Goal: Task Accomplishment & Management: Use online tool/utility

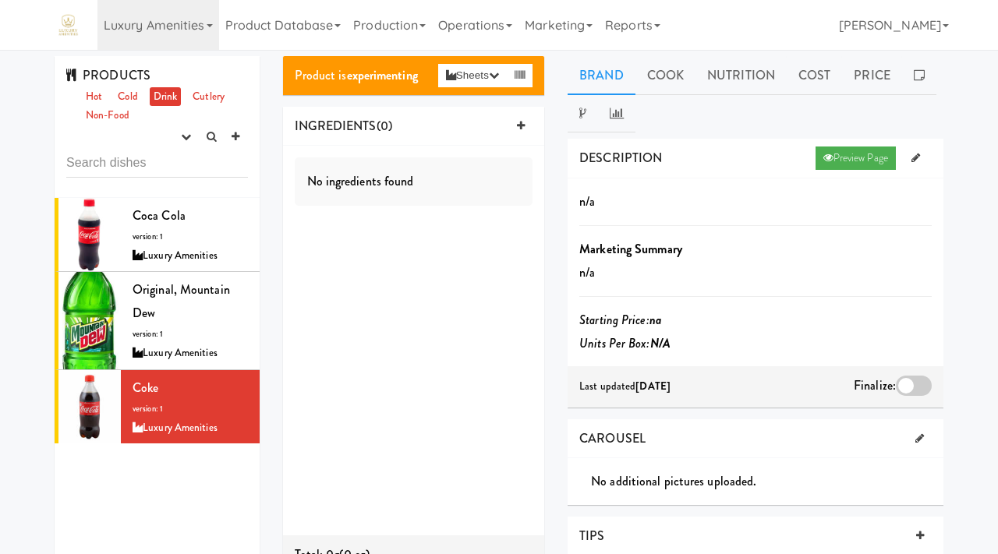
scroll to position [41, 0]
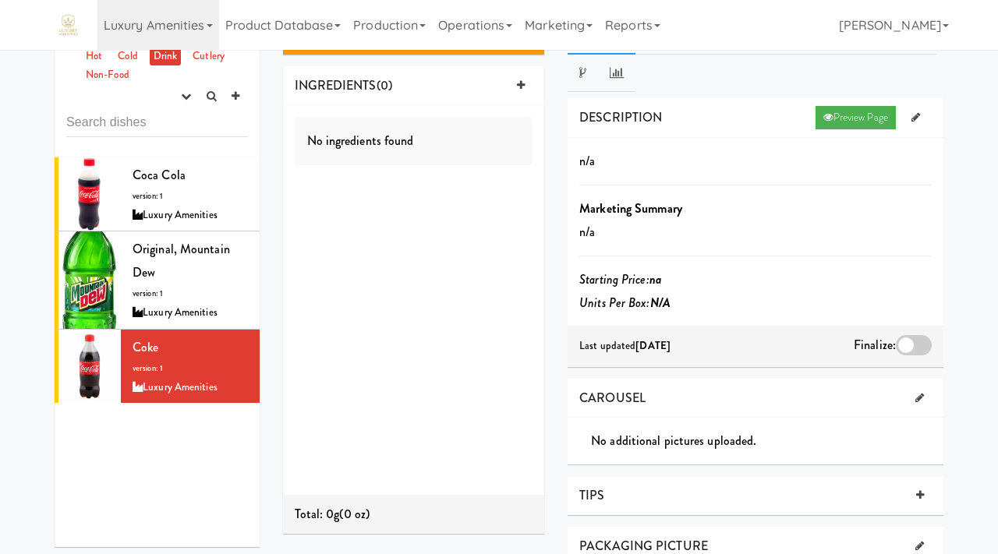
click at [190, 28] on link "Luxury Amenities" at bounding box center [158, 25] width 122 height 50
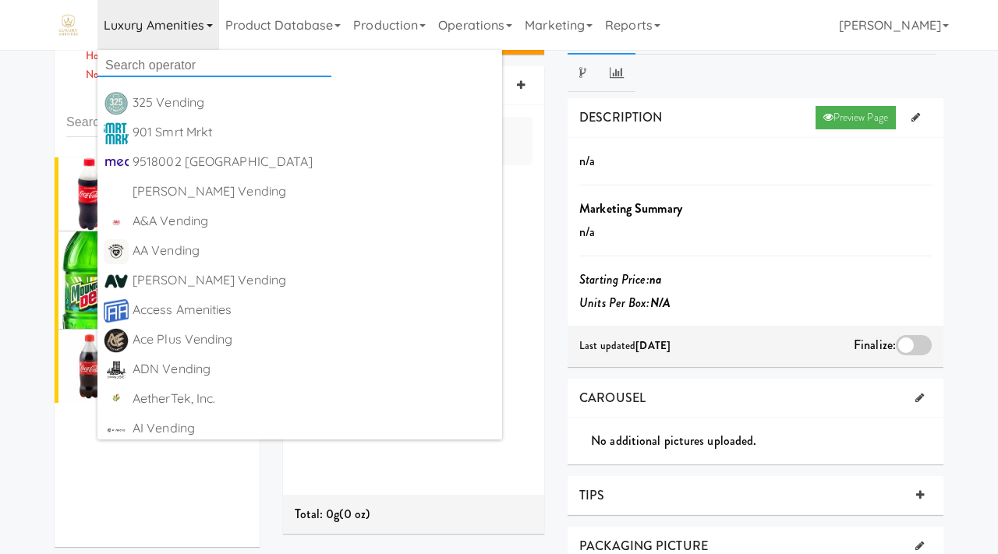
click at [184, 71] on input "text" at bounding box center [214, 65] width 234 height 23
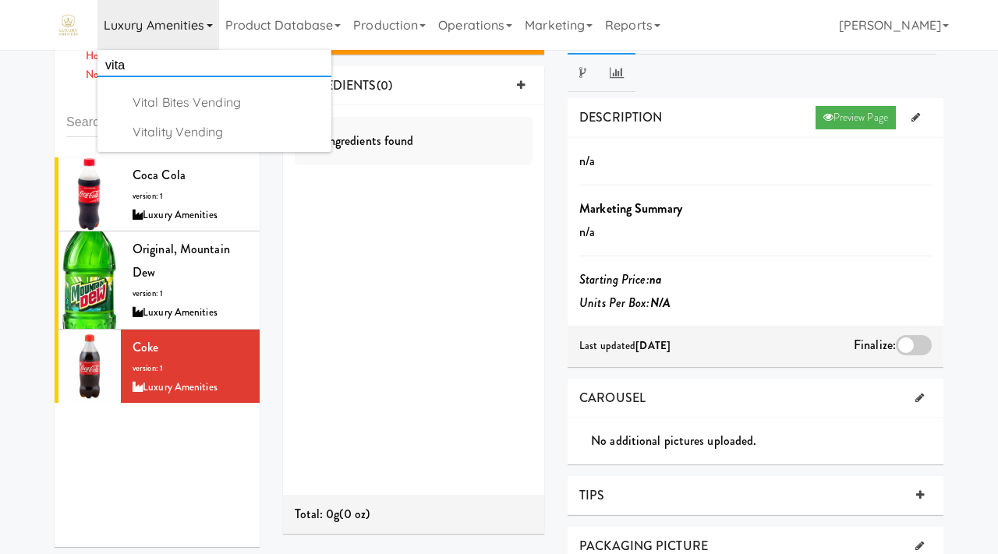
type input "vital"
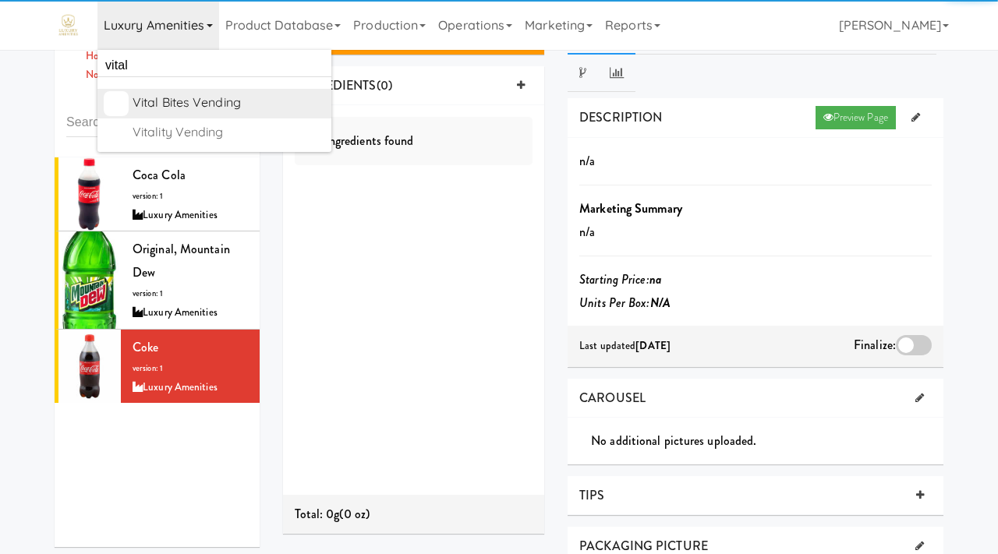
click at [184, 108] on div "Vital Bites Vending" at bounding box center [229, 102] width 193 height 23
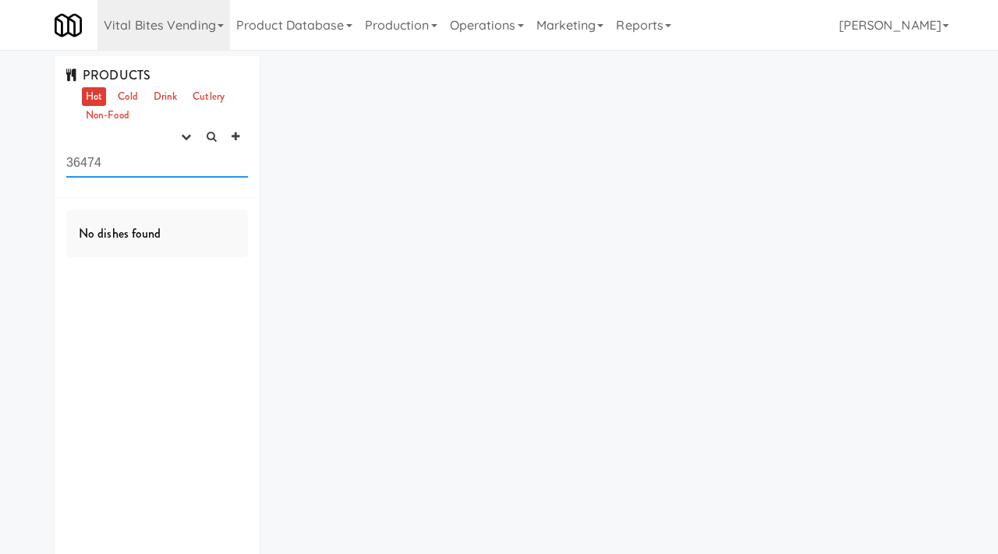
scroll to position [41, 0]
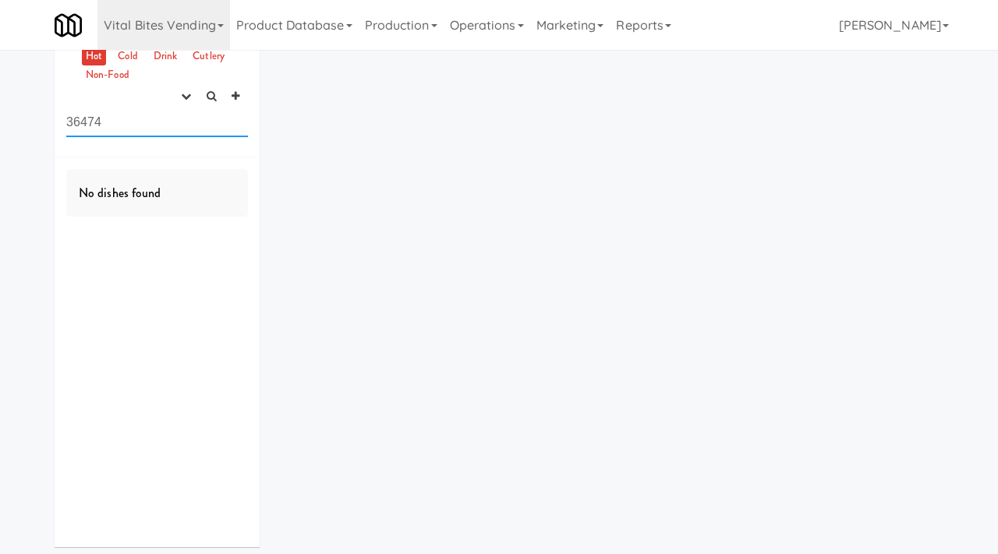
drag, startPoint x: 160, startPoint y: 120, endPoint x: 65, endPoint y: 115, distance: 95.3
click at [65, 115] on div "PRODUCTS Hot Cold Drink Cutlery Non-Food experimenting finalized shipped discon…" at bounding box center [157, 87] width 205 height 142
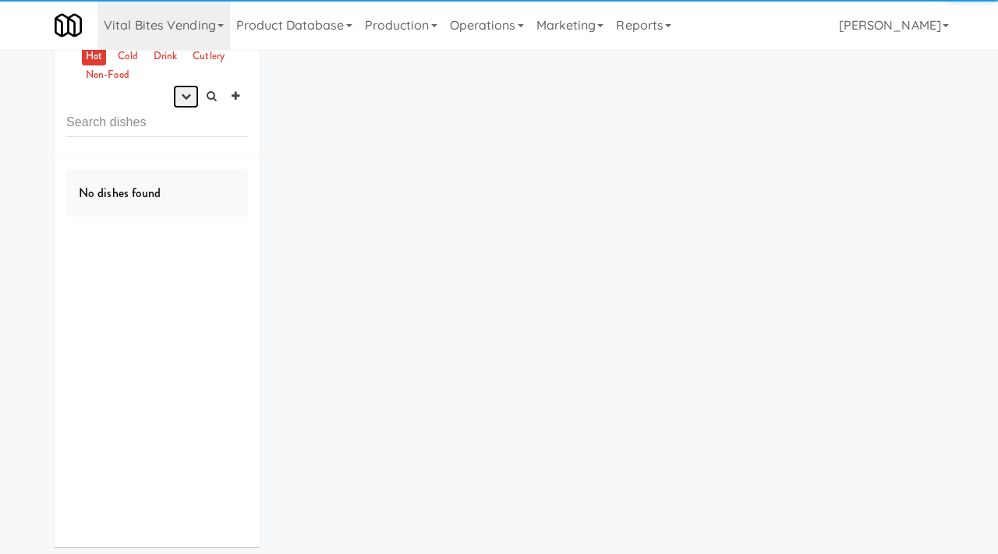
click at [182, 91] on icon "button" at bounding box center [186, 96] width 10 height 10
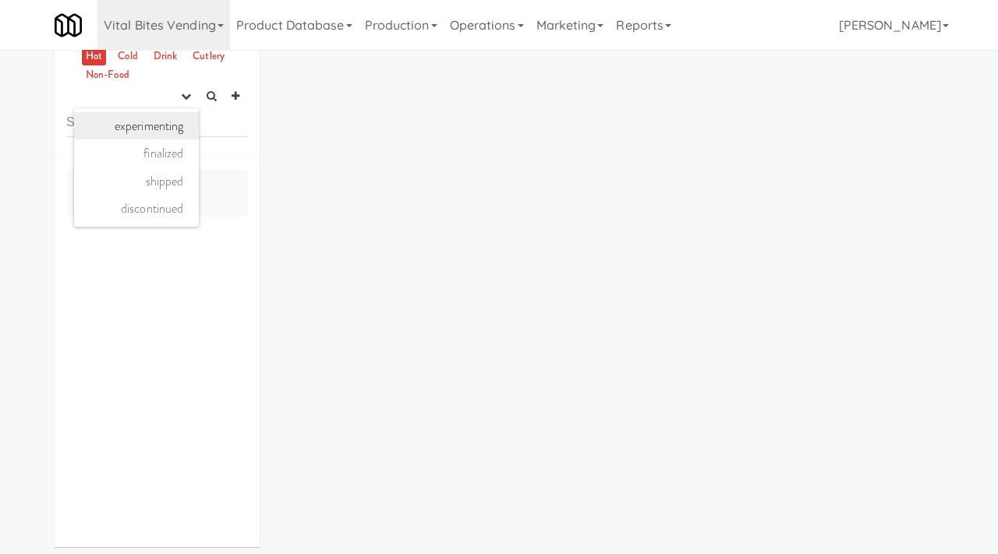
click at [167, 126] on link "experimenting" at bounding box center [136, 126] width 125 height 28
click at [134, 56] on link "Cold" at bounding box center [127, 56] width 27 height 19
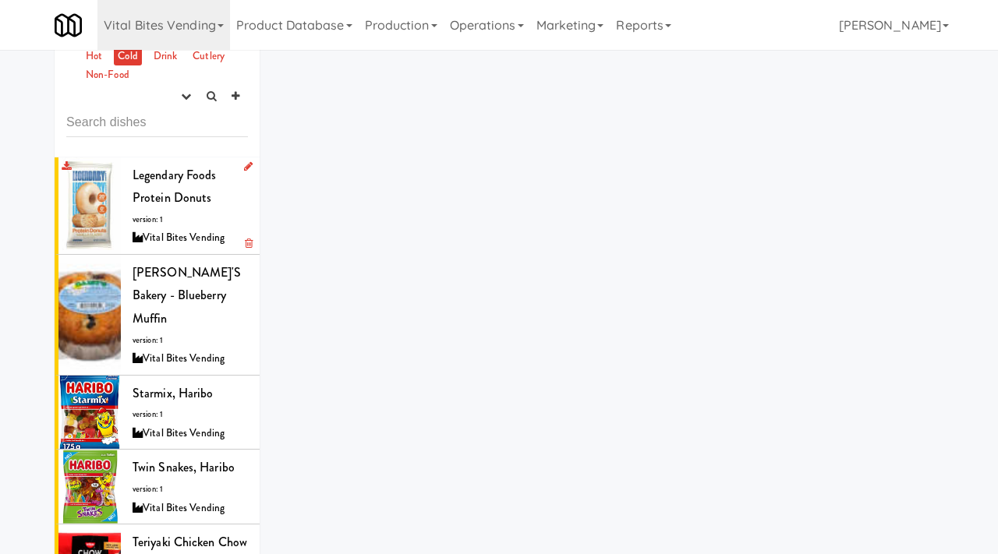
click at [151, 199] on span "Legendary Foods Protein Donuts" at bounding box center [175, 186] width 84 height 41
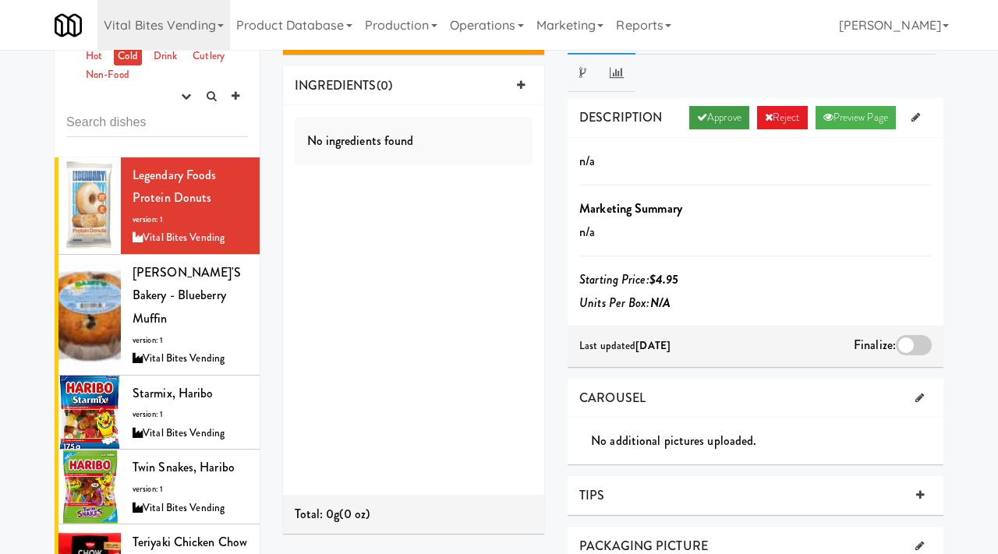
click at [719, 117] on link "Approve" at bounding box center [719, 117] width 60 height 23
click at [913, 338] on div at bounding box center [914, 345] width 36 height 20
click at [0, 0] on input "checkbox" at bounding box center [0, 0] width 0 height 0
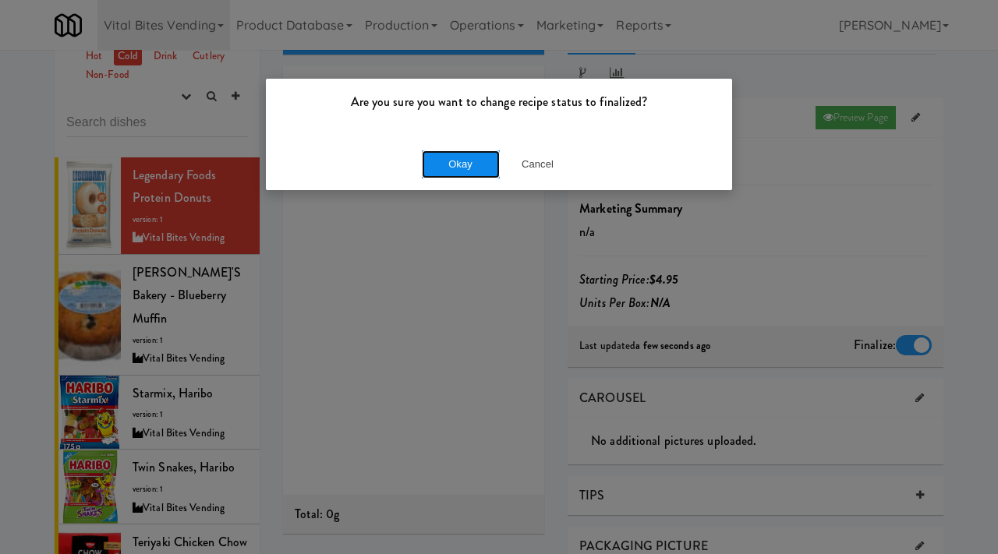
click at [474, 167] on button "Okay" at bounding box center [461, 165] width 78 height 28
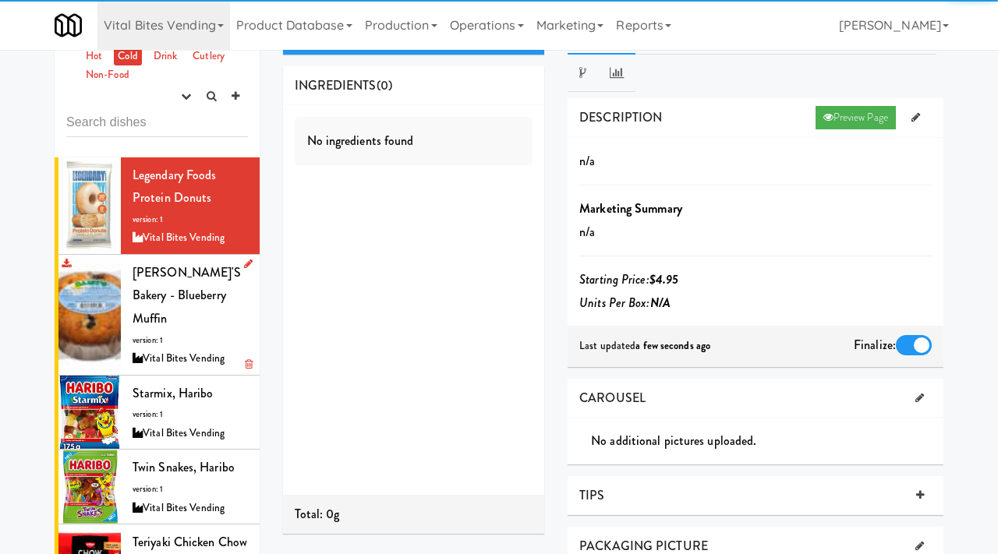
click at [200, 305] on div "Daisy's Bakery - Blueberry Muffin version: 1 Vital Bites Vending" at bounding box center [190, 315] width 115 height 108
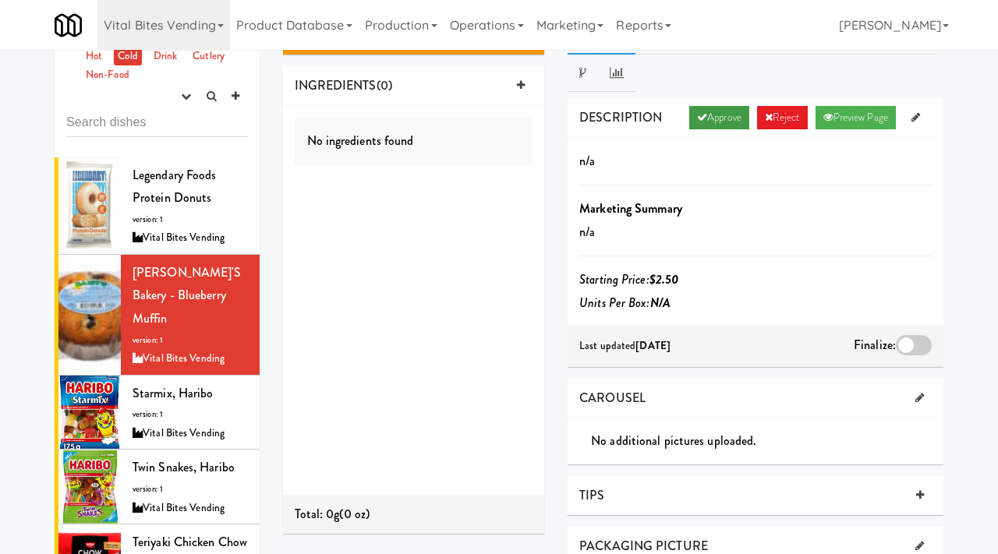
click at [697, 121] on icon at bounding box center [702, 117] width 10 height 10
click at [898, 349] on div at bounding box center [914, 345] width 36 height 20
click at [0, 0] on input "checkbox" at bounding box center [0, 0] width 0 height 0
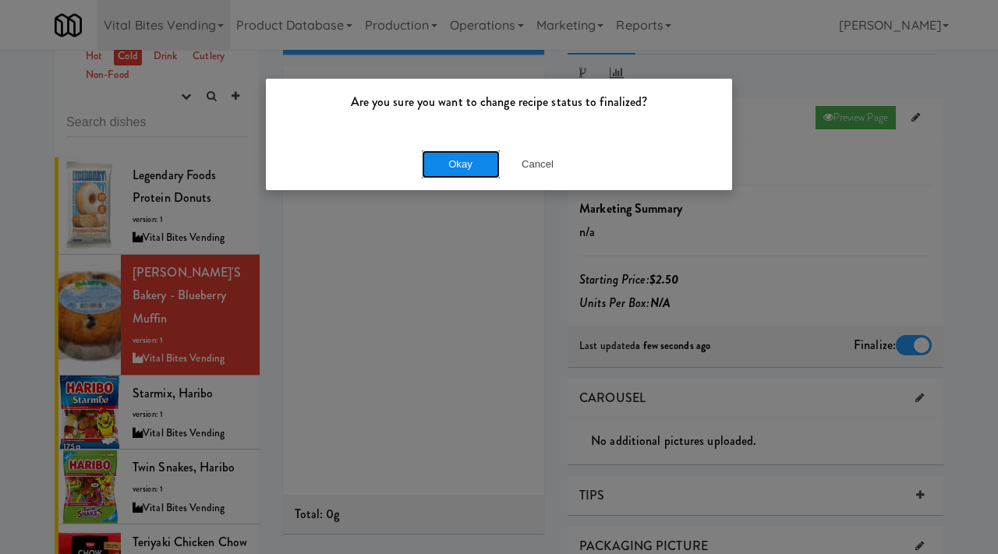
click at [476, 164] on button "Okay" at bounding box center [461, 165] width 78 height 28
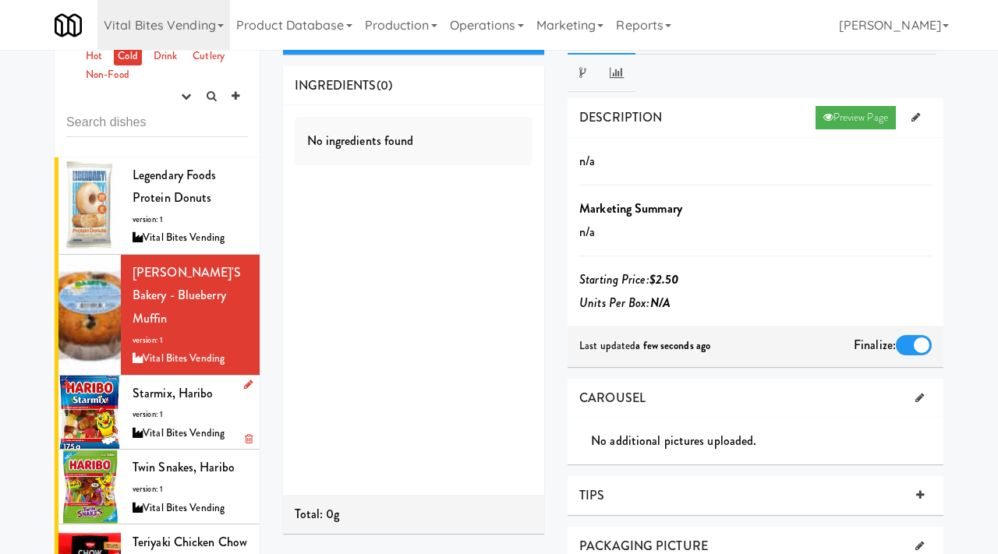
click at [163, 409] on span "version: 1" at bounding box center [148, 415] width 30 height 12
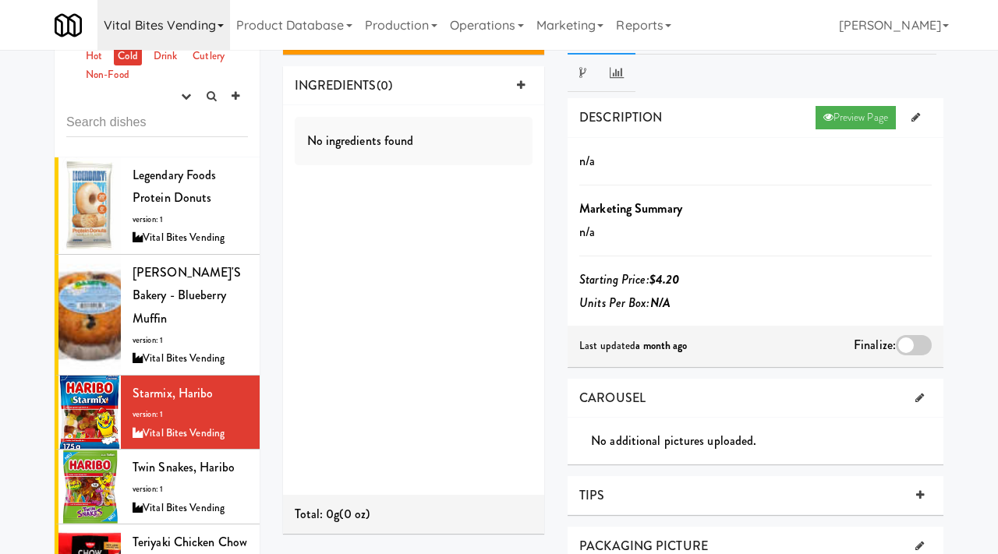
click at [173, 30] on link "Vital Bites Vending" at bounding box center [163, 25] width 133 height 50
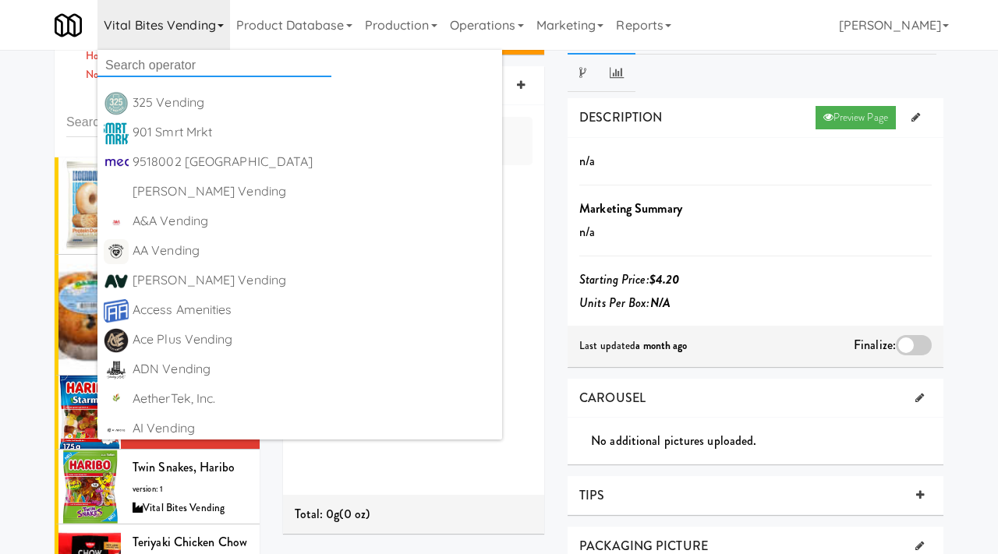
click at [158, 72] on input "text" at bounding box center [214, 65] width 234 height 23
type input "mty"
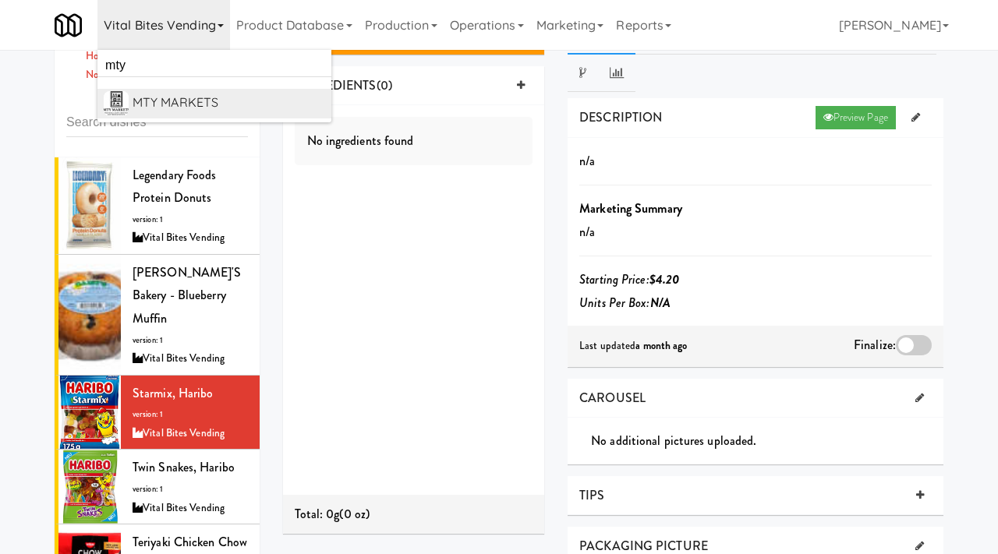
click at [165, 111] on div "MTY MARKETS" at bounding box center [229, 102] width 193 height 23
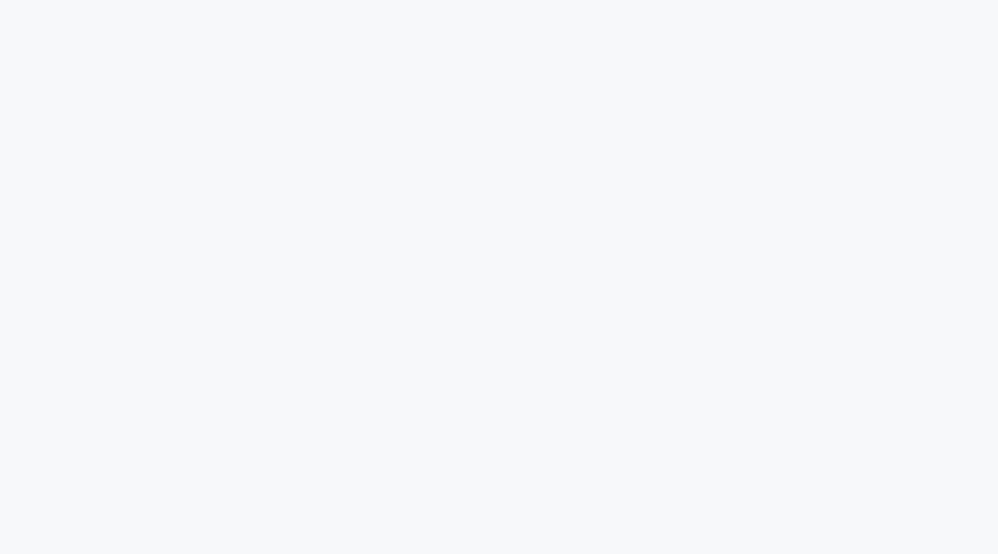
scroll to position [41, 0]
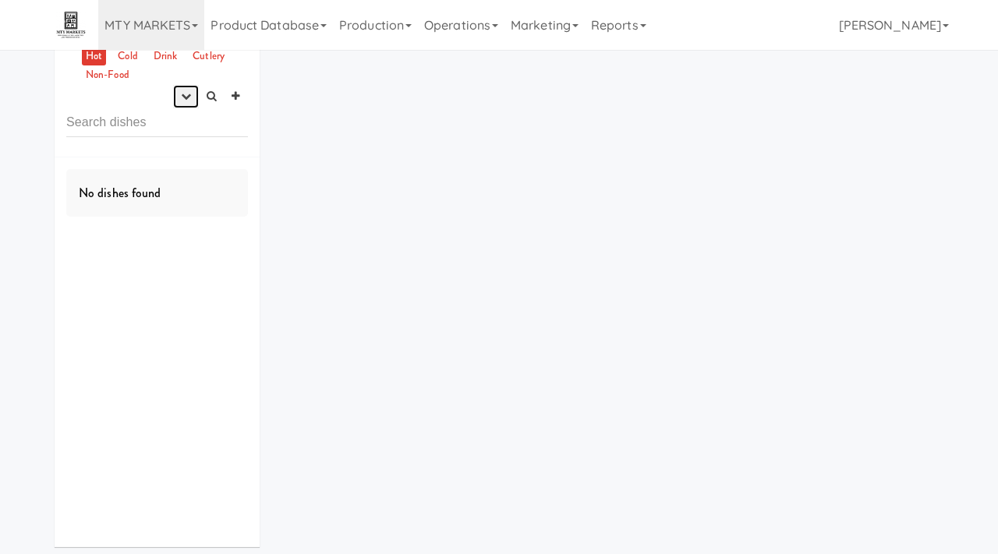
click at [186, 91] on icon "button" at bounding box center [186, 96] width 10 height 10
click at [165, 119] on link "experimenting" at bounding box center [136, 126] width 125 height 28
click at [132, 56] on link "Cold" at bounding box center [127, 56] width 27 height 19
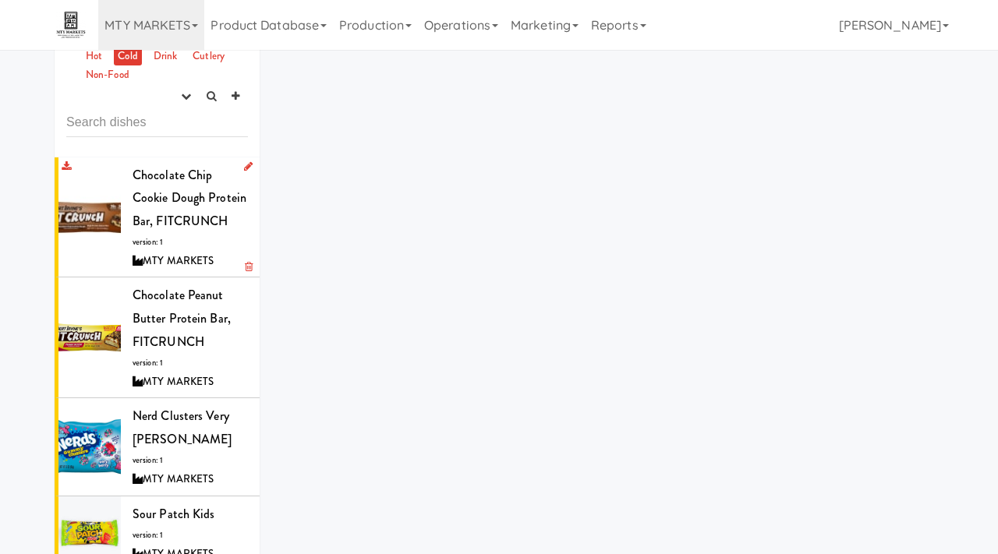
click at [153, 187] on div "Chocolate Chip Cookie Dough Protein Bar, FITCRUNCH version: 1 MTY MARKETS" at bounding box center [190, 218] width 115 height 108
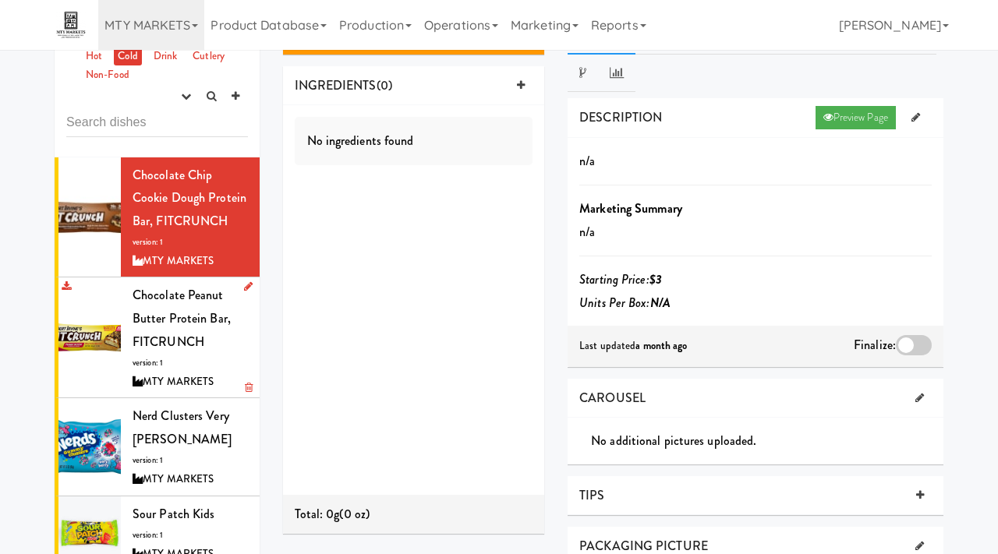
click at [208, 318] on span "Chocolate Peanut Butter Protein Bar, FITCRUNCH" at bounding box center [182, 318] width 98 height 64
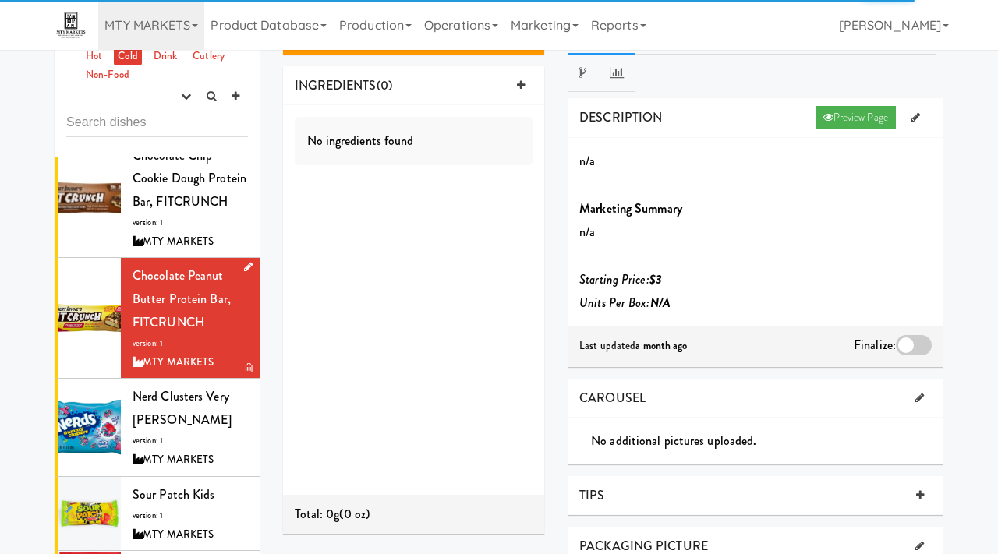
scroll to position [19, 0]
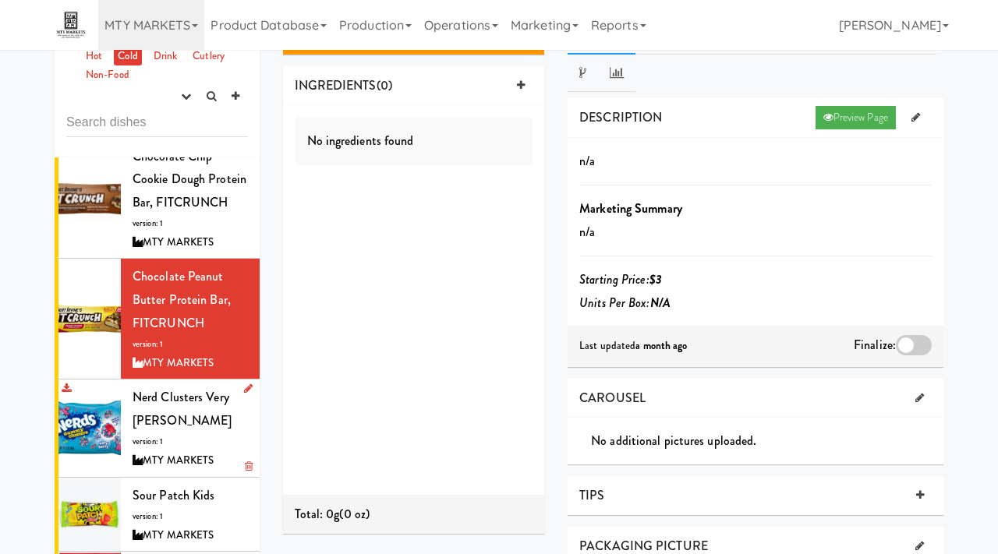
click at [191, 415] on div "Nerd Clusters Very Berry version: 1 MTY MARKETS" at bounding box center [190, 428] width 115 height 84
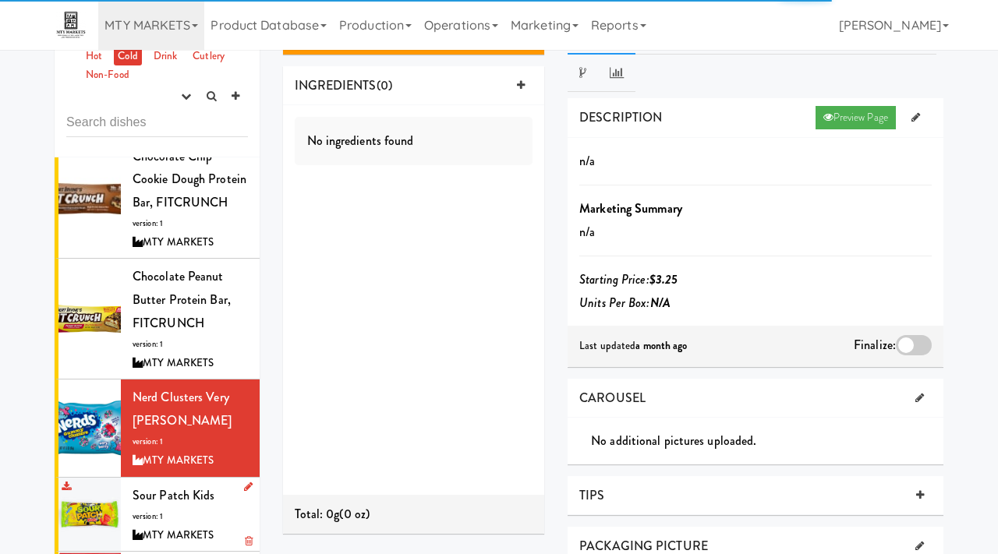
scroll to position [19, 0]
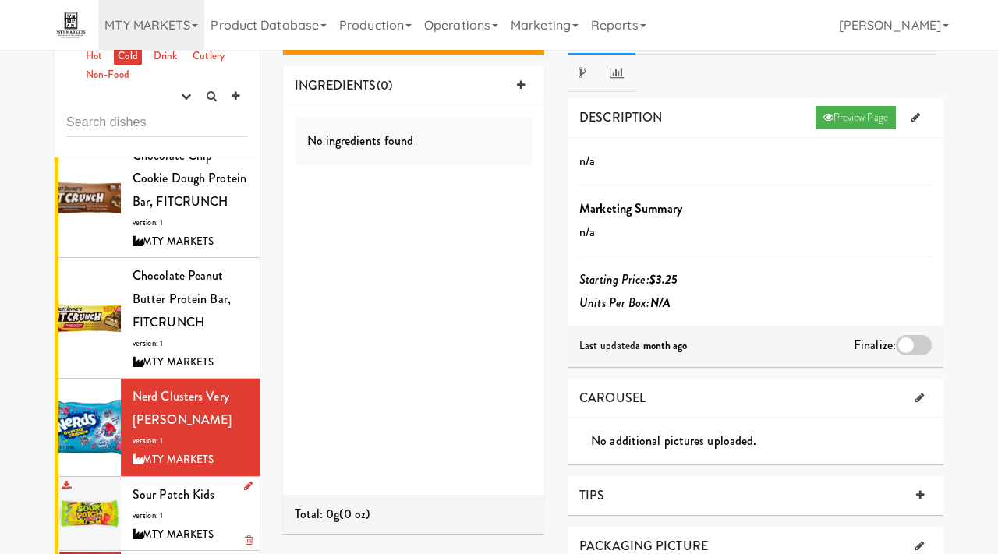
click at [161, 505] on div "Sour Patch Kids version: 1 MTY MARKETS" at bounding box center [190, 514] width 115 height 62
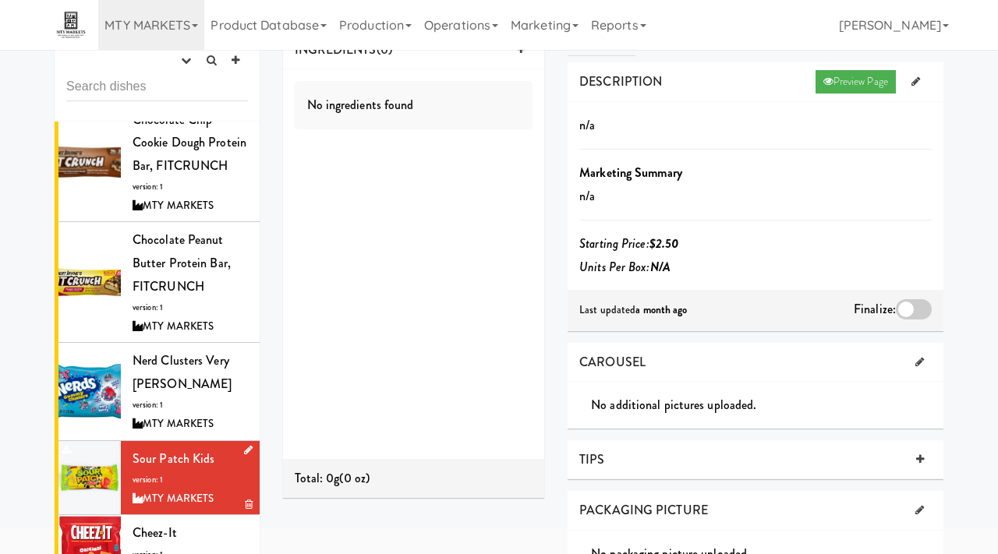
scroll to position [73, 0]
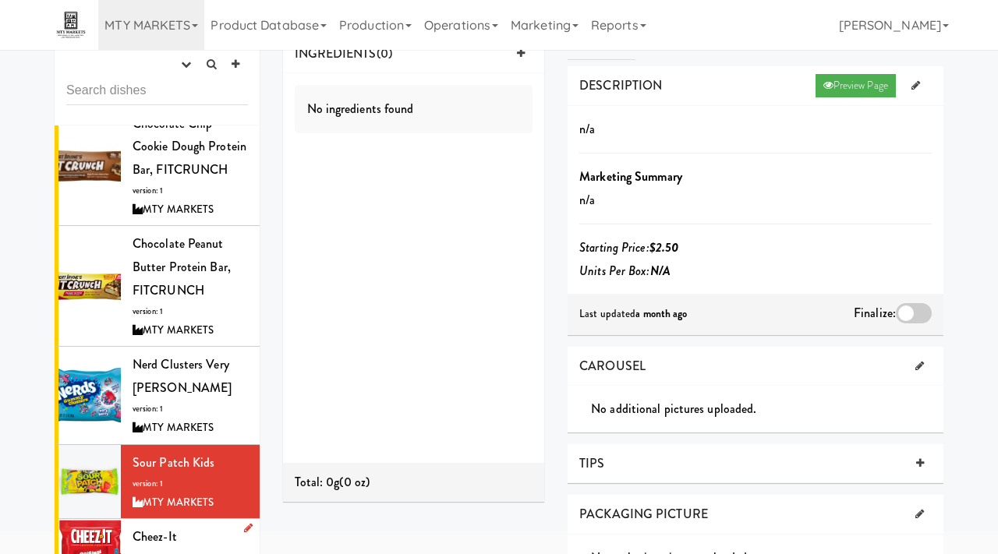
click at [157, 544] on span "Cheez-It" at bounding box center [155, 537] width 44 height 18
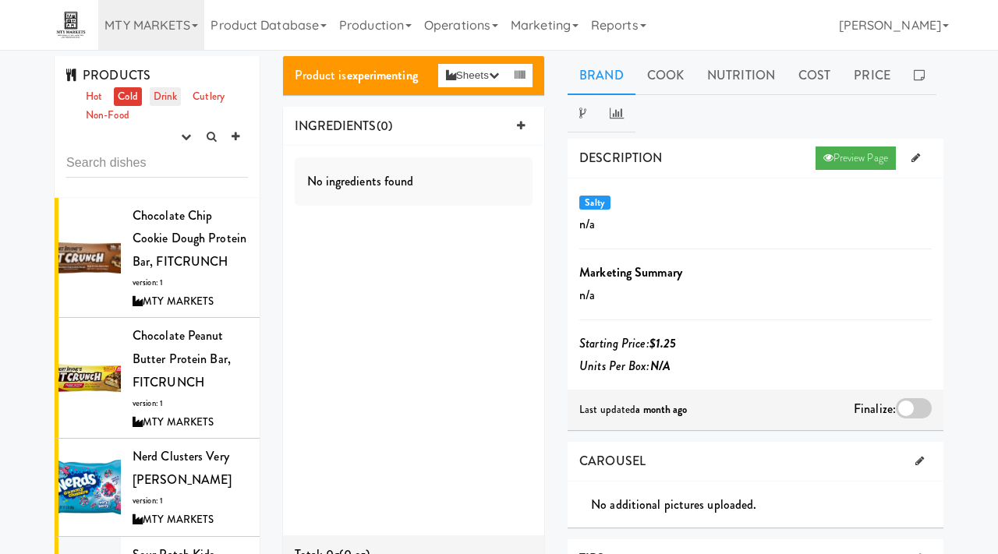
click at [168, 97] on link "Drink" at bounding box center [166, 96] width 32 height 19
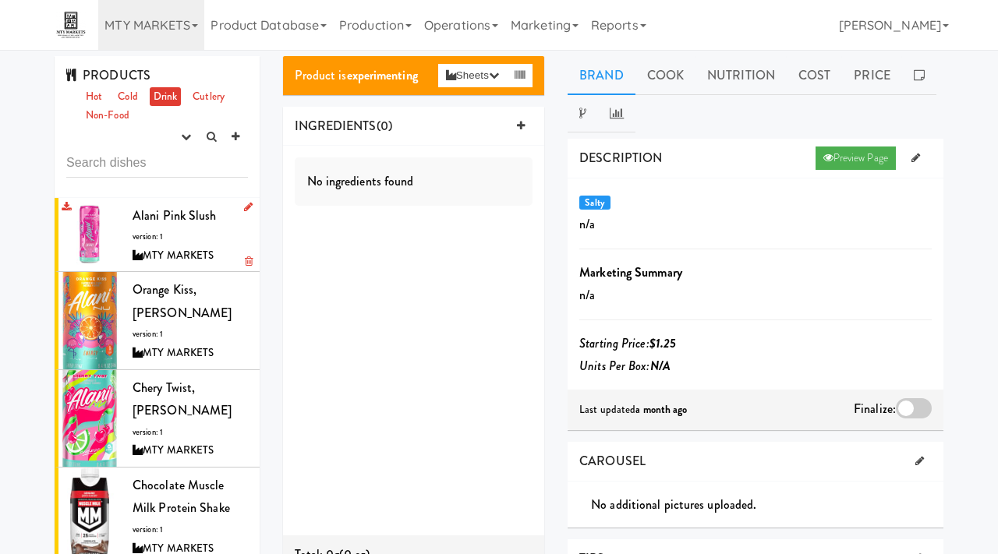
click at [140, 223] on span "Alani Pink Slush" at bounding box center [175, 216] width 84 height 18
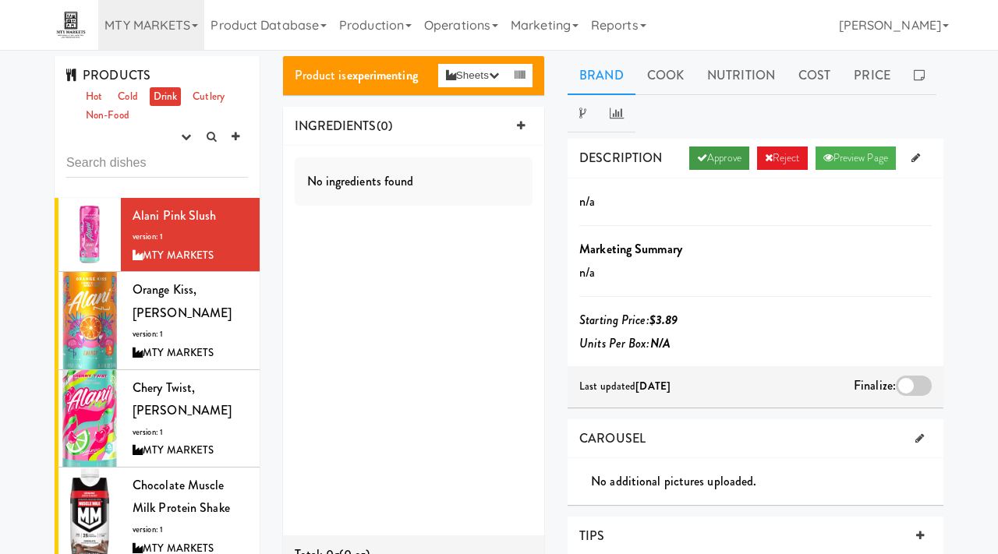
click at [706, 164] on link "Approve" at bounding box center [719, 158] width 60 height 23
click at [913, 383] on div at bounding box center [914, 386] width 36 height 20
click at [0, 0] on input "checkbox" at bounding box center [0, 0] width 0 height 0
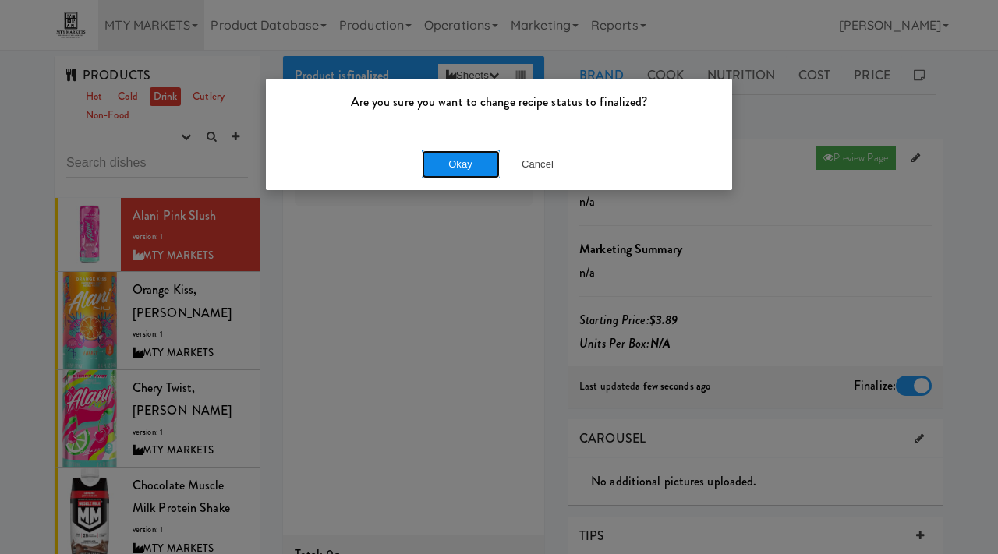
click at [441, 159] on button "Okay" at bounding box center [461, 165] width 78 height 28
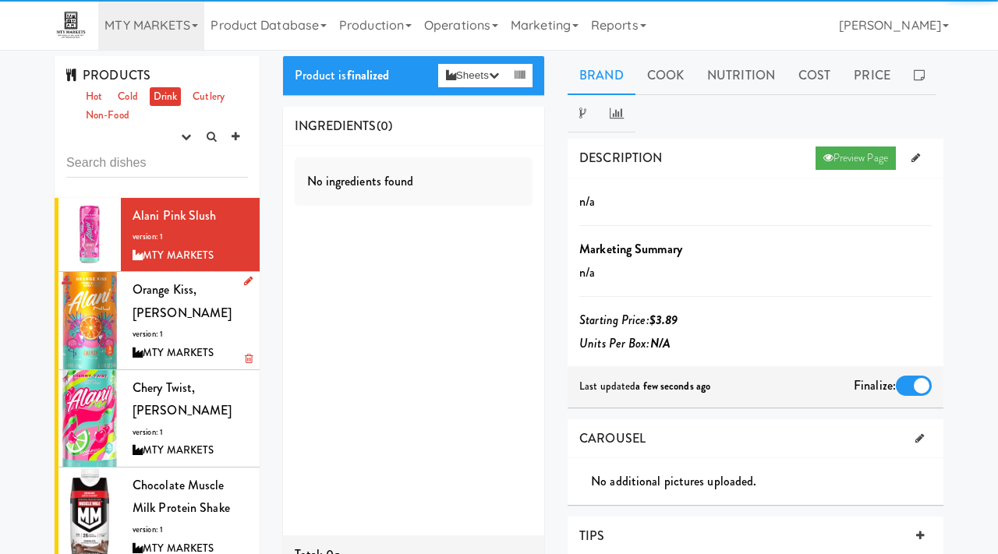
click at [209, 294] on span "Orange Kiss, Alani" at bounding box center [182, 301] width 99 height 41
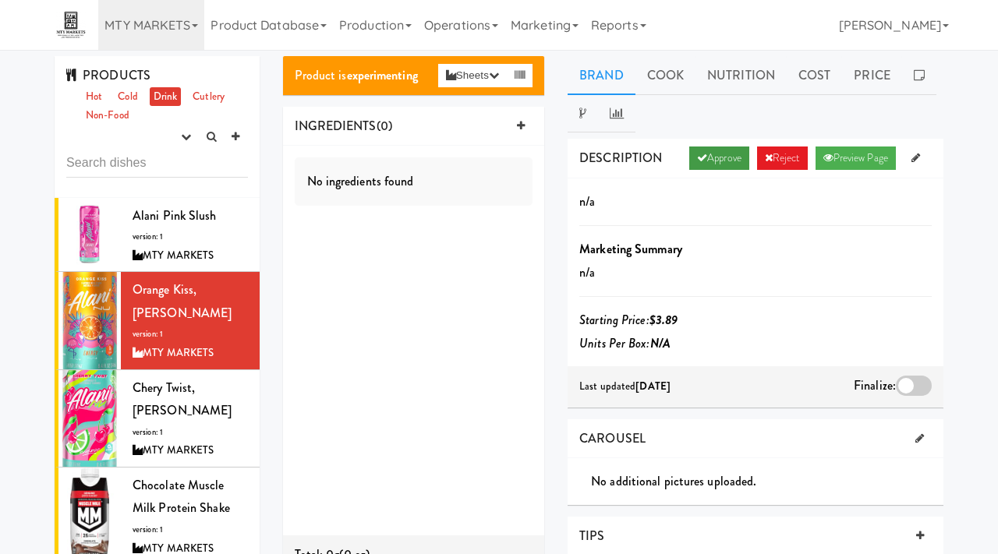
click at [703, 161] on link "Approve" at bounding box center [719, 158] width 60 height 23
click at [909, 381] on div at bounding box center [914, 386] width 36 height 20
click at [0, 0] on input "checkbox" at bounding box center [0, 0] width 0 height 0
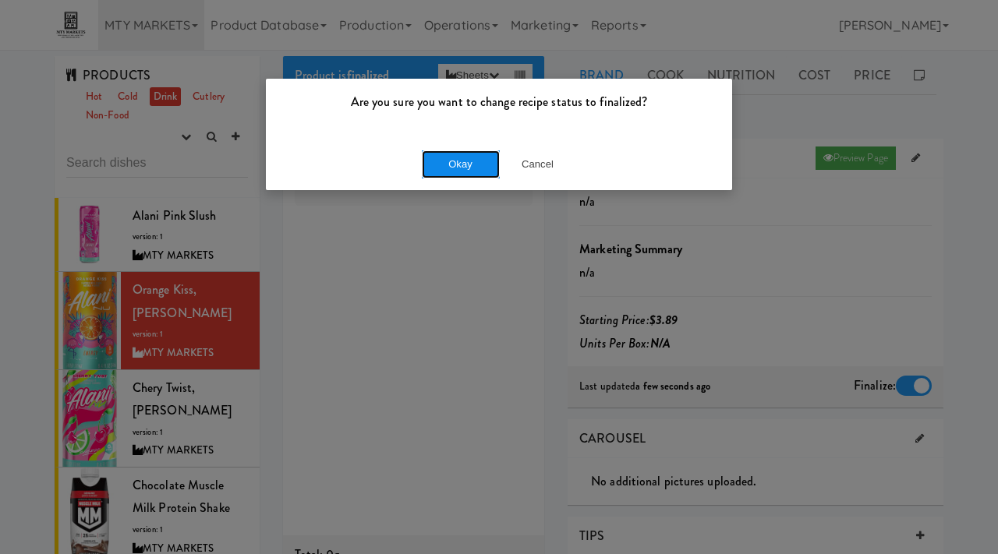
click at [469, 162] on button "Okay" at bounding box center [461, 165] width 78 height 28
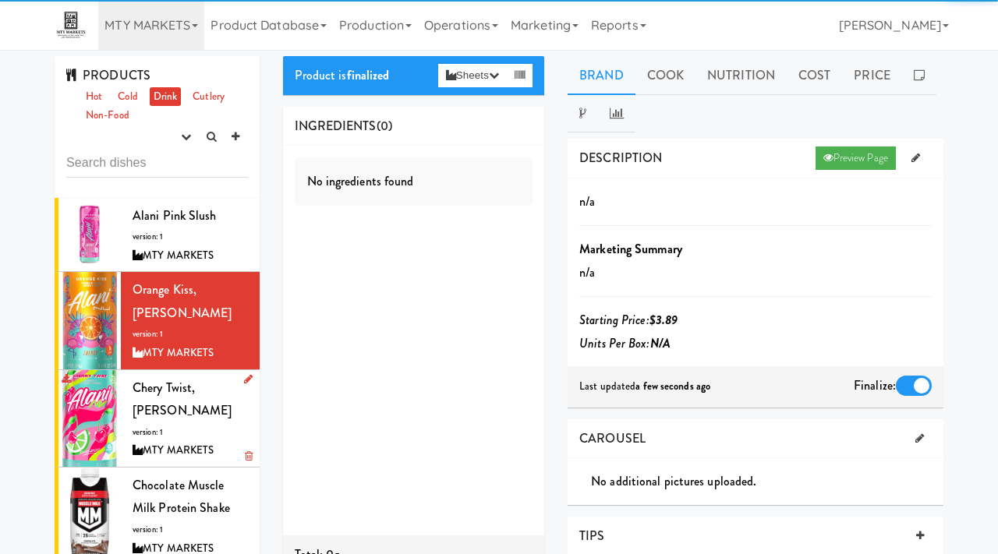
click at [175, 379] on span "Chery Twist, Alani" at bounding box center [182, 399] width 99 height 41
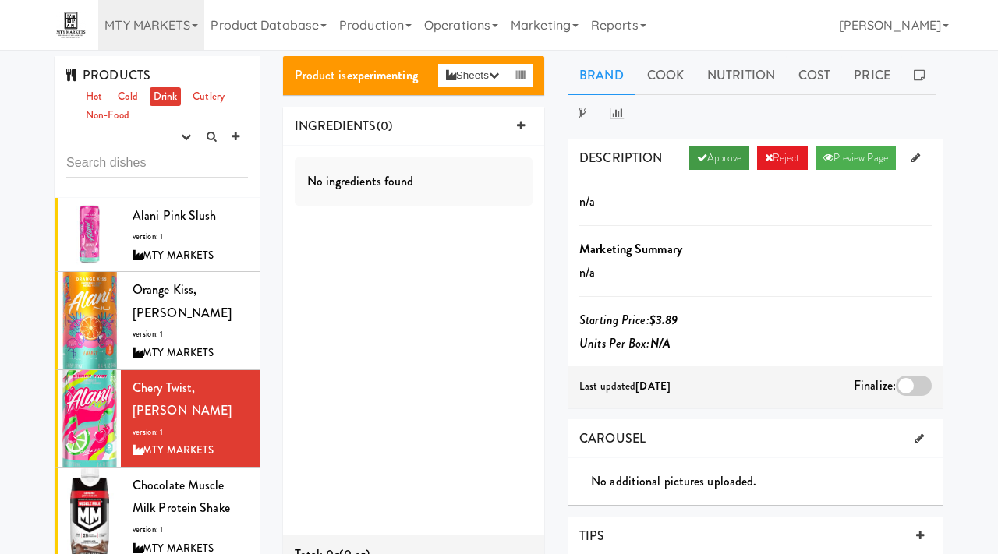
click at [689, 158] on link "Approve" at bounding box center [719, 158] width 60 height 23
click at [911, 391] on div at bounding box center [914, 386] width 36 height 20
click at [0, 0] on input "checkbox" at bounding box center [0, 0] width 0 height 0
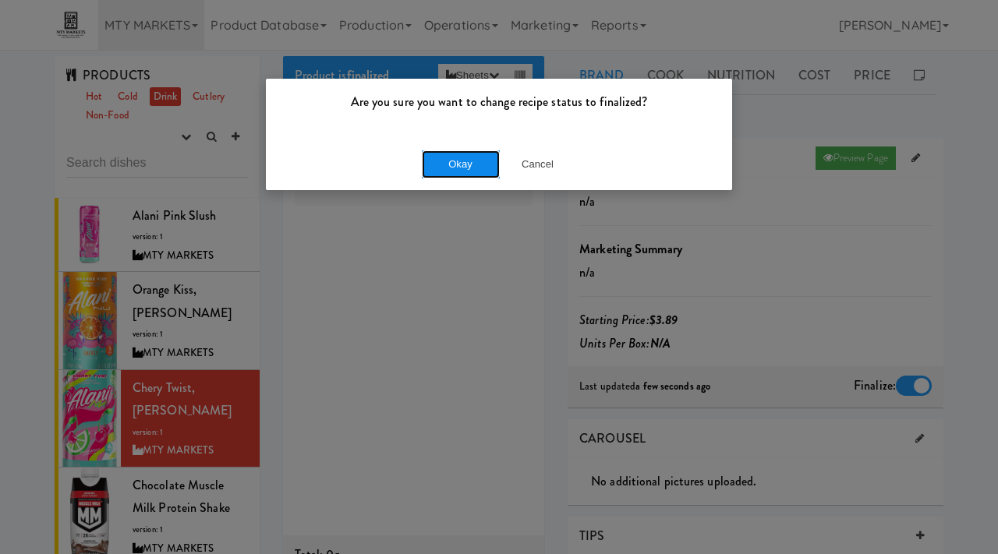
click at [451, 178] on button "Okay" at bounding box center [461, 165] width 78 height 28
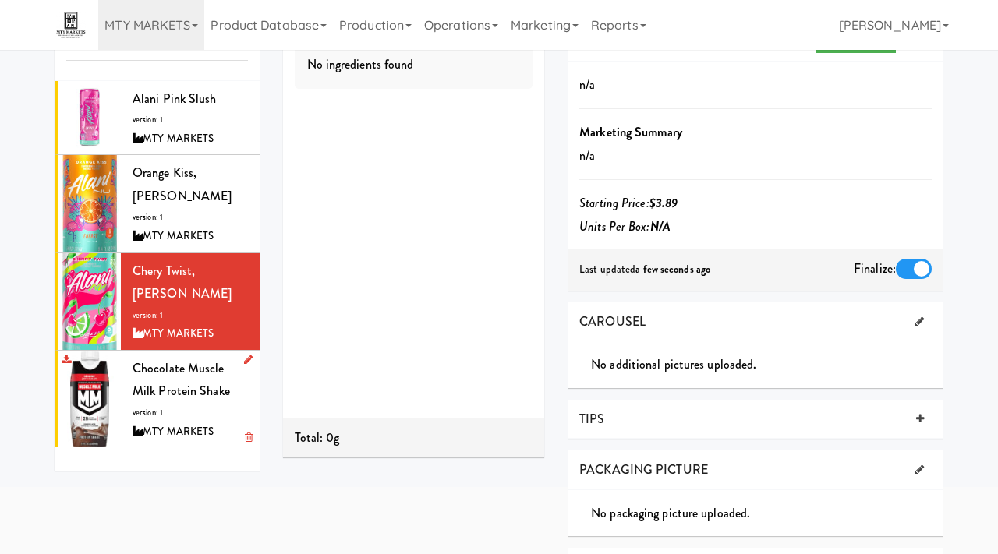
click at [155, 360] on span "Chocolate Muscle Milk Protein Shake" at bounding box center [181, 380] width 97 height 41
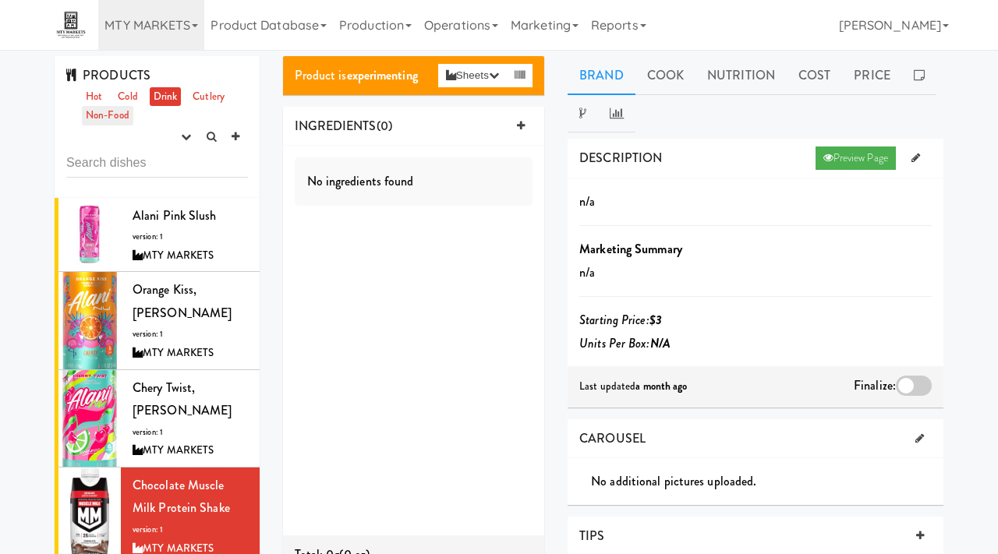
click at [123, 114] on link "Non-Food" at bounding box center [107, 115] width 51 height 19
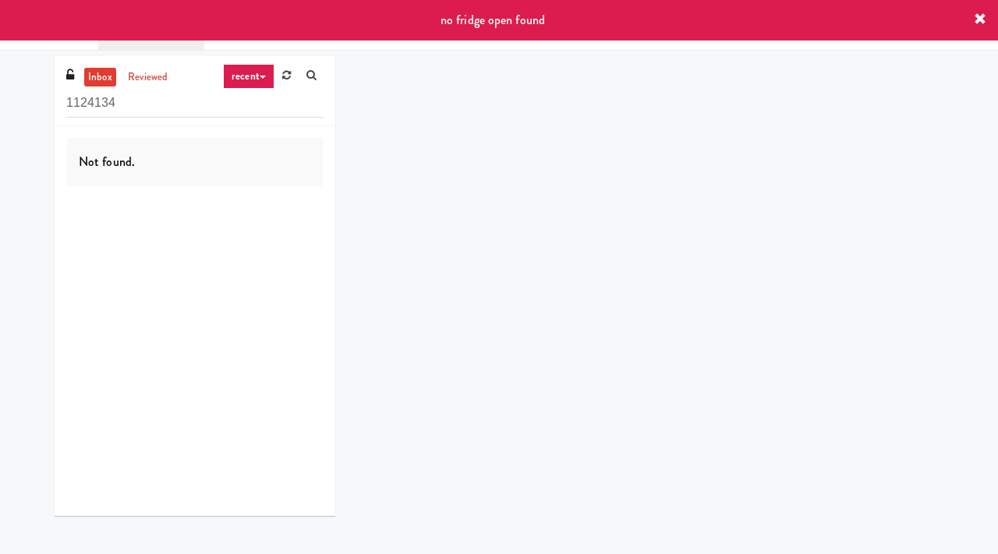
click at [968, 17] on div "no fridge open found" at bounding box center [499, 20] width 998 height 41
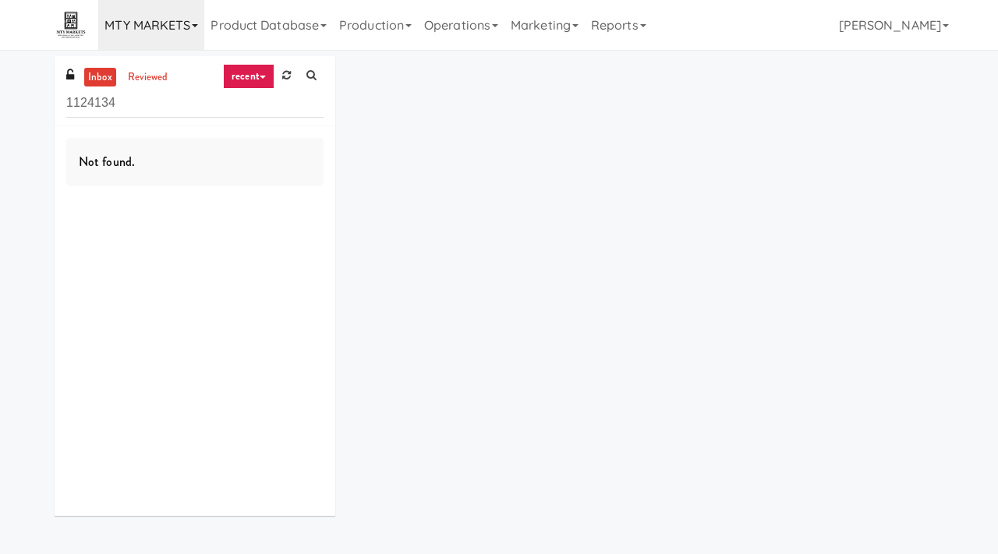
click at [197, 26] on icon at bounding box center [195, 25] width 6 height 3
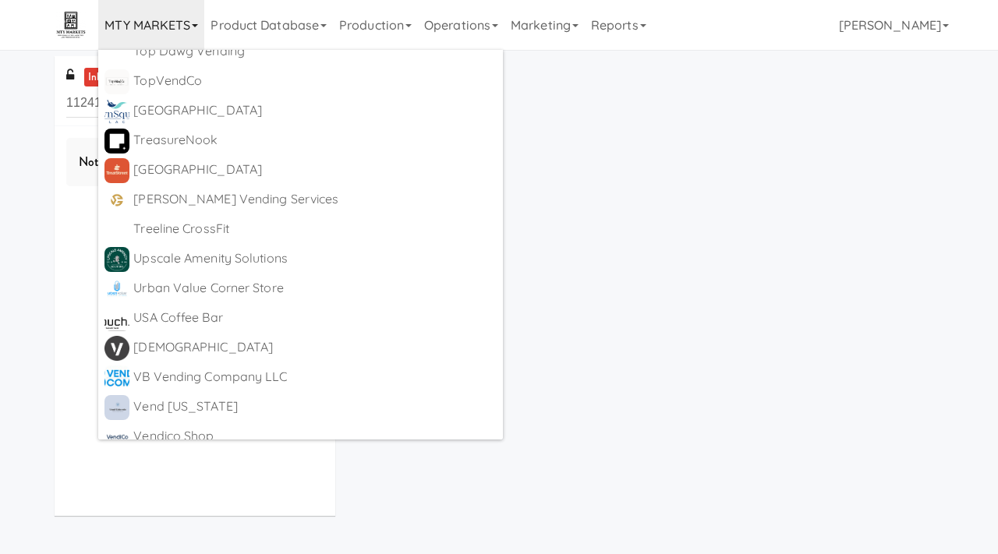
scroll to position [10054, 0]
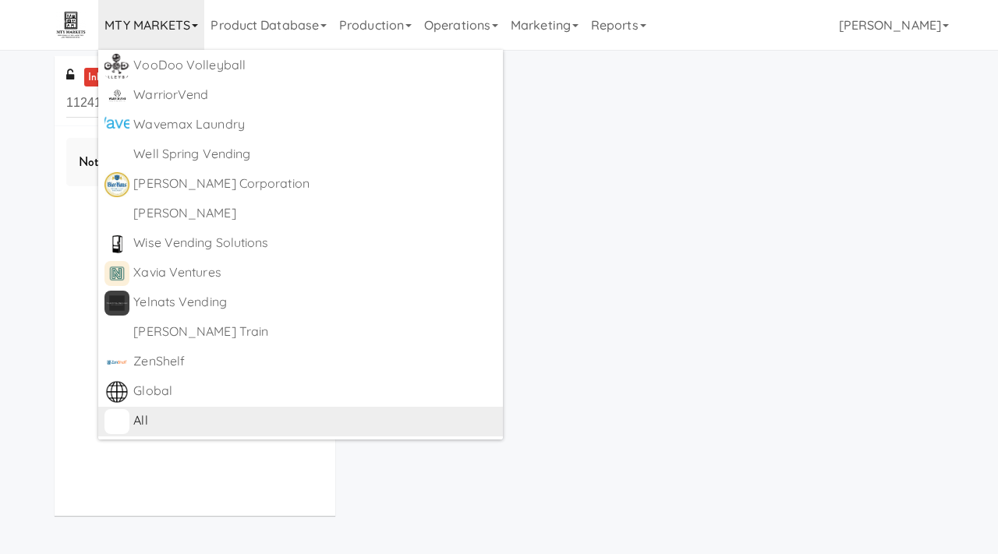
click at [143, 423] on div "All" at bounding box center [314, 420] width 363 height 23
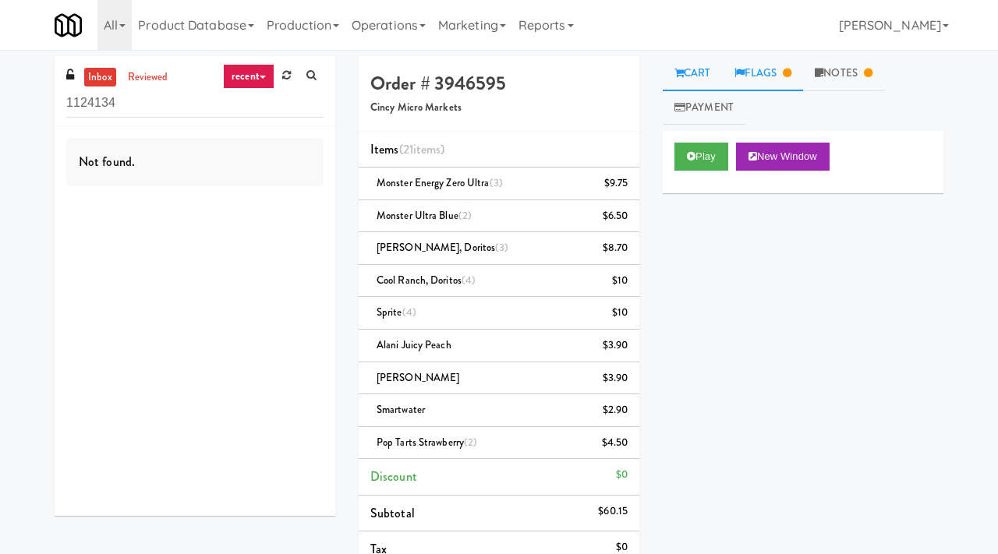
click at [767, 73] on link "Flags" at bounding box center [763, 73] width 81 height 35
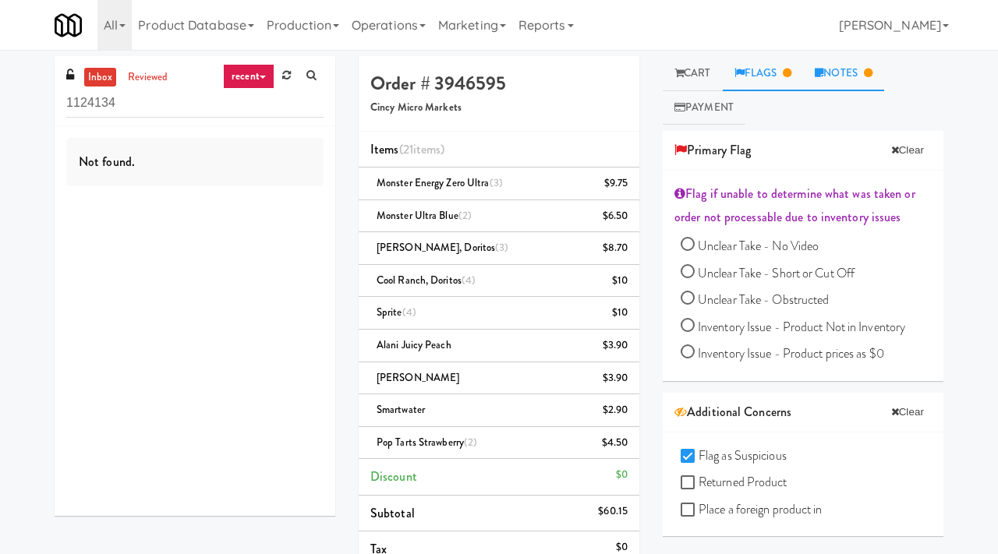
click at [845, 62] on link "Notes" at bounding box center [843, 73] width 81 height 35
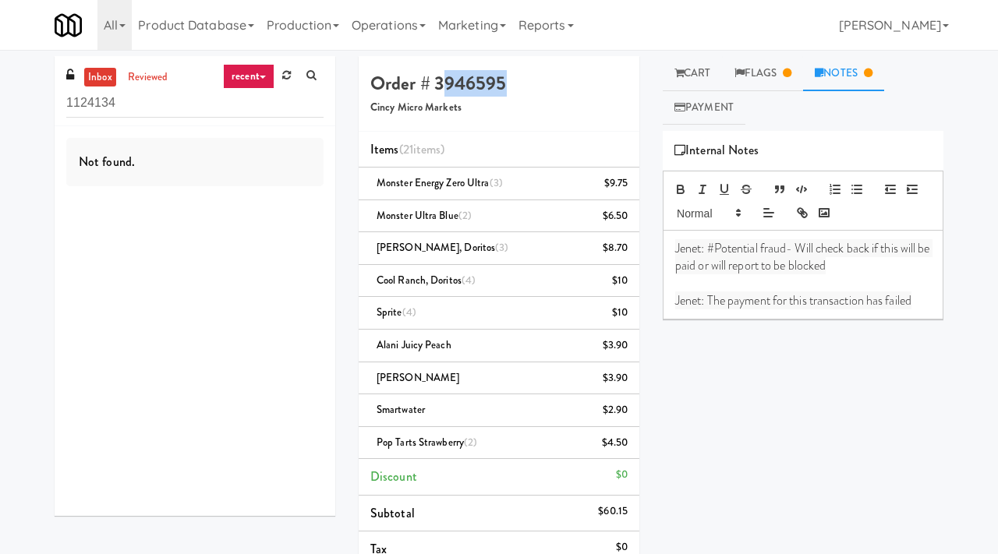
drag, startPoint x: 508, startPoint y: 83, endPoint x: 440, endPoint y: 85, distance: 68.7
click at [440, 85] on h4 "Order # 3946595" at bounding box center [498, 83] width 257 height 20
copy h4 "3946595"
click at [755, 82] on link "Flags" at bounding box center [763, 73] width 81 height 35
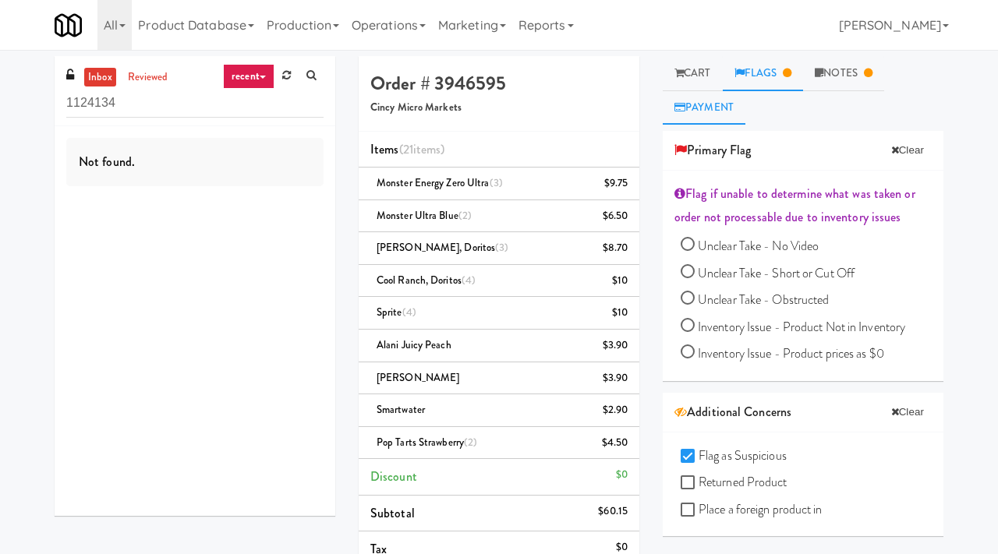
click at [709, 110] on link "Payment" at bounding box center [704, 107] width 83 height 35
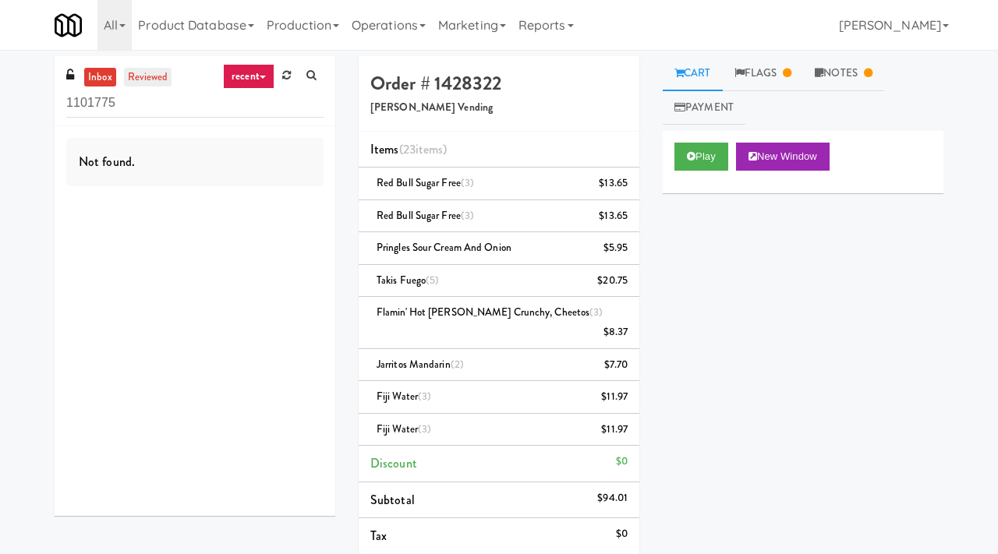
click at [150, 78] on link "reviewed" at bounding box center [148, 77] width 48 height 19
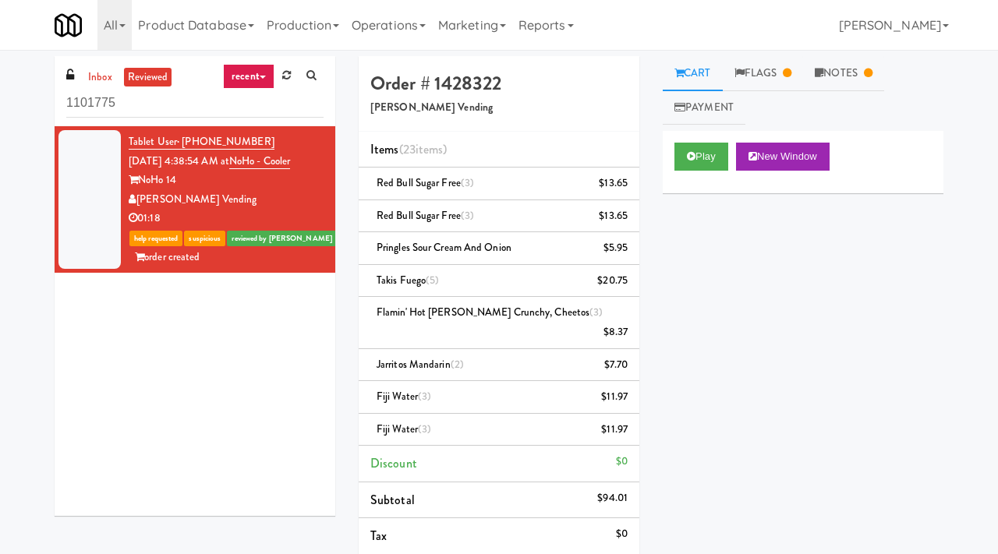
drag, startPoint x: 253, startPoint y: 142, endPoint x: 183, endPoint y: 139, distance: 70.3
click at [183, 139] on div "Tablet User · (213) 393-8111 [DATE] 4:38:54 AM at NoHo - Cooler NoHo 14 [PERSON…" at bounding box center [226, 200] width 195 height 134
copy span "[PHONE_NUMBER]"
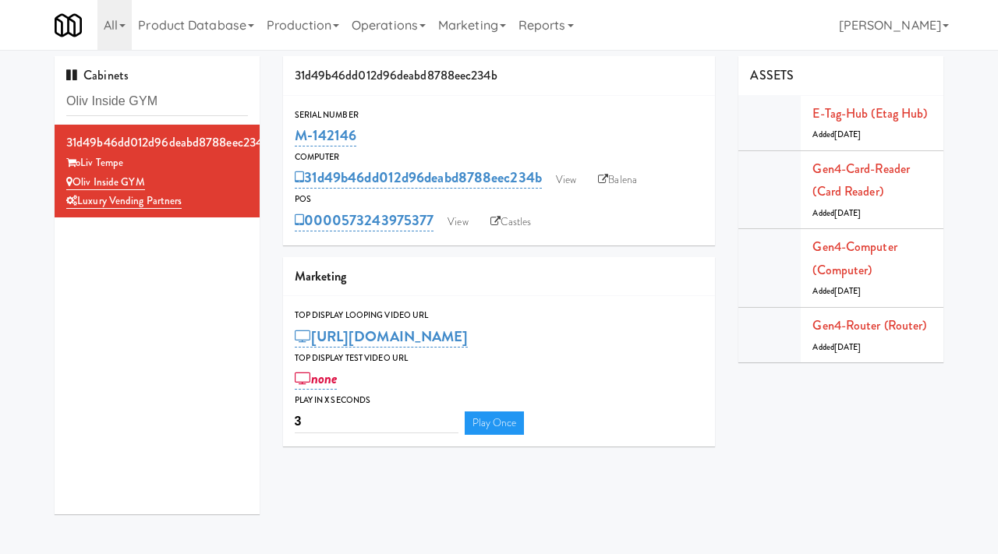
scroll to position [14, 0]
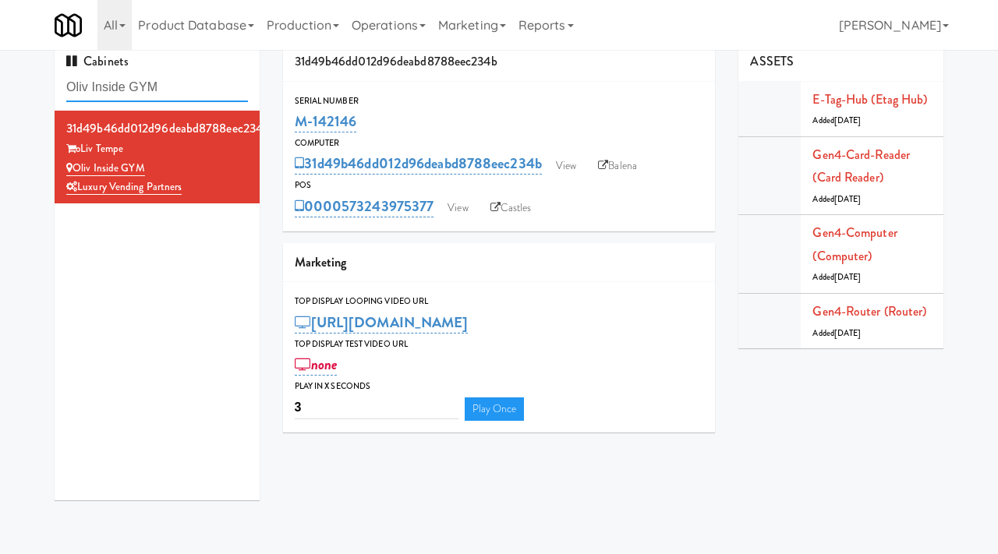
click at [141, 97] on input "Oliv Inside GYM" at bounding box center [157, 87] width 182 height 29
type input "skye"
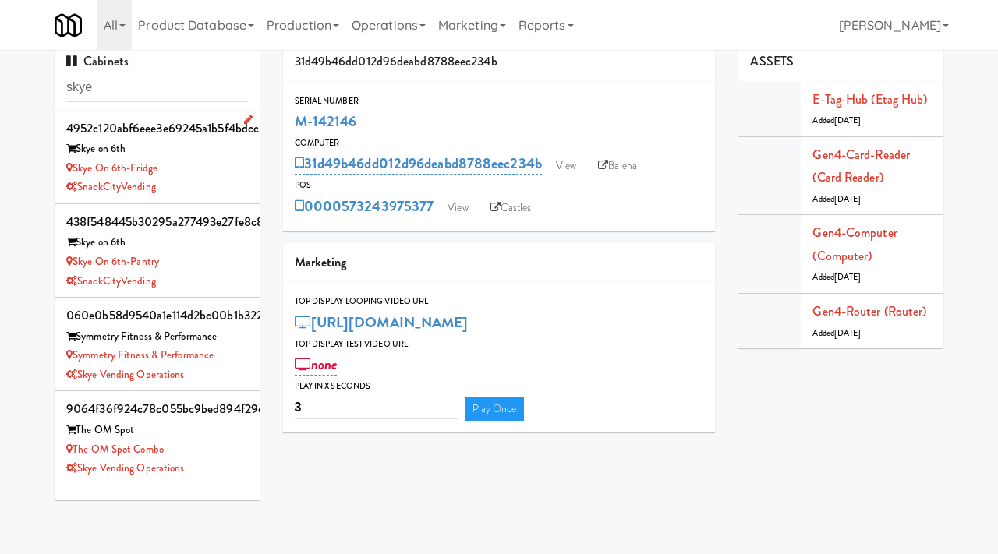
click at [225, 173] on div "Skye on 6th-Fridge" at bounding box center [157, 168] width 182 height 19
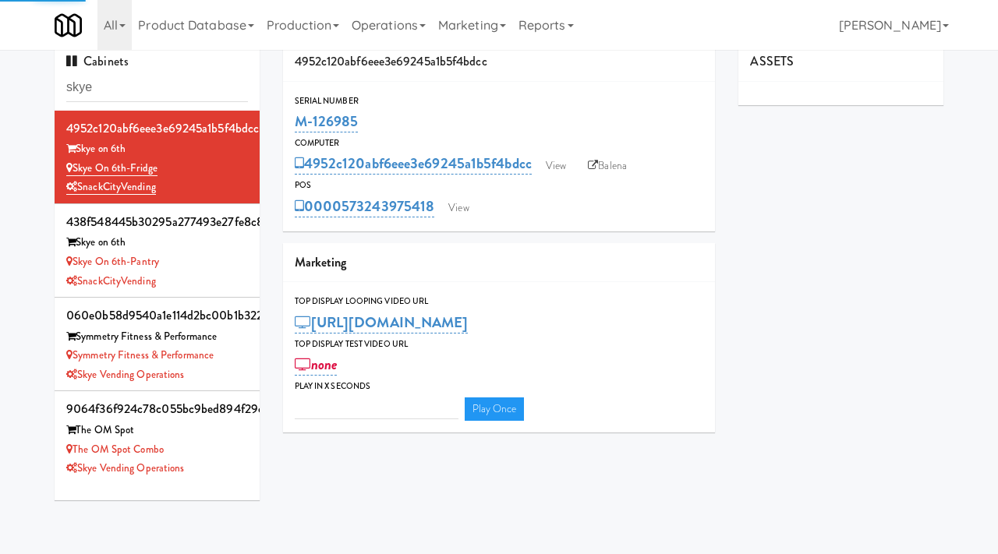
type input "3"
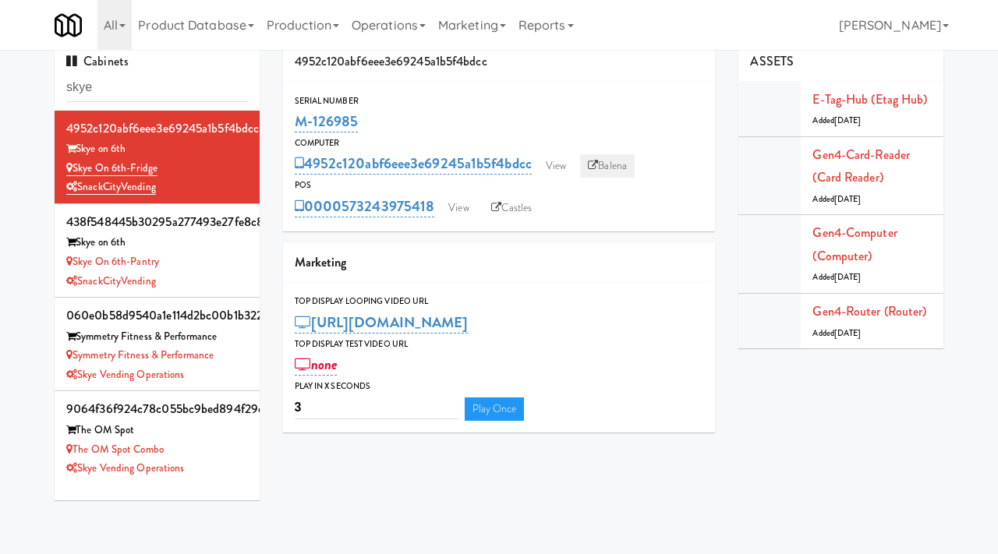
click at [615, 161] on link "Balena" at bounding box center [607, 165] width 55 height 23
click at [204, 268] on div "Skye on 6th-Pantry" at bounding box center [157, 262] width 182 height 19
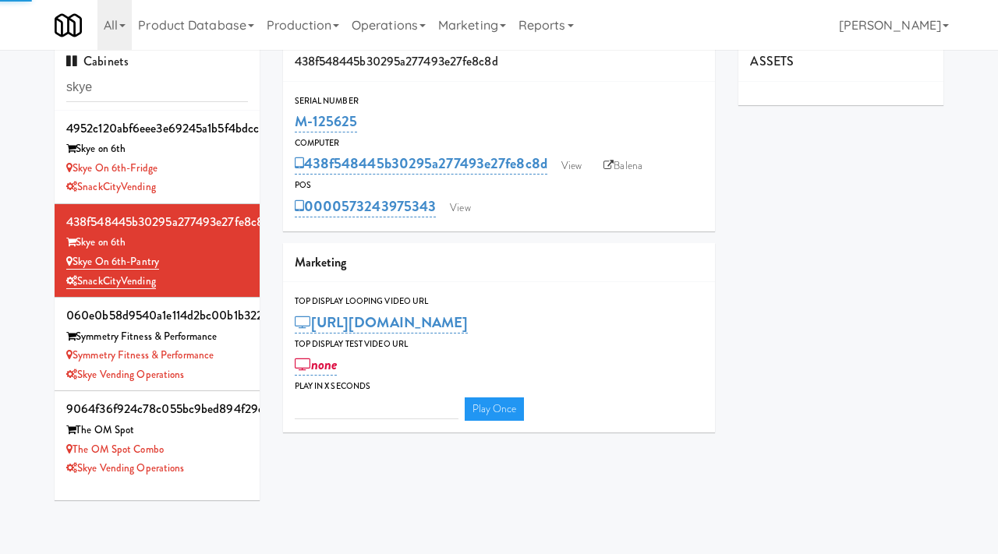
type input "3"
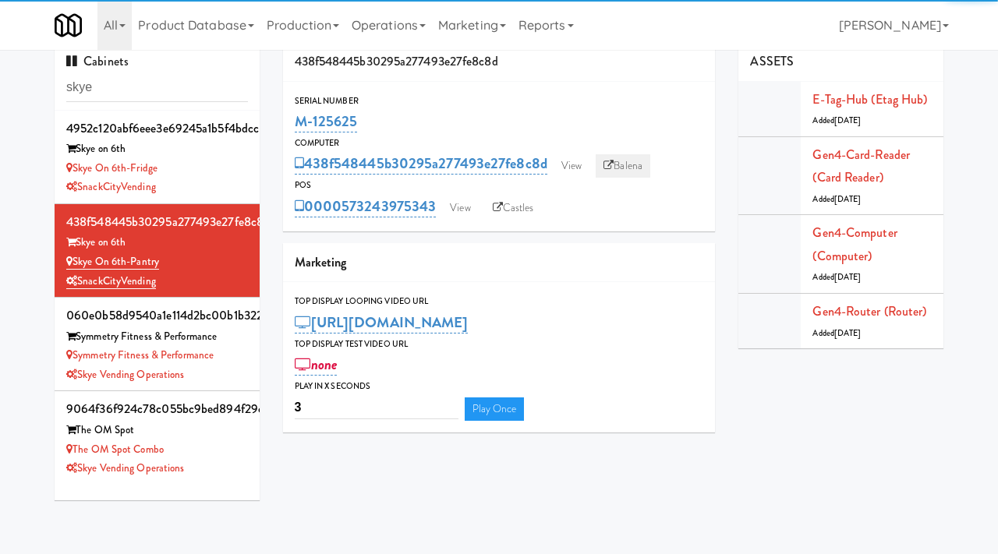
click at [623, 167] on link "Balena" at bounding box center [623, 165] width 55 height 23
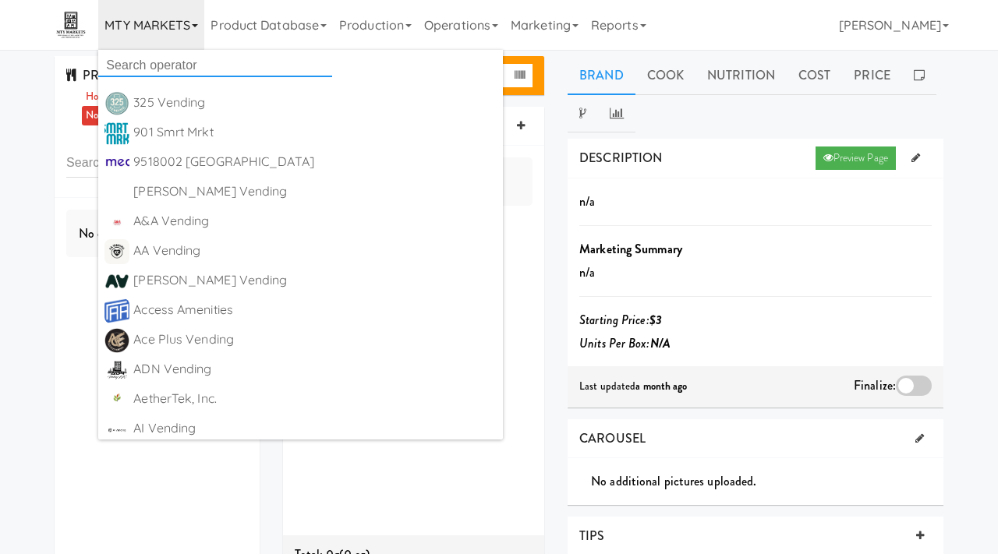
click at [189, 64] on input "text" at bounding box center [215, 65] width 234 height 23
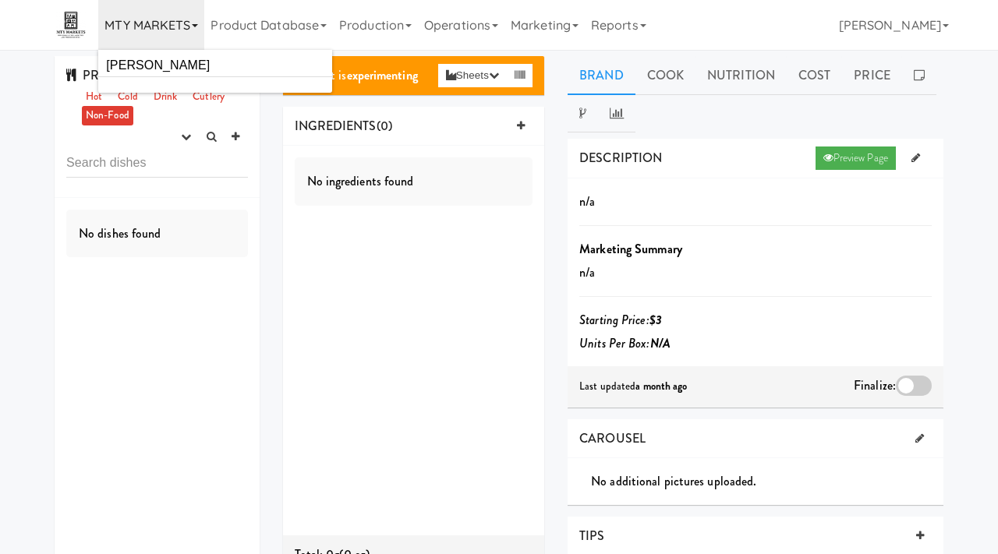
click at [152, 29] on link "MTY MARKETS" at bounding box center [151, 25] width 106 height 50
drag, startPoint x: 154, startPoint y: 68, endPoint x: 76, endPoint y: 62, distance: 78.2
click at [76, 62] on body "Are you sure you want to change recipe status to finalized? Okay Cancel Okay Ar…" at bounding box center [499, 327] width 998 height 554
click at [167, 32] on link "MTY MARKETS" at bounding box center [151, 25] width 106 height 50
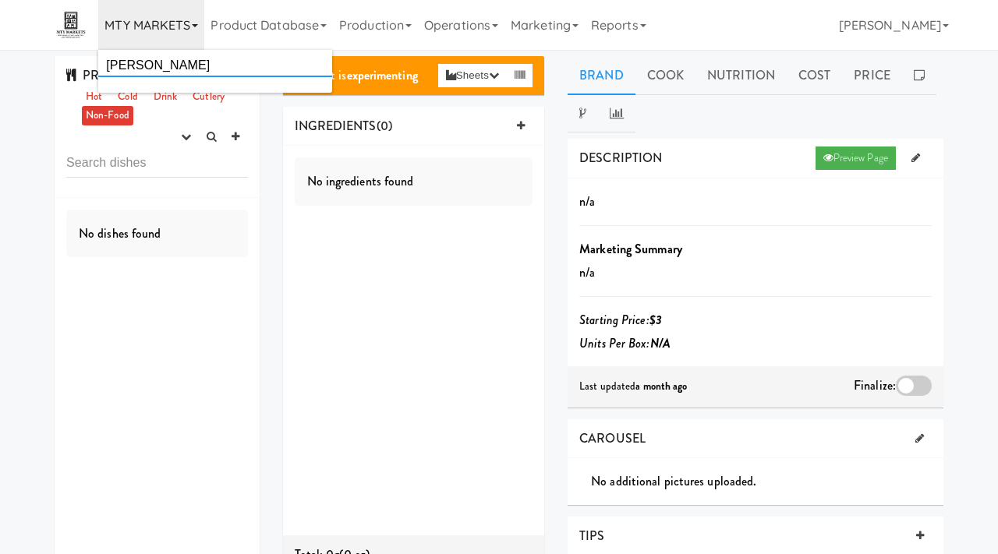
click at [153, 62] on input "nina r" at bounding box center [215, 65] width 234 height 23
type input "luxe"
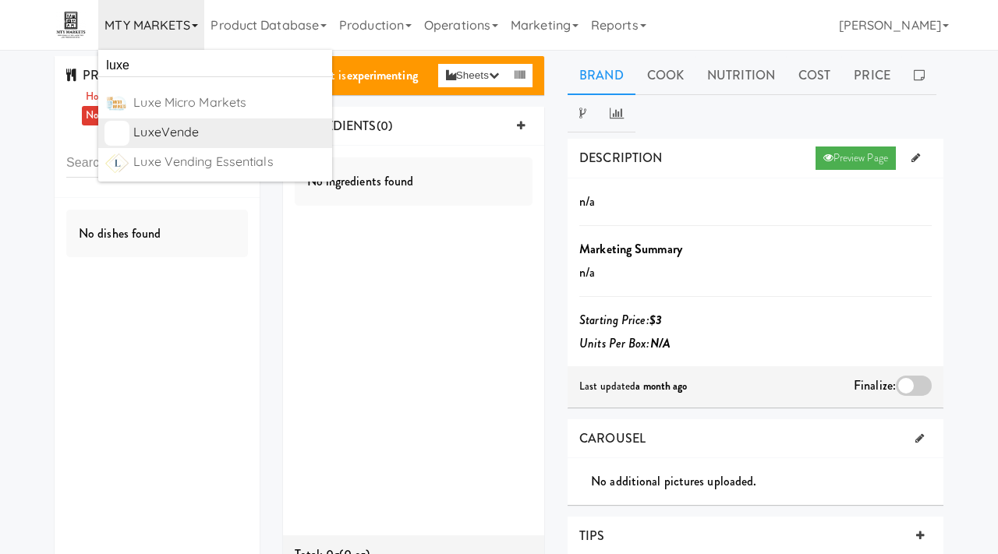
click at [182, 123] on div "LuxeVende" at bounding box center [229, 132] width 193 height 23
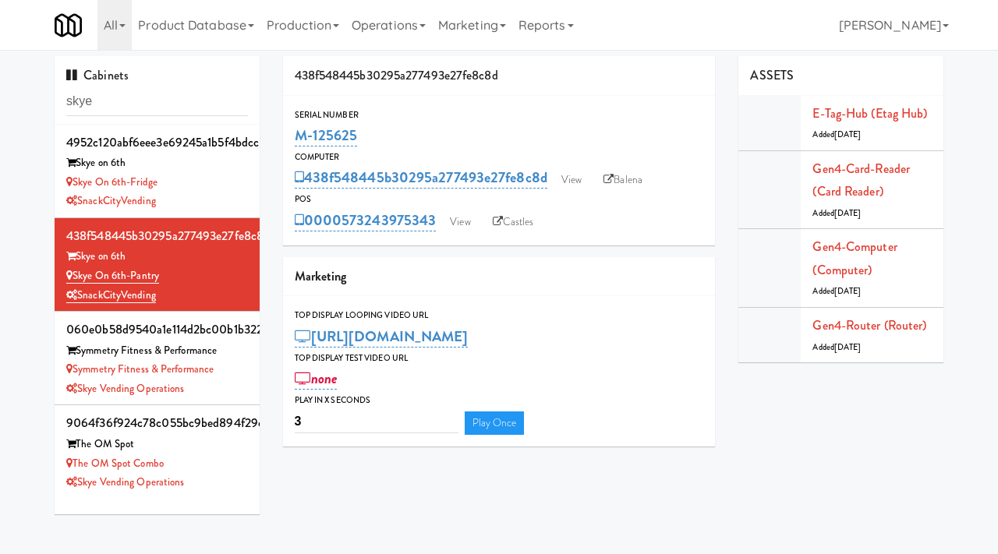
scroll to position [14, 0]
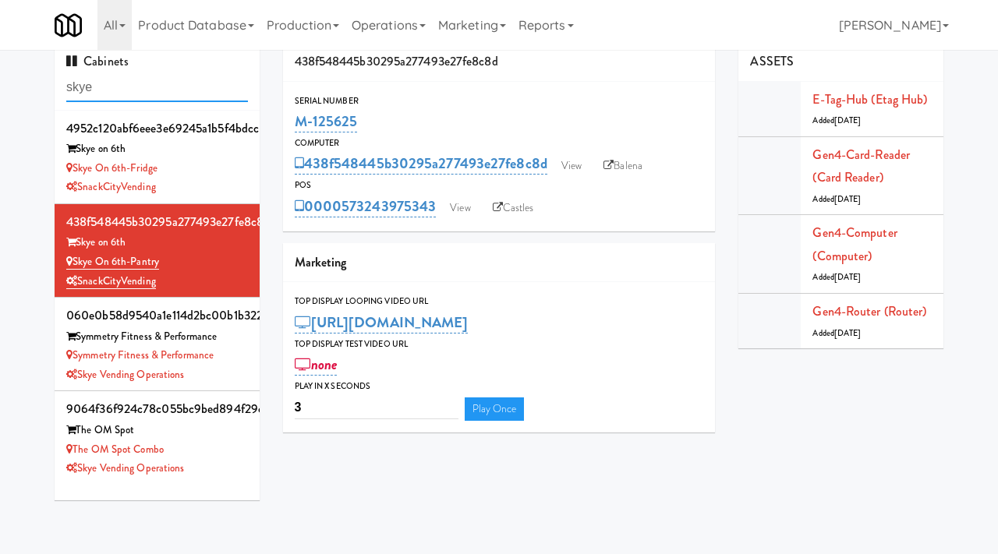
click at [133, 90] on input "skye" at bounding box center [157, 87] width 182 height 29
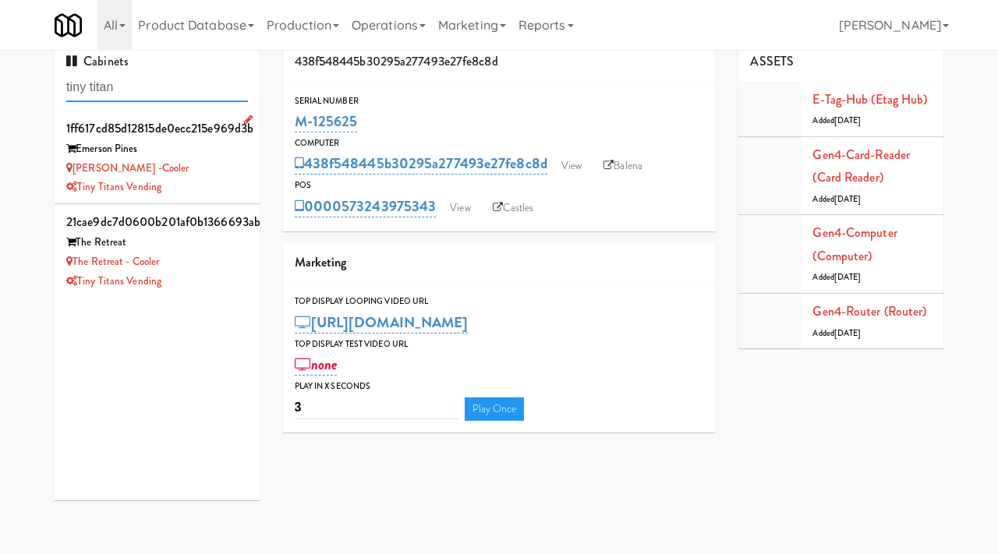
type input "tiny titan"
click at [212, 169] on div "Emerson Pines -Cooler" at bounding box center [157, 168] width 182 height 19
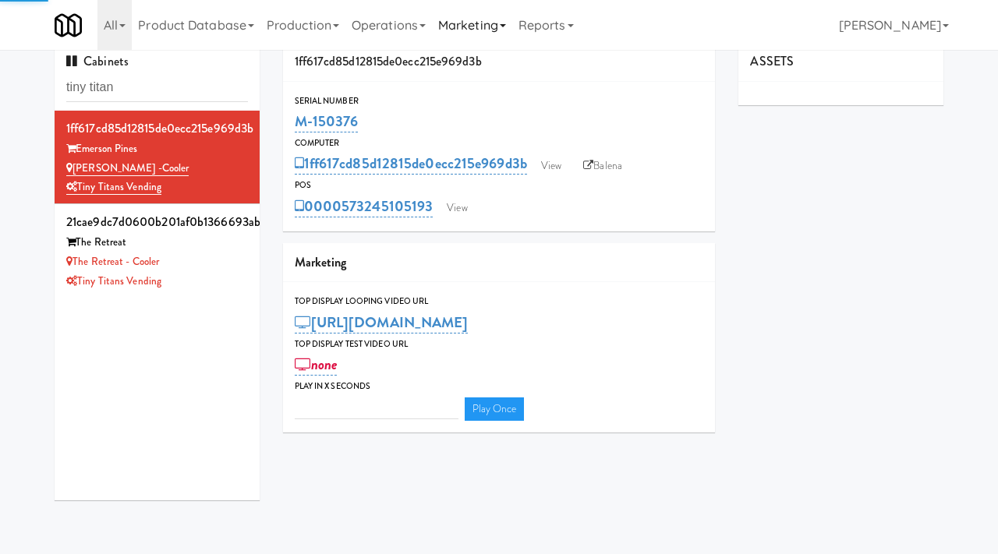
type input "3"
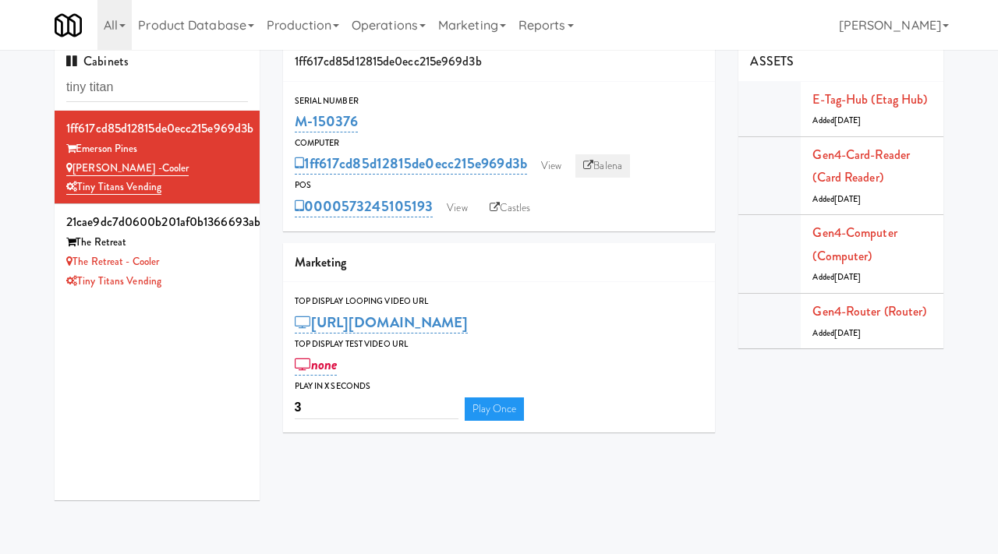
click at [628, 169] on link "Balena" at bounding box center [603, 165] width 55 height 23
click at [217, 291] on li "21cae9dc7d0600b201af0b1366693ab2 The Retreat The Retreat - Cooler Tiny Titans V…" at bounding box center [157, 250] width 205 height 93
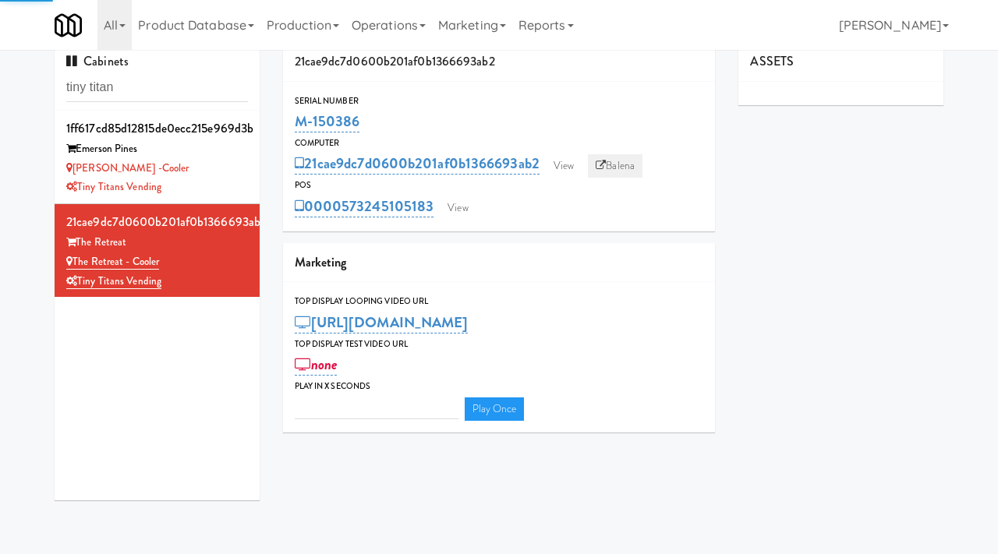
type input "3"
click at [621, 167] on link "Balena" at bounding box center [615, 165] width 55 height 23
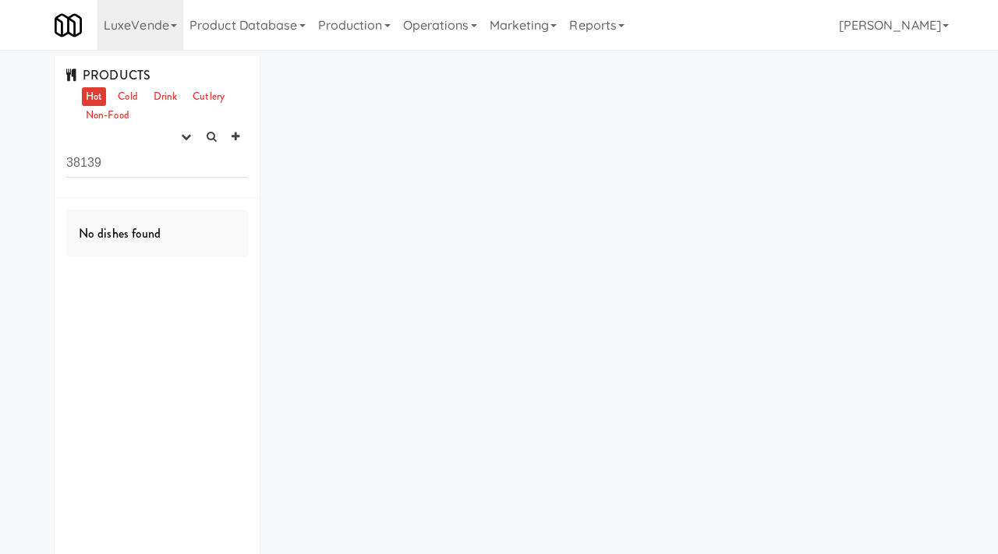
drag, startPoint x: 127, startPoint y: 167, endPoint x: 37, endPoint y: 164, distance: 89.7
click at [37, 165] on div "PRODUCTS Hot Cold Drink Cutlery Non-Food experimenting finalized shipped discon…" at bounding box center [499, 328] width 998 height 544
click at [181, 141] on icon "button" at bounding box center [186, 137] width 10 height 10
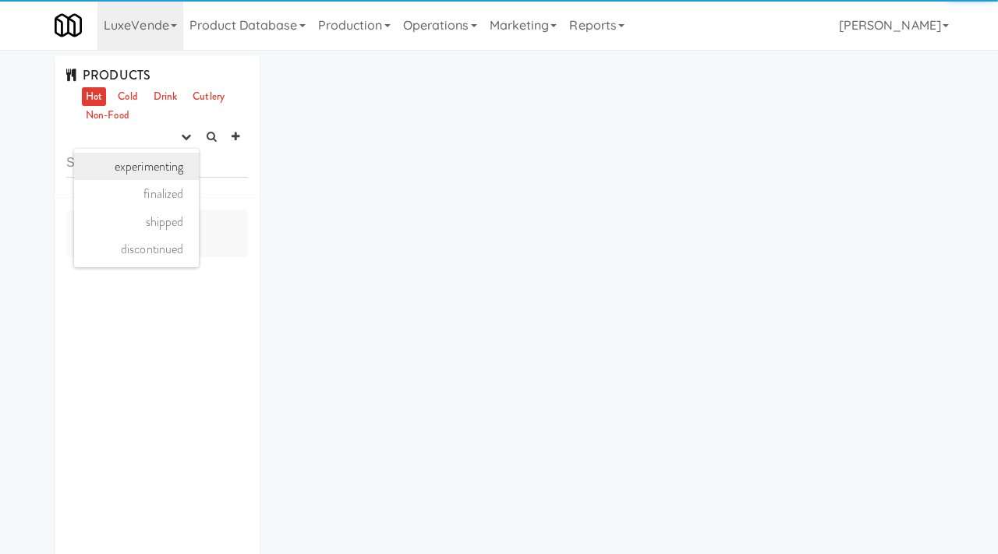
click at [153, 168] on link "experimenting" at bounding box center [136, 167] width 125 height 28
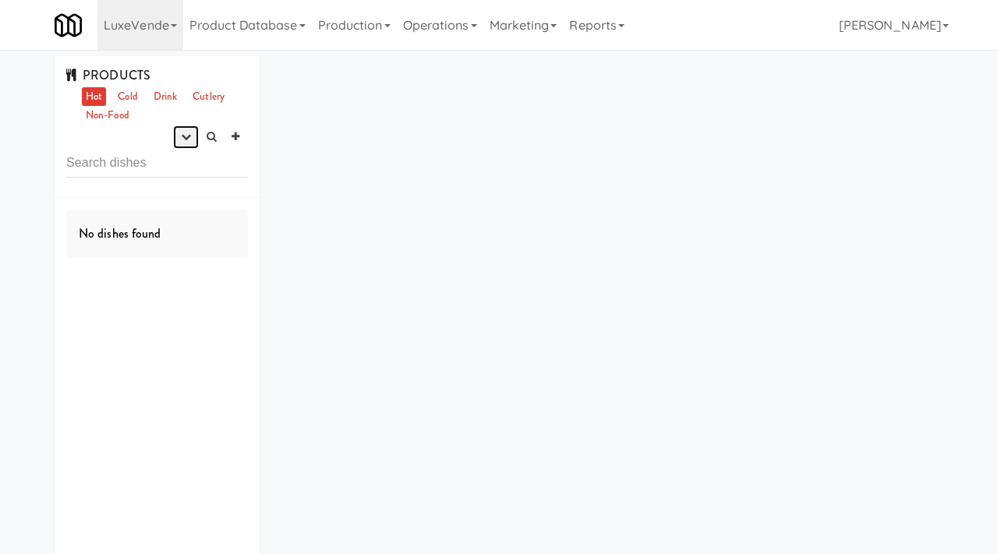
click at [184, 132] on icon "button" at bounding box center [186, 137] width 10 height 10
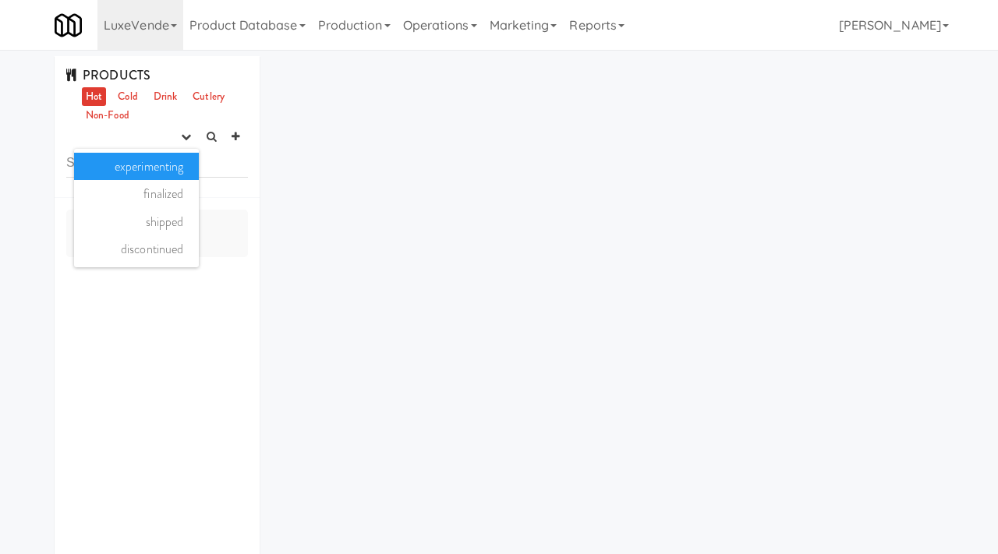
click at [172, 172] on link "experimenting" at bounding box center [136, 167] width 125 height 28
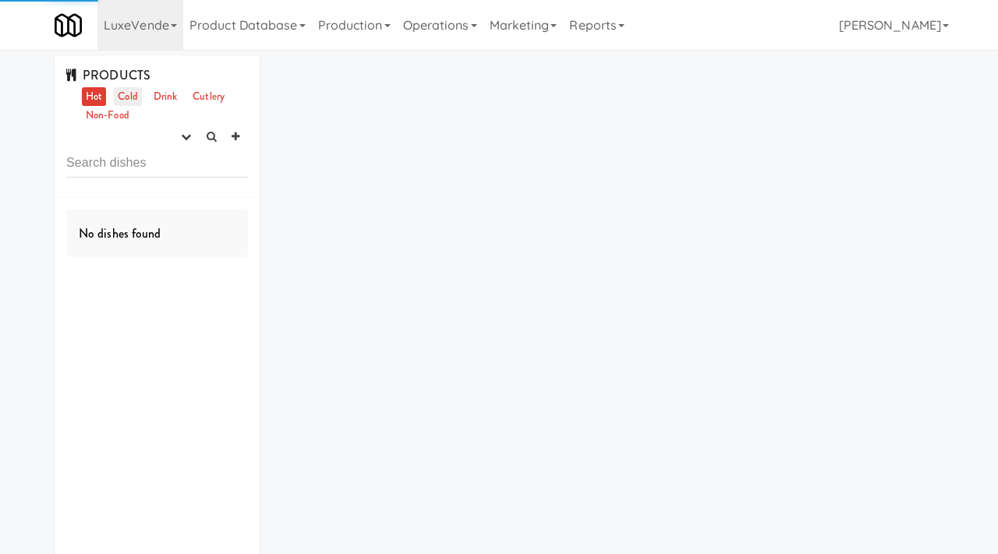
click at [133, 95] on link "Cold" at bounding box center [127, 96] width 27 height 19
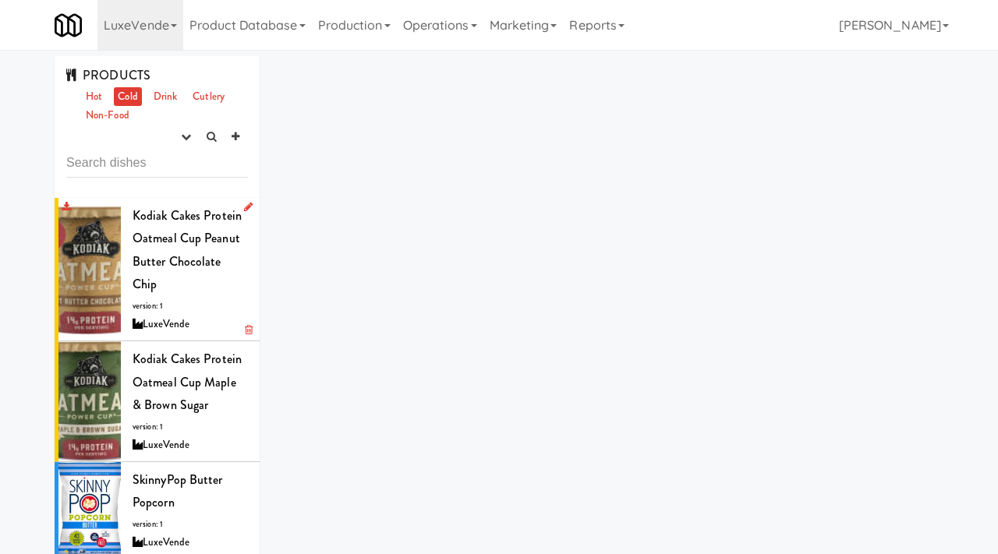
click at [154, 255] on span "Kodiak Cakes Protein Oatmeal Cup Peanut Butter Chocolate Chip" at bounding box center [187, 250] width 109 height 87
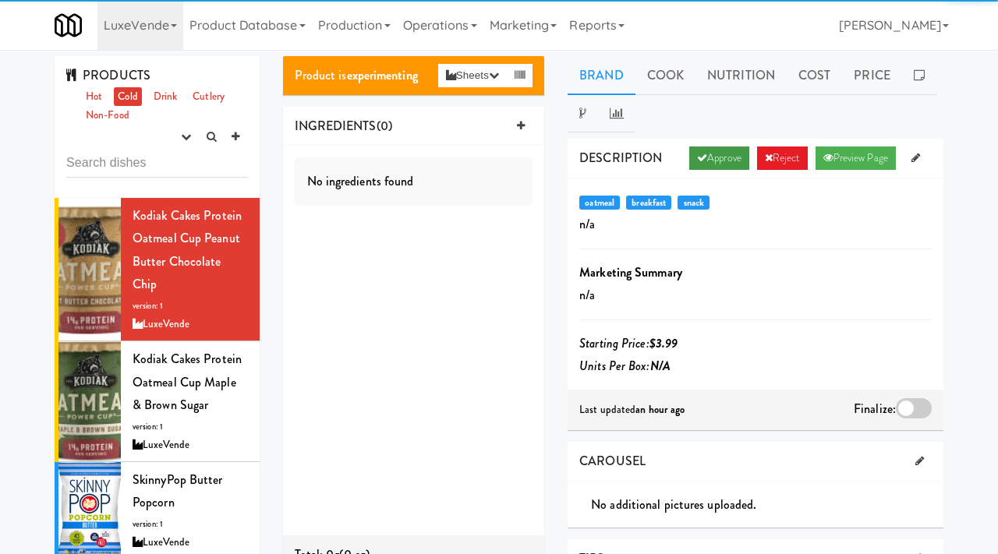
click at [710, 166] on link "Approve" at bounding box center [719, 158] width 60 height 23
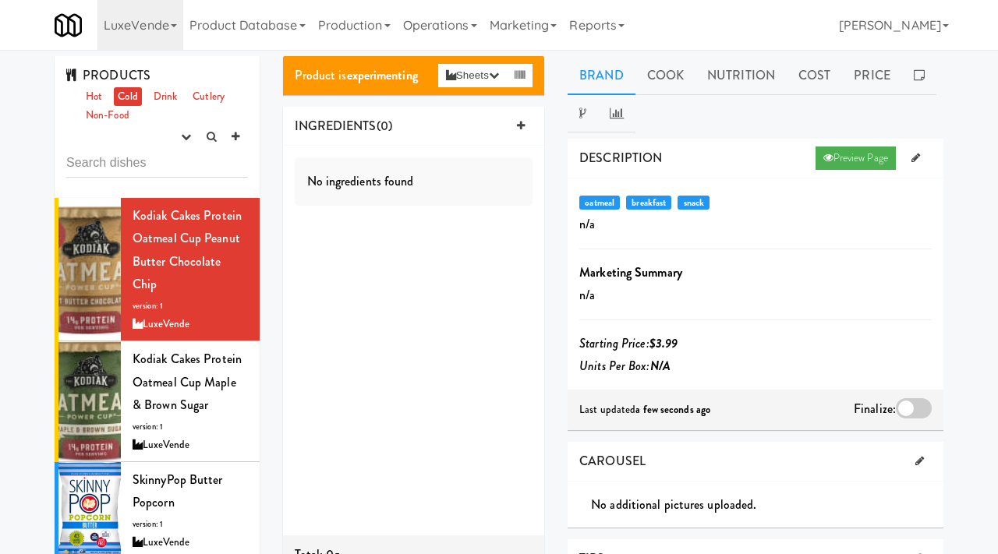
click at [908, 399] on div at bounding box center [914, 408] width 36 height 20
click at [0, 0] on input "checkbox" at bounding box center [0, 0] width 0 height 0
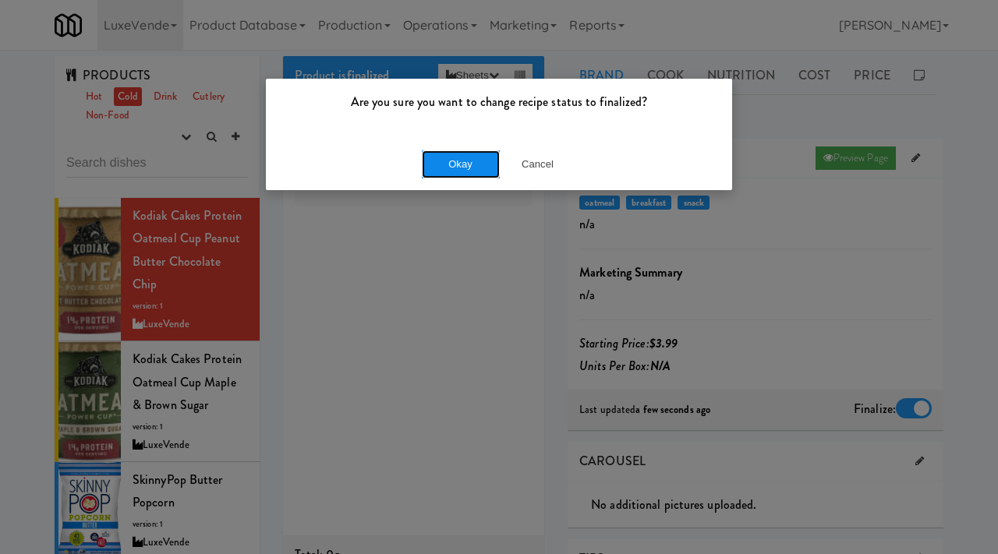
click at [486, 158] on button "Okay" at bounding box center [461, 165] width 78 height 28
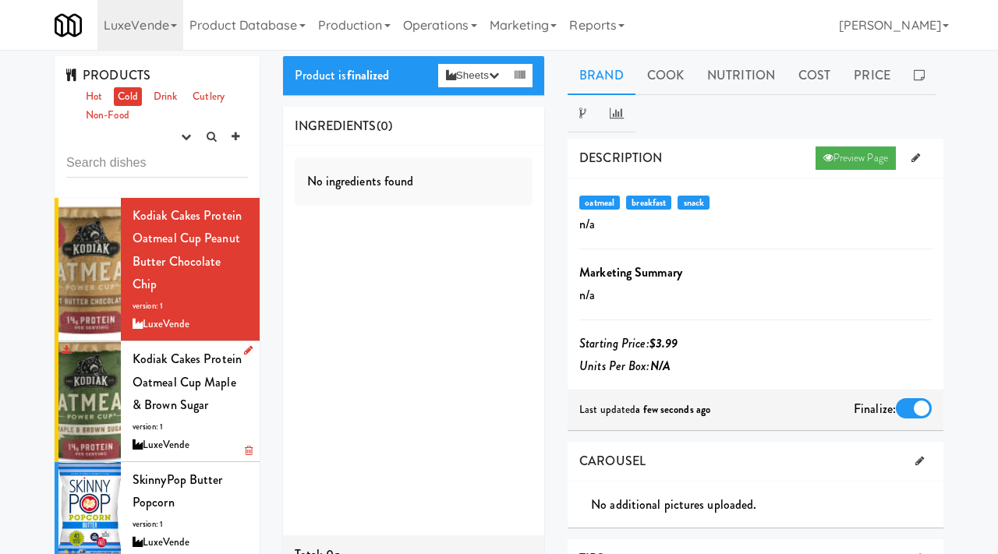
click at [192, 371] on div "Kodiak Cakes Protein Oatmeal Cup Maple & Brown Sugar version: 1 LuxeVende" at bounding box center [190, 402] width 115 height 108
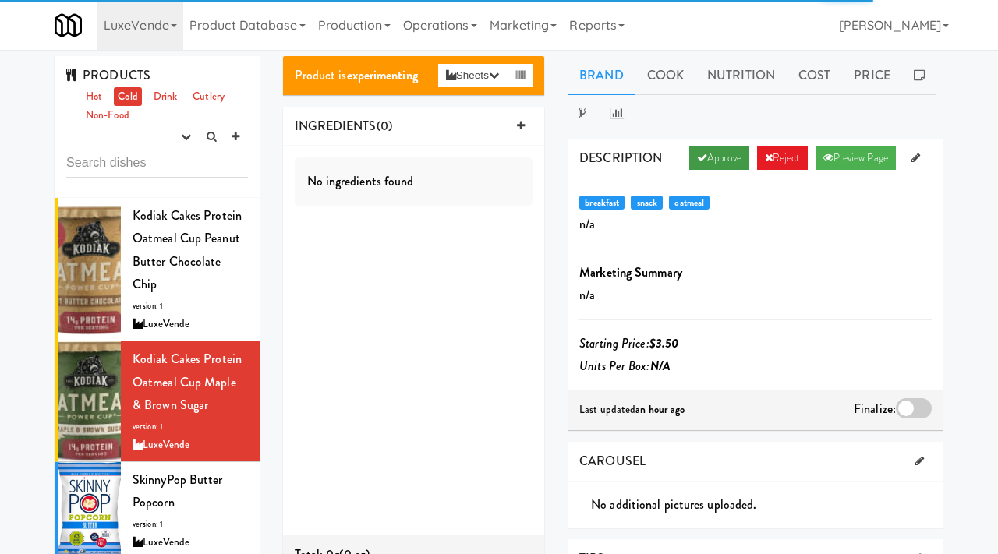
click at [720, 148] on link "Approve" at bounding box center [719, 158] width 60 height 23
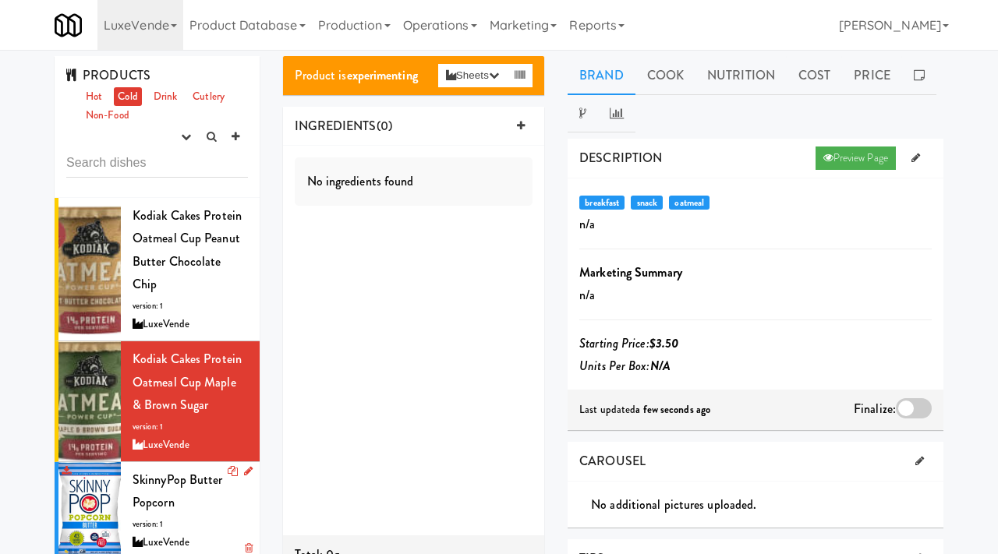
click at [154, 480] on span "SkinnyPop Butter Popcorn" at bounding box center [178, 491] width 90 height 41
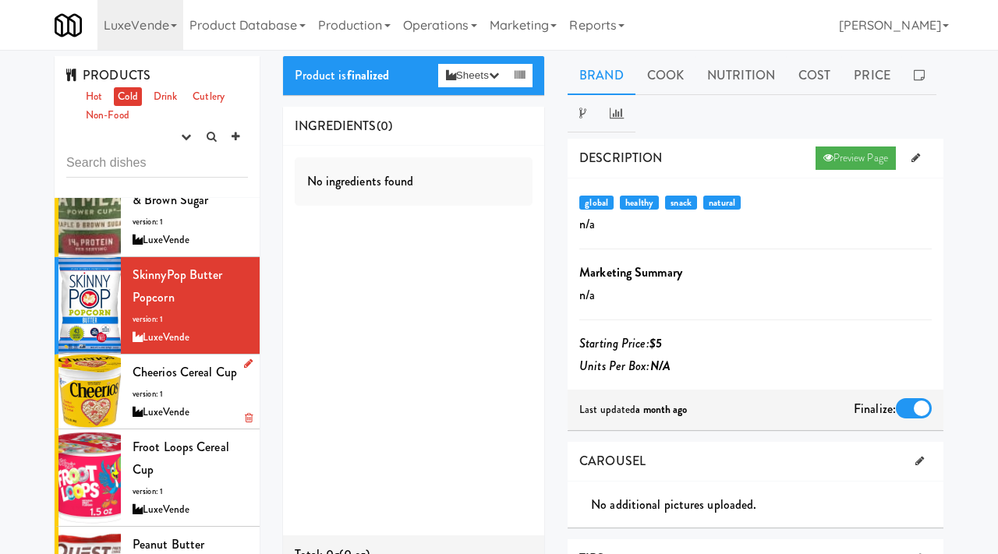
scroll to position [246, 0]
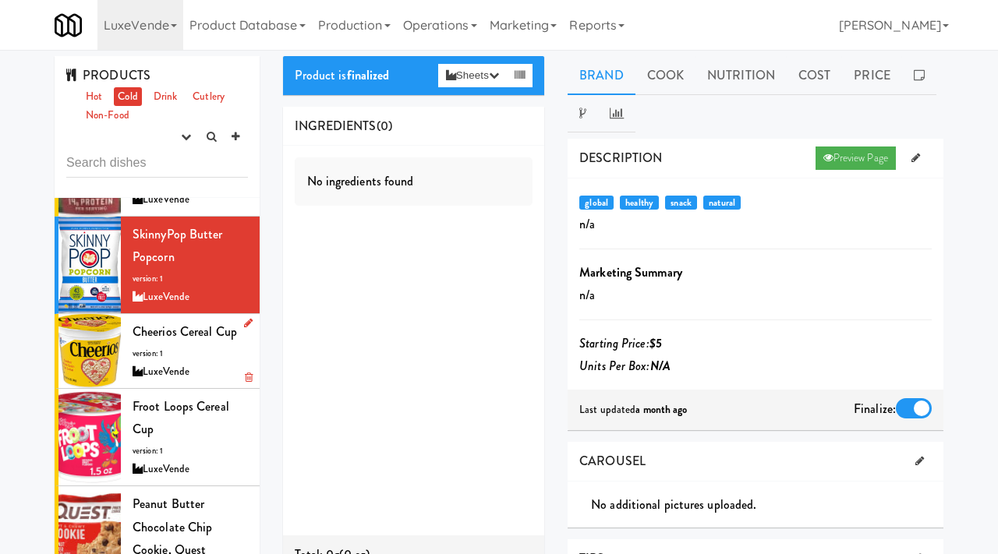
click at [175, 321] on div "Cheerios Cereal Cup version: 1 LuxeVende" at bounding box center [190, 352] width 115 height 62
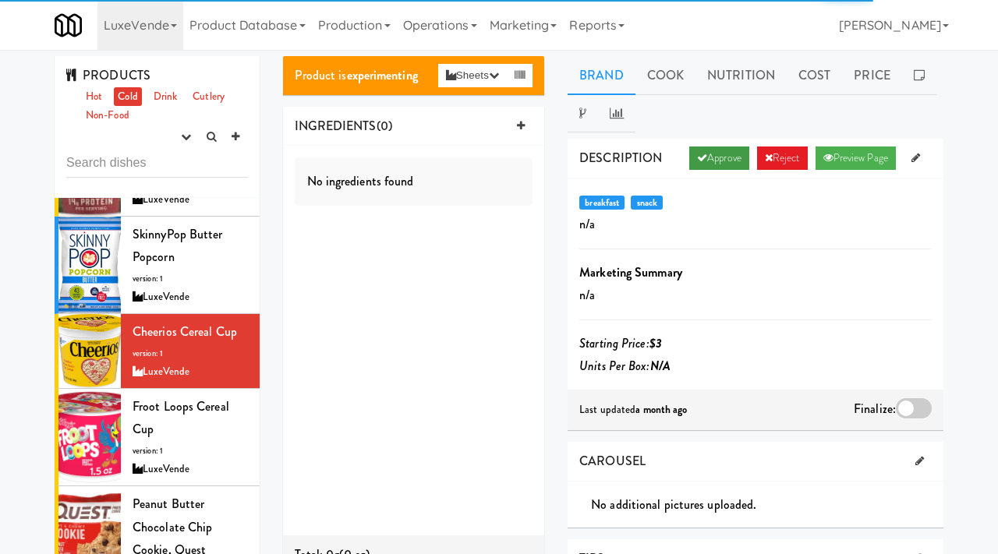
click at [728, 157] on link "Approve" at bounding box center [719, 158] width 60 height 23
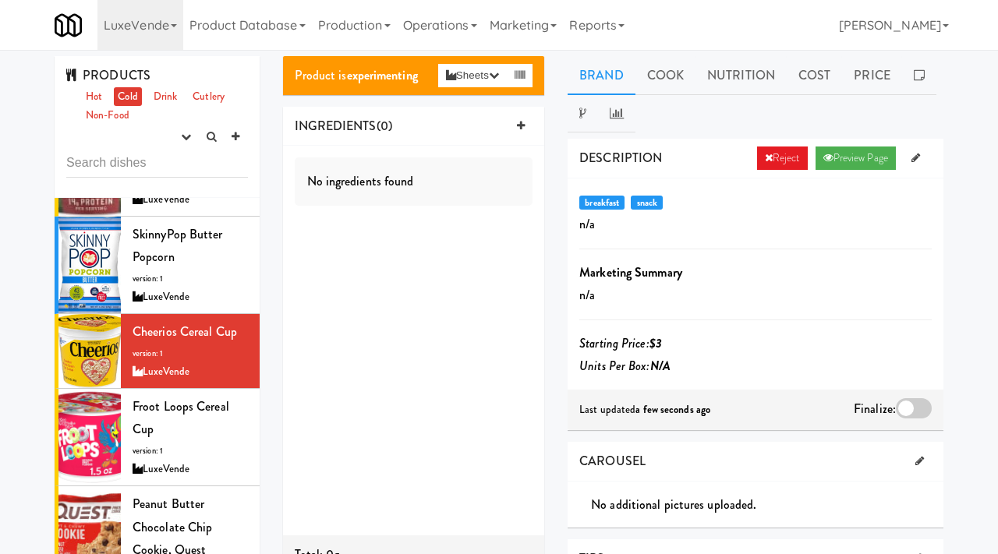
click at [919, 413] on div at bounding box center [914, 408] width 36 height 20
click at [0, 0] on input "checkbox" at bounding box center [0, 0] width 0 height 0
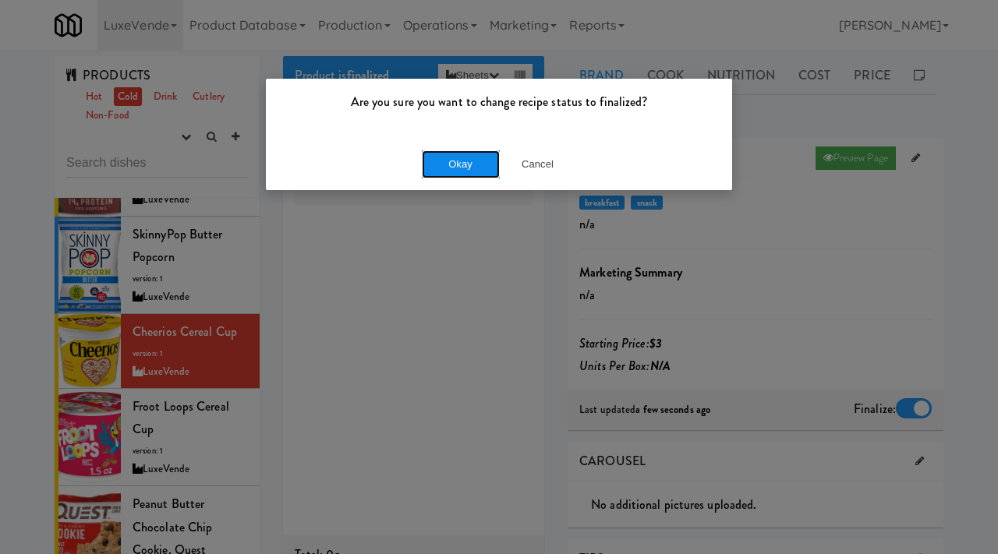
click at [457, 167] on button "Okay" at bounding box center [461, 165] width 78 height 28
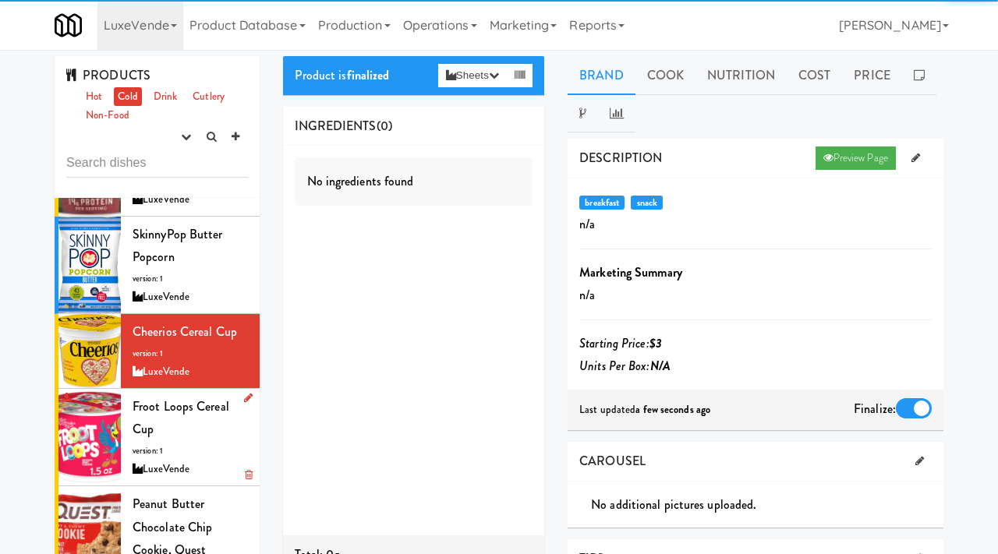
click at [182, 409] on div "Froot Loops Cereal Cup version: 1 LuxeVende" at bounding box center [190, 437] width 115 height 84
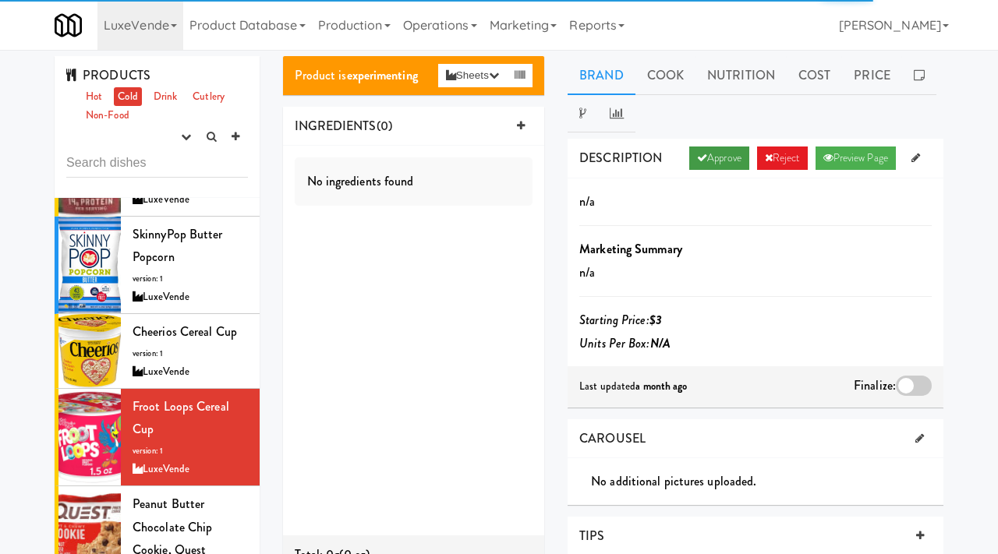
click at [708, 155] on link "Approve" at bounding box center [719, 158] width 60 height 23
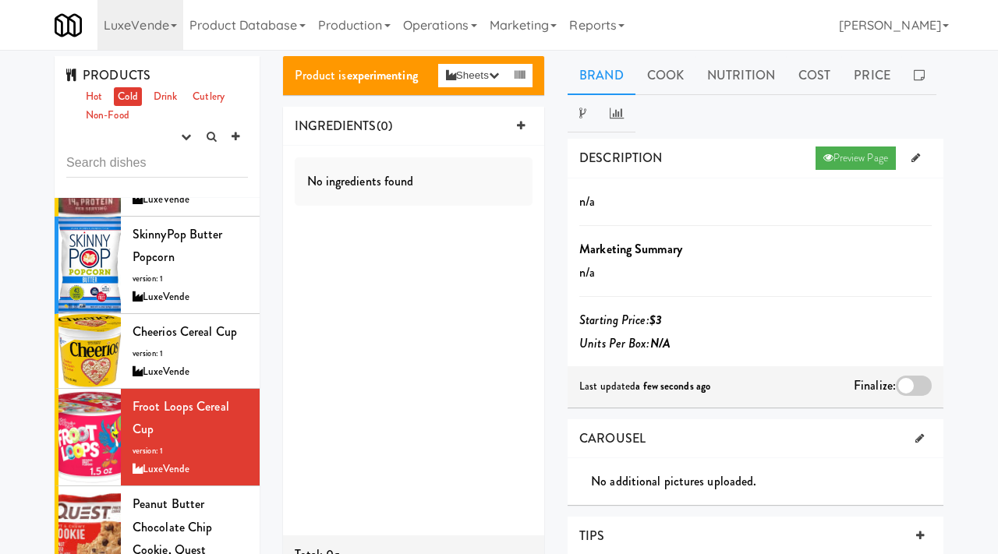
click at [909, 385] on div at bounding box center [914, 386] width 36 height 20
click at [0, 0] on input "checkbox" at bounding box center [0, 0] width 0 height 0
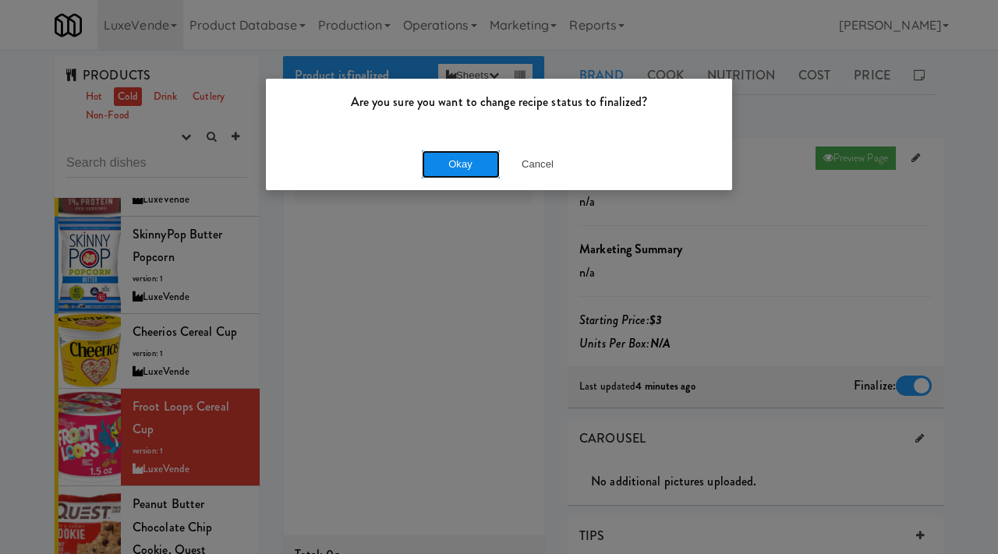
click at [465, 156] on button "Okay" at bounding box center [461, 165] width 78 height 28
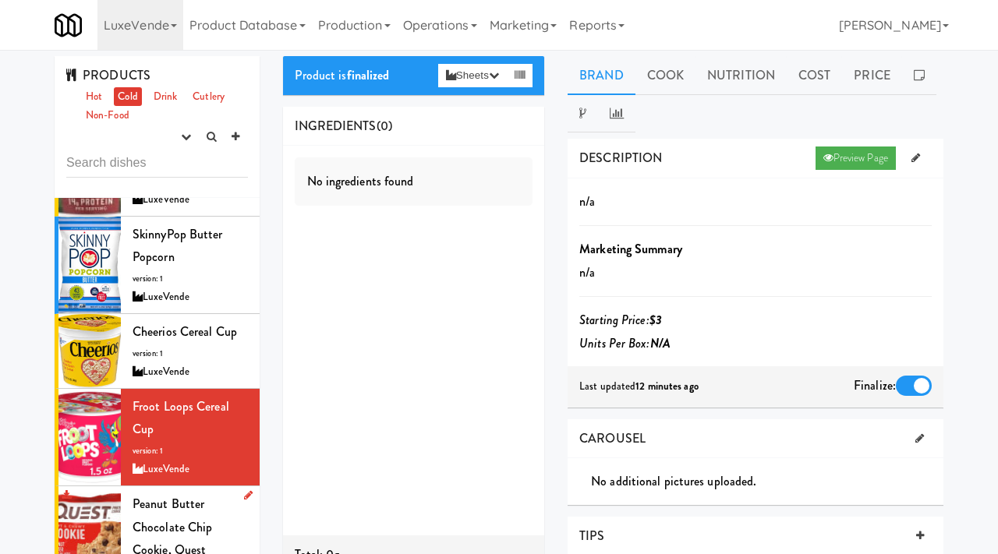
click at [176, 510] on span "Peanut Butter Chocolate Chip Cookie, Quest" at bounding box center [173, 527] width 80 height 64
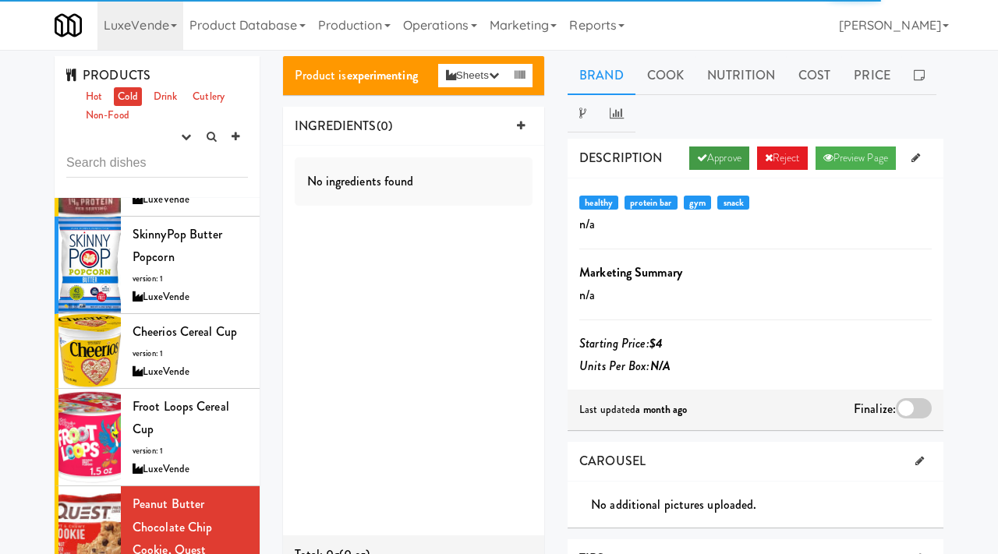
click at [717, 155] on link "Approve" at bounding box center [719, 158] width 60 height 23
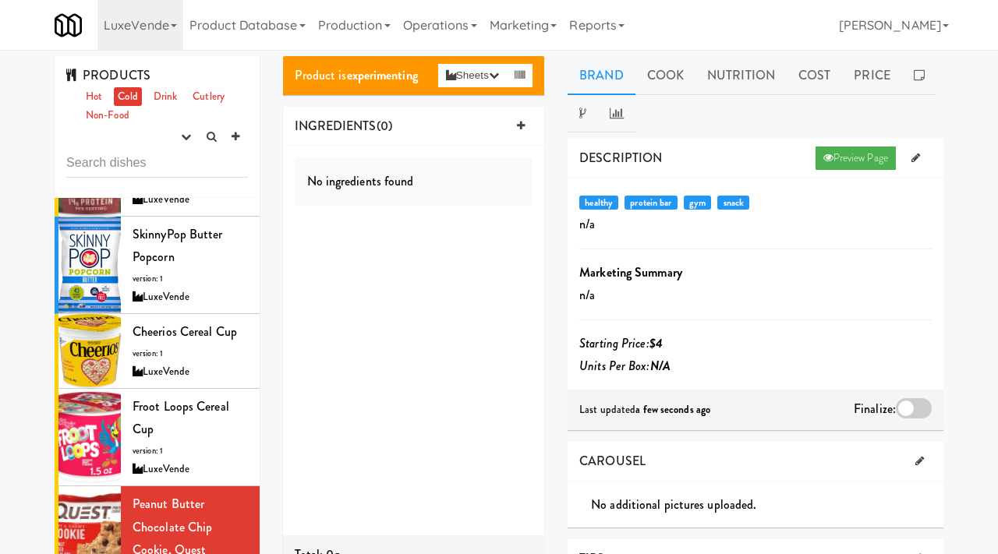
click at [912, 406] on div at bounding box center [914, 408] width 36 height 20
click at [0, 0] on input "checkbox" at bounding box center [0, 0] width 0 height 0
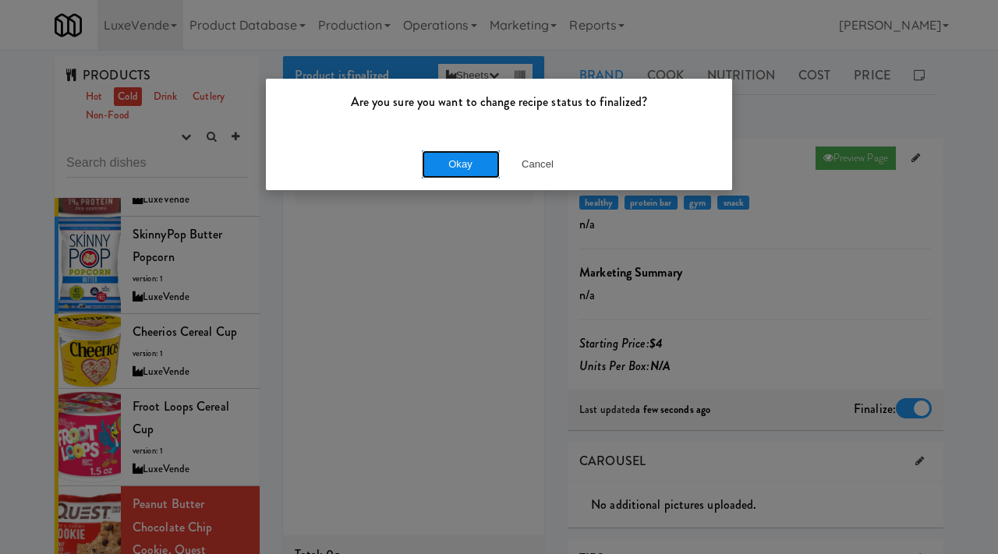
click at [456, 169] on button "Okay" at bounding box center [461, 165] width 78 height 28
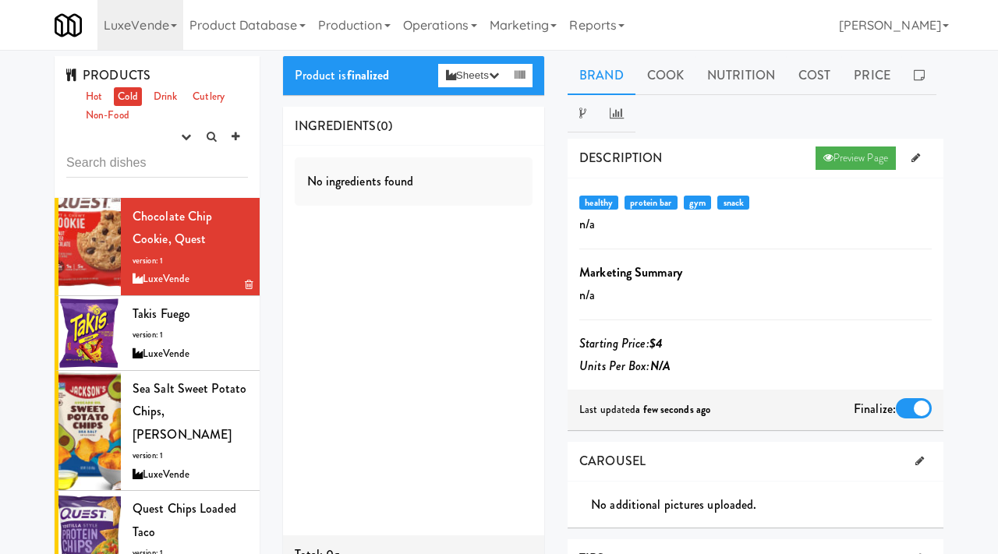
scroll to position [485, 0]
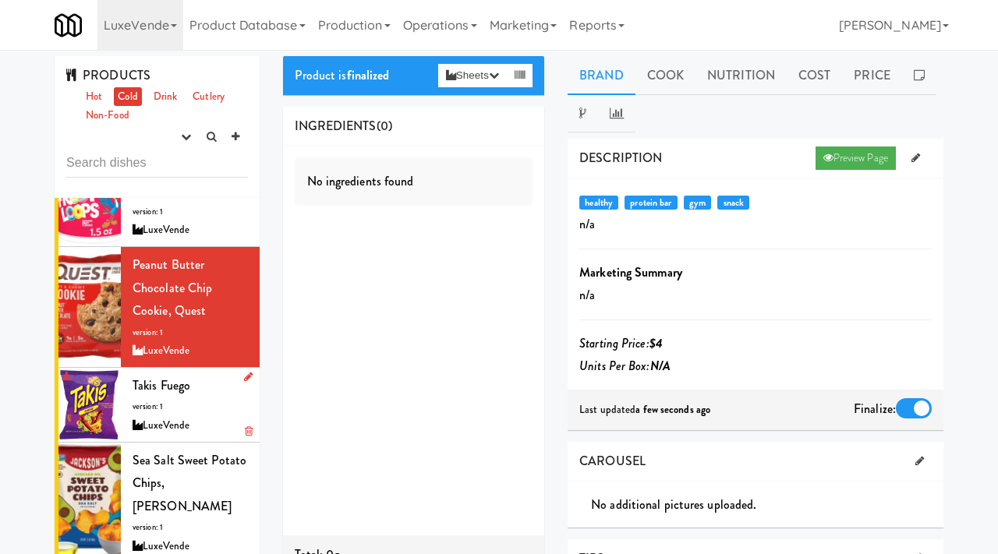
click at [182, 374] on div "Takis Fuego version: 1 LuxeVende" at bounding box center [190, 405] width 115 height 62
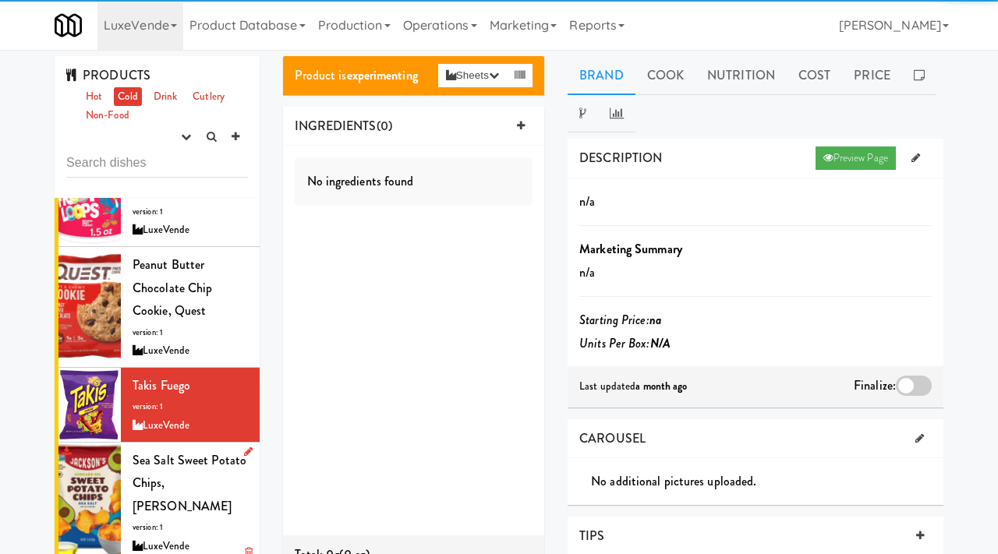
click at [142, 537] on div "LuxeVende" at bounding box center [190, 546] width 115 height 19
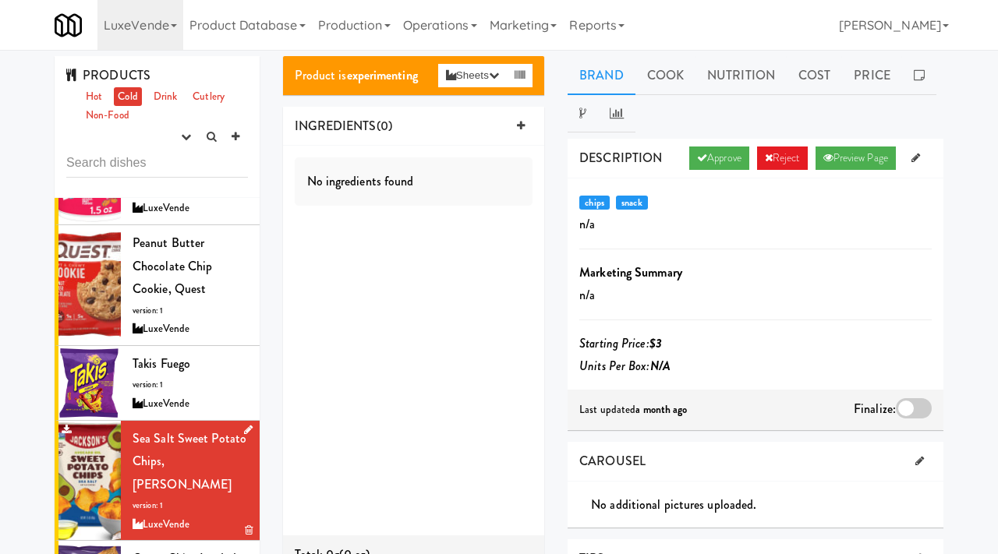
scroll to position [515, 0]
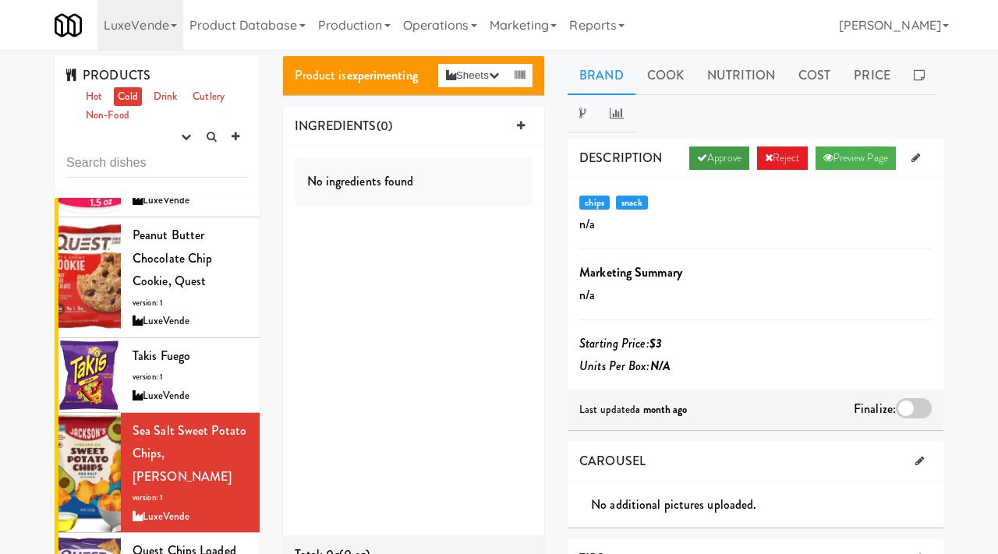
click at [715, 159] on link "Approve" at bounding box center [719, 158] width 60 height 23
click at [907, 406] on div at bounding box center [914, 408] width 36 height 20
click at [0, 0] on input "checkbox" at bounding box center [0, 0] width 0 height 0
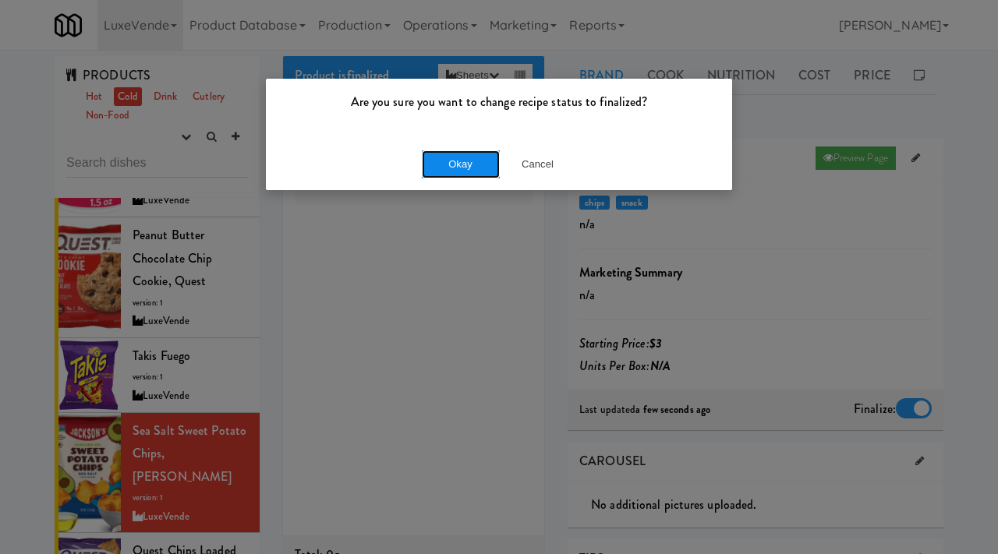
click at [458, 160] on button "Okay" at bounding box center [461, 165] width 78 height 28
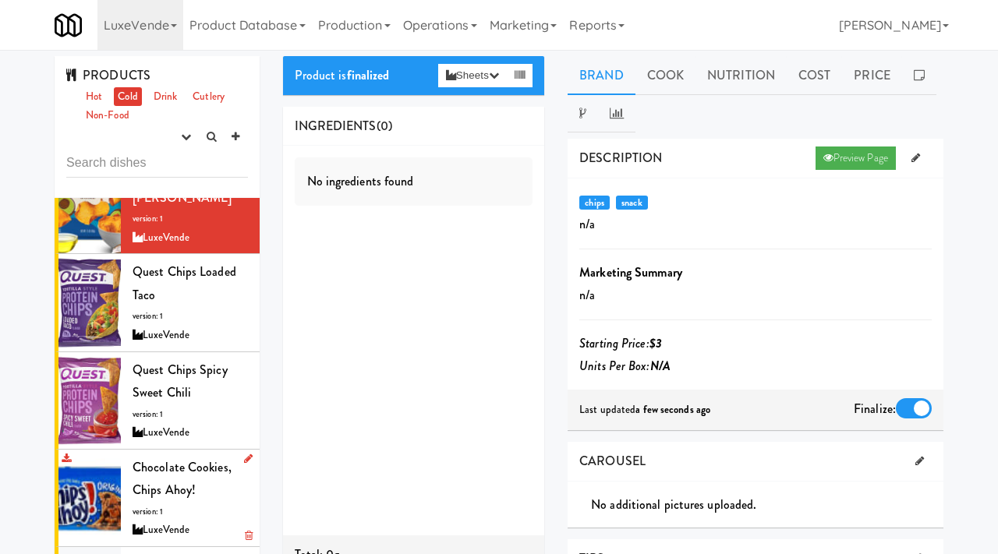
scroll to position [762, 0]
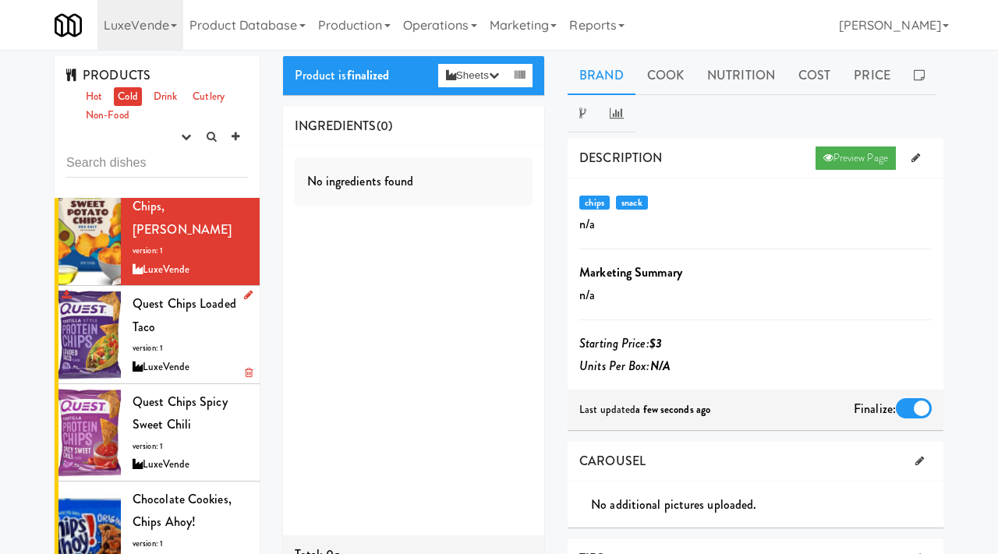
click at [165, 292] on div "Quest Chips Loaded Taco version: 1 LuxeVende" at bounding box center [190, 334] width 115 height 84
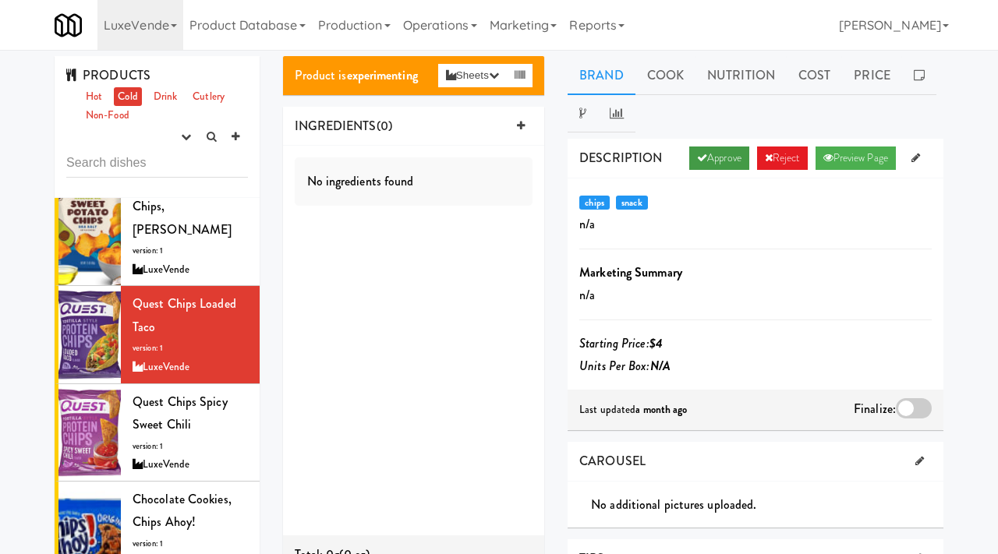
click at [719, 164] on link "Approve" at bounding box center [719, 158] width 60 height 23
click at [916, 412] on div at bounding box center [914, 408] width 36 height 20
click at [0, 0] on input "checkbox" at bounding box center [0, 0] width 0 height 0
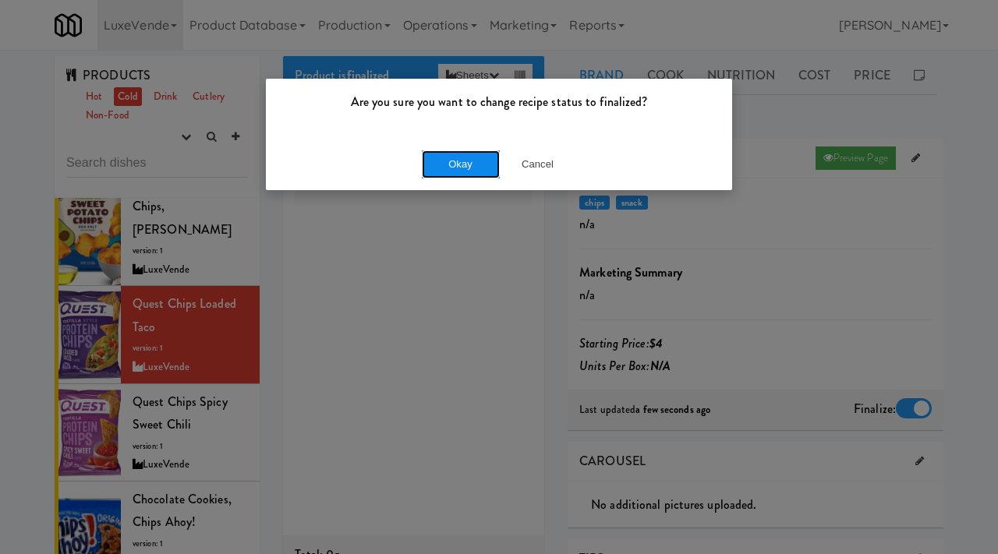
click at [465, 164] on button "Okay" at bounding box center [461, 165] width 78 height 28
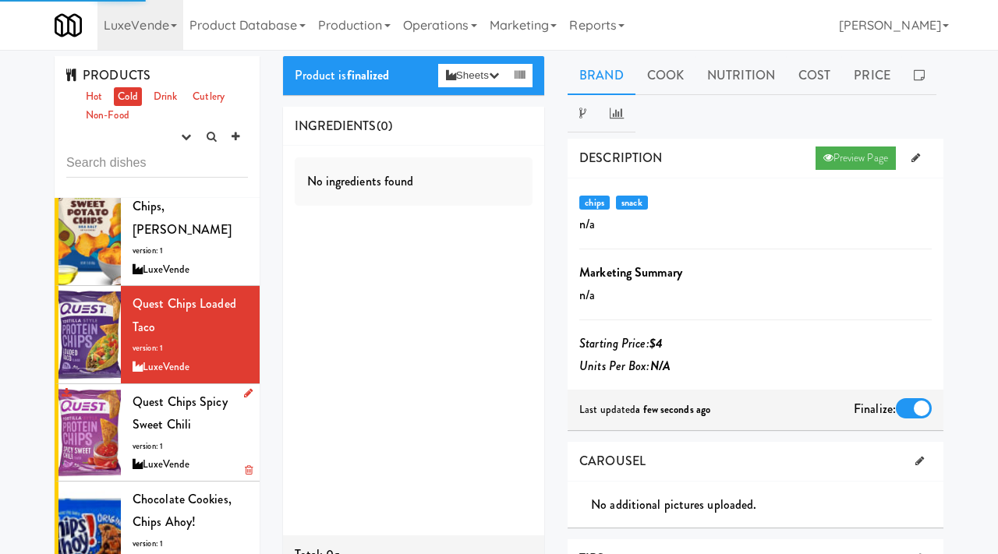
click at [200, 391] on div "Quest Chips Spicy Sweet Chili version: 1 LuxeVende" at bounding box center [190, 433] width 115 height 84
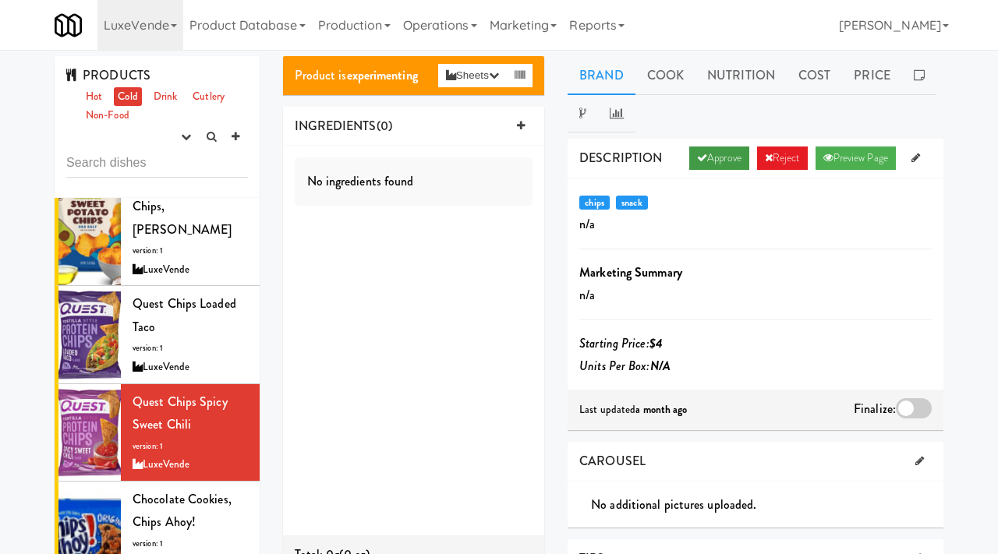
click at [697, 154] on icon at bounding box center [702, 158] width 10 height 10
click at [908, 401] on div at bounding box center [914, 408] width 36 height 20
click at [0, 0] on input "checkbox" at bounding box center [0, 0] width 0 height 0
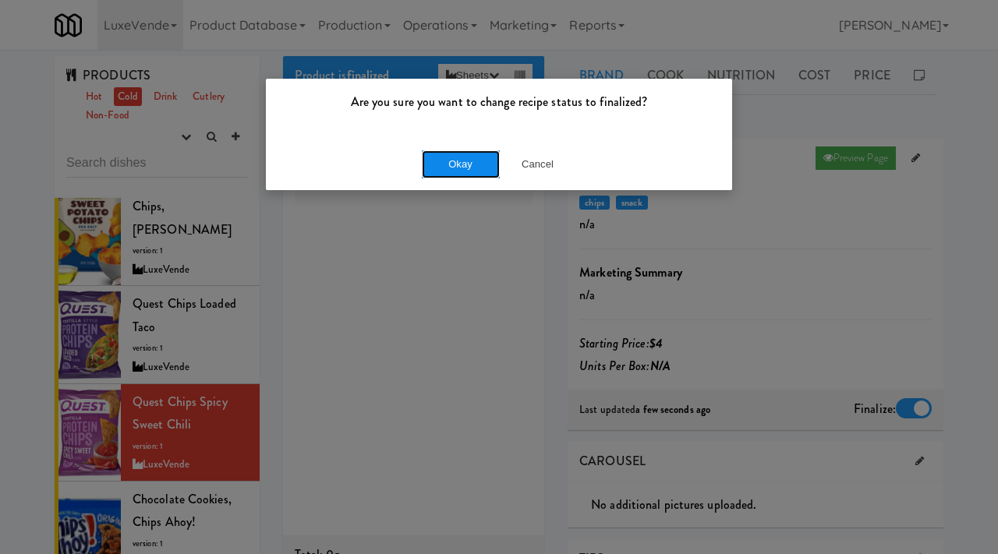
click at [458, 160] on button "Okay" at bounding box center [461, 165] width 78 height 28
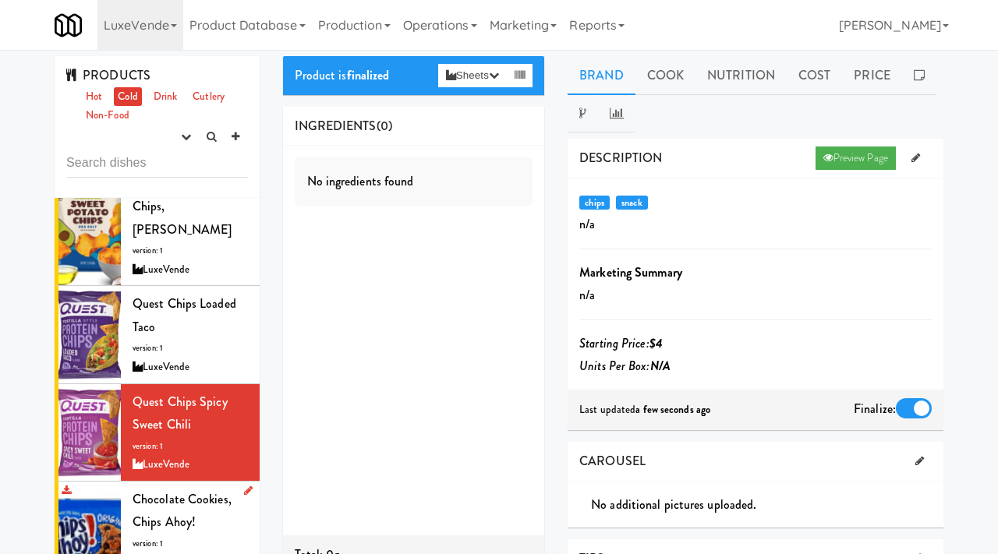
click at [178, 493] on div "Chocolate Cookies, Chips Ahoy! version: 1 LuxeVende" at bounding box center [190, 530] width 115 height 84
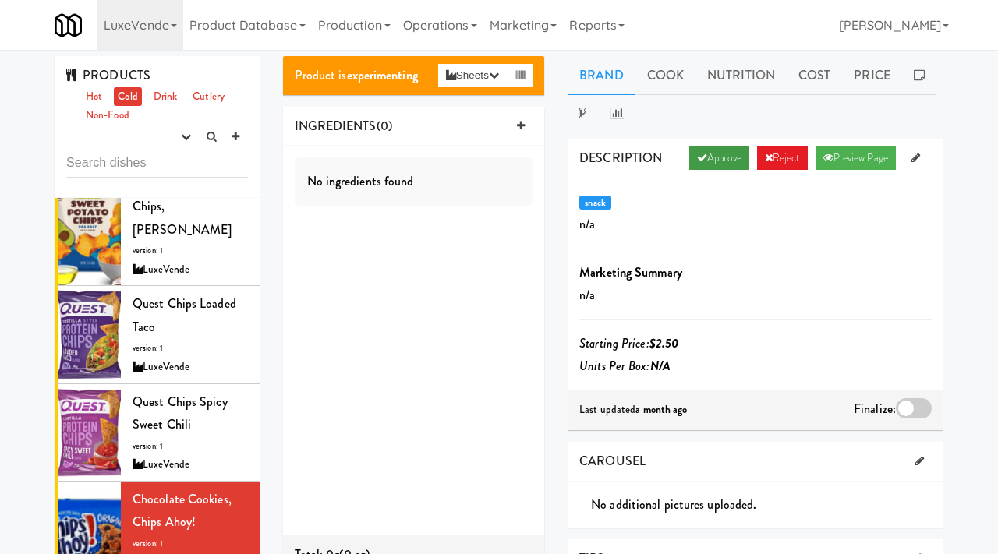
click at [705, 158] on link "Approve" at bounding box center [719, 158] width 60 height 23
click at [910, 413] on div at bounding box center [914, 408] width 36 height 20
click at [0, 0] on input "checkbox" at bounding box center [0, 0] width 0 height 0
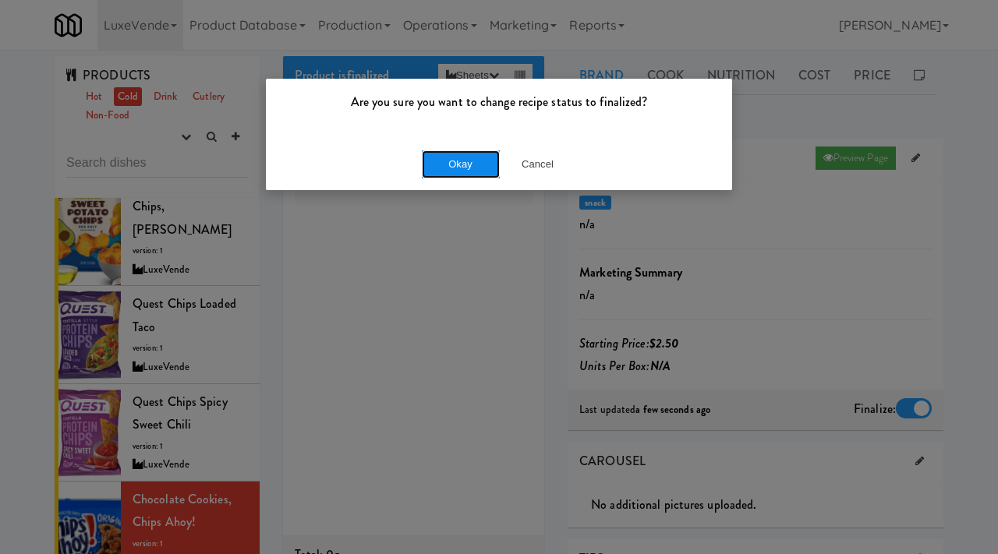
click at [467, 151] on button "Okay" at bounding box center [461, 165] width 78 height 28
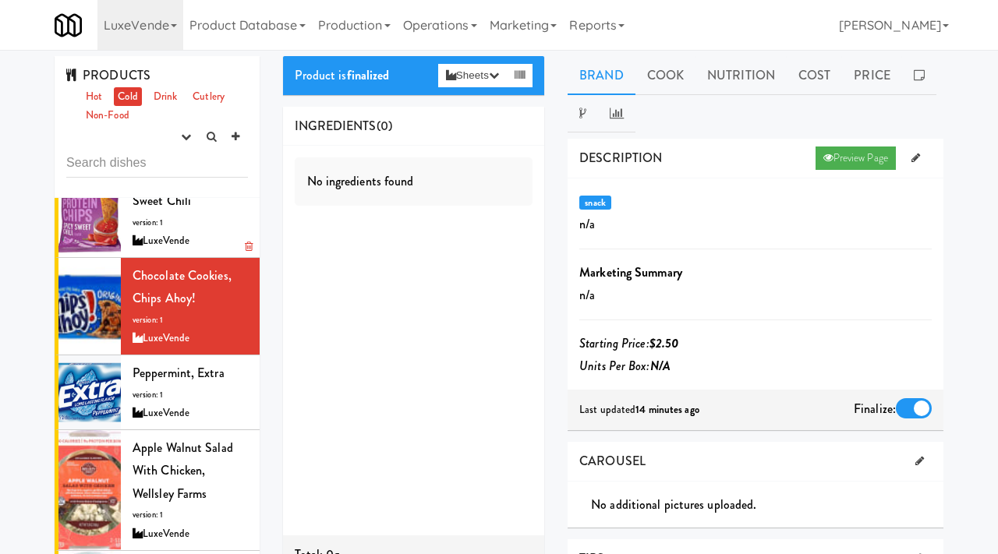
scroll to position [1022, 0]
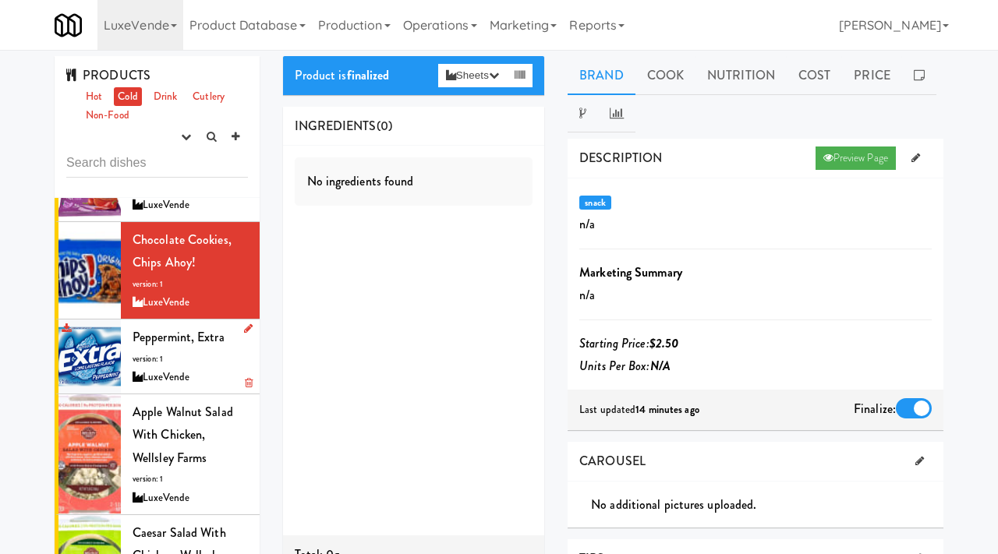
click at [183, 368] on div "LuxeVende" at bounding box center [190, 377] width 115 height 19
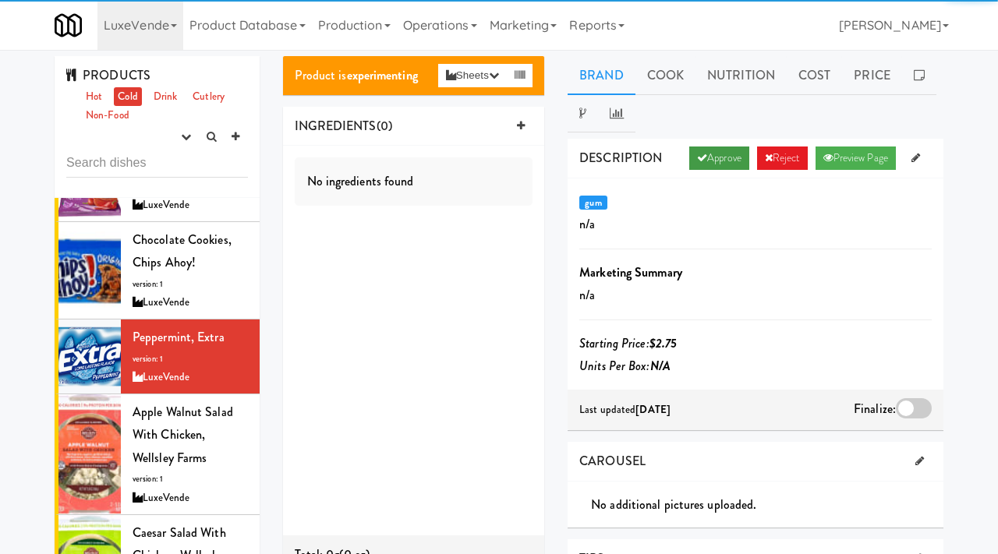
click at [690, 151] on link "Approve" at bounding box center [719, 158] width 60 height 23
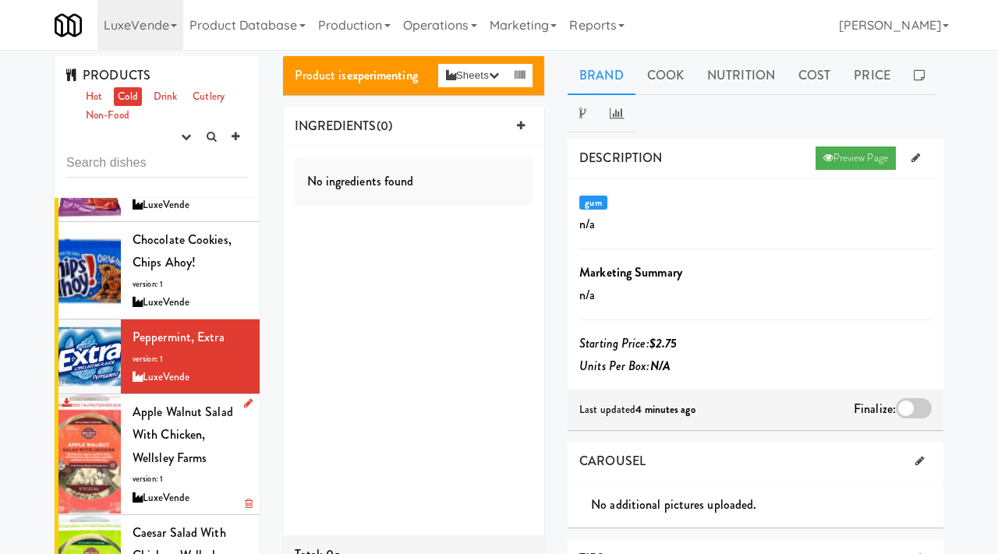
click at [239, 424] on div "Apple Walnut Salad With Chicken, Wellsley Farms version: 1 LuxeVende" at bounding box center [190, 455] width 115 height 108
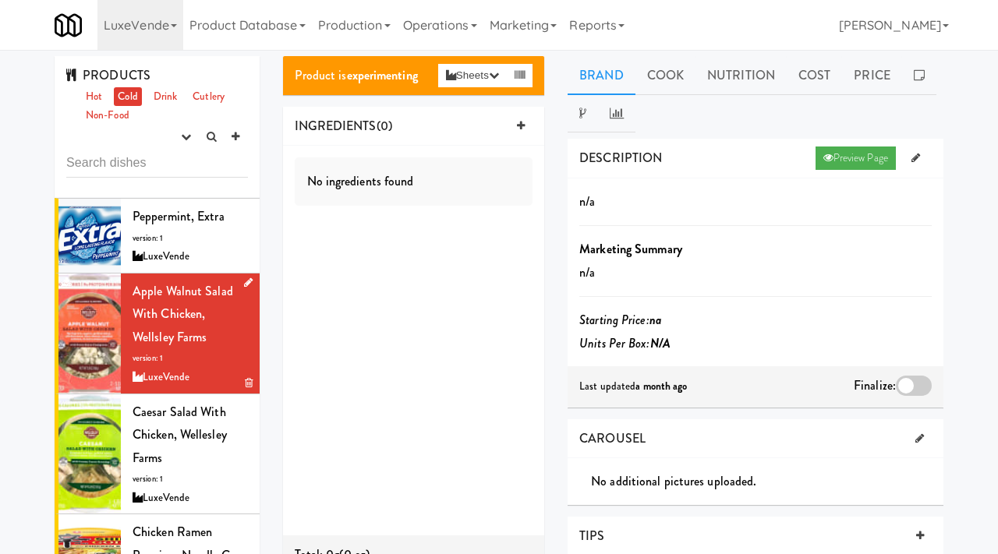
scroll to position [1156, 0]
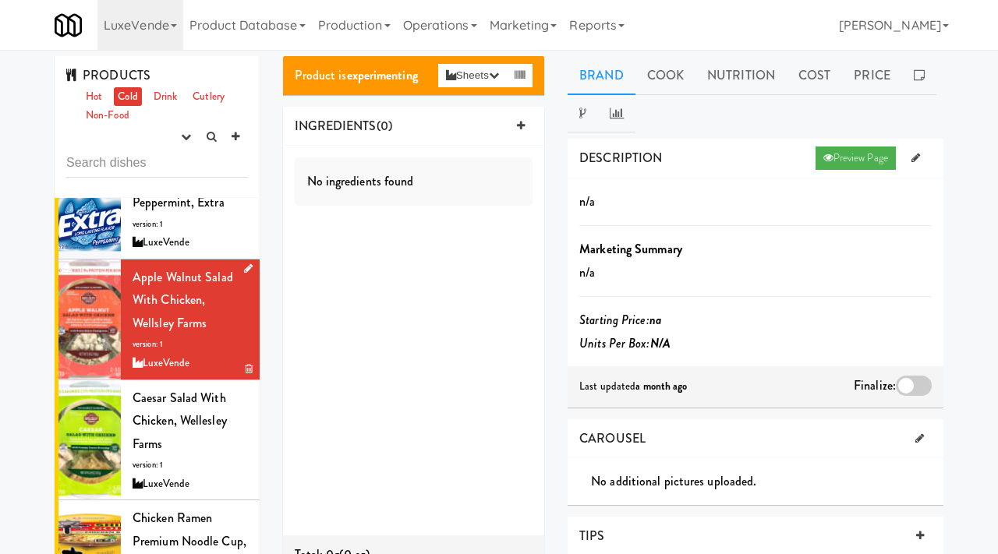
click at [183, 402] on div "Caesar Salad With Chicken, Wellesley Farms version: 1 LuxeVende" at bounding box center [190, 441] width 115 height 108
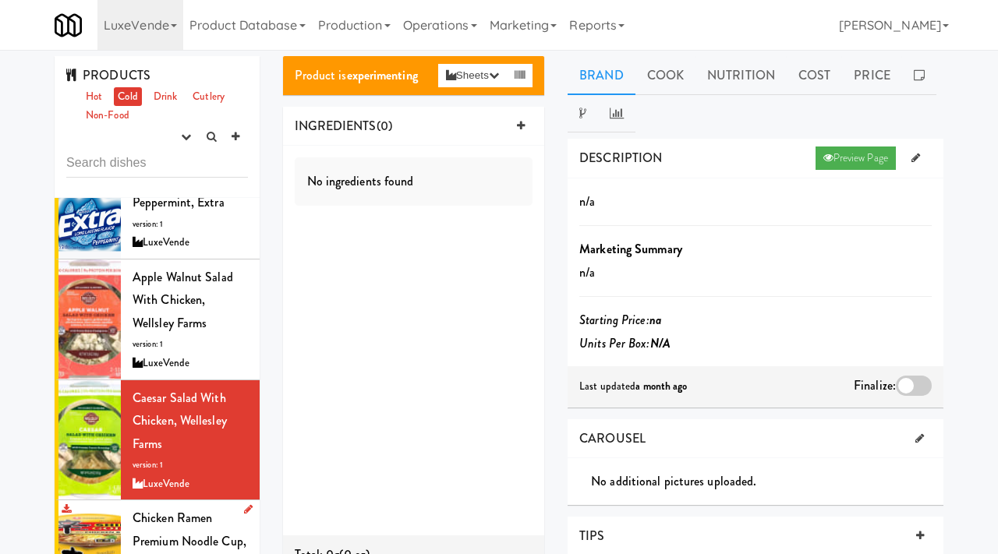
click at [181, 512] on span "Chicken Ramen Premium Noodle Cup, Nongshim" at bounding box center [190, 541] width 114 height 64
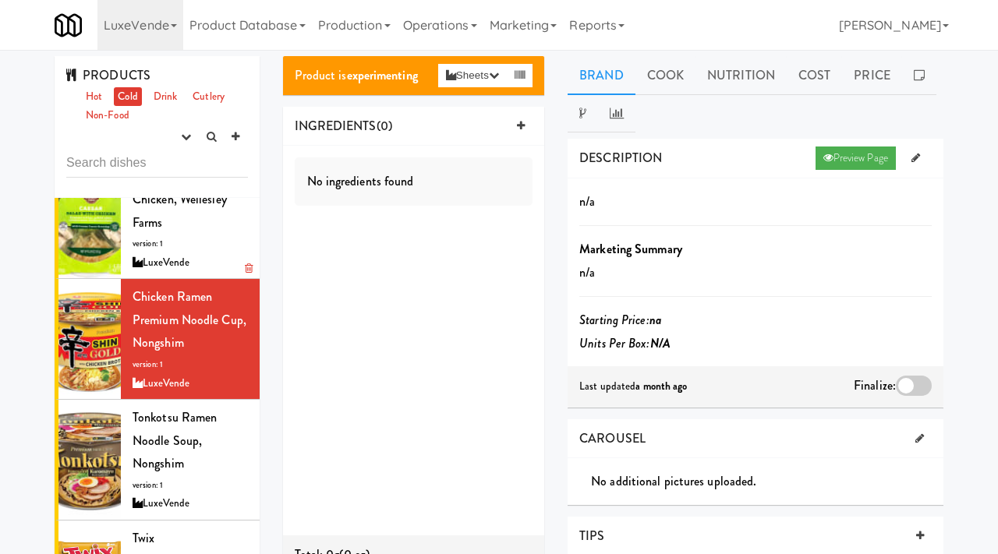
scroll to position [1384, 0]
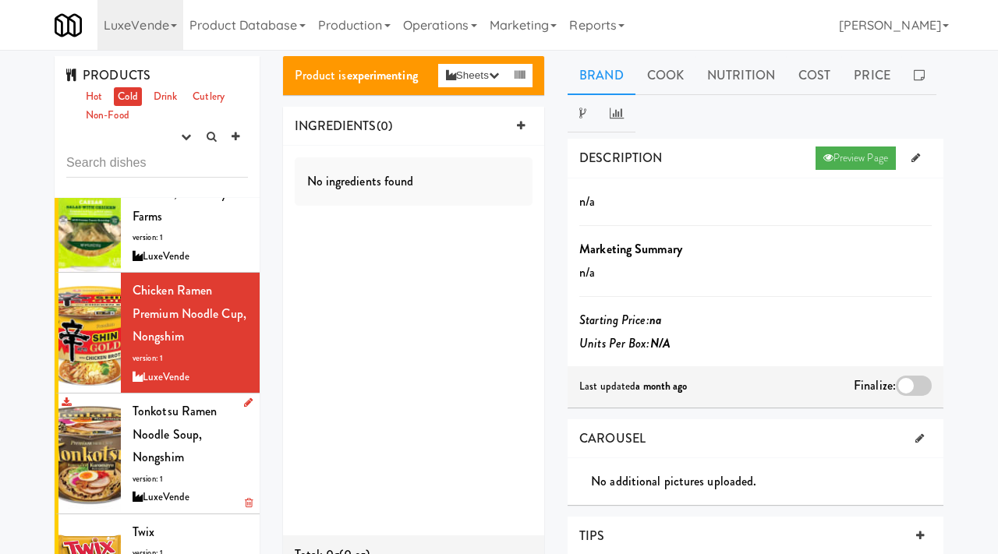
click at [184, 416] on div "Tonkotsu Ramen Noodle Soup, Nongshim version: 1 LuxeVende" at bounding box center [190, 454] width 115 height 108
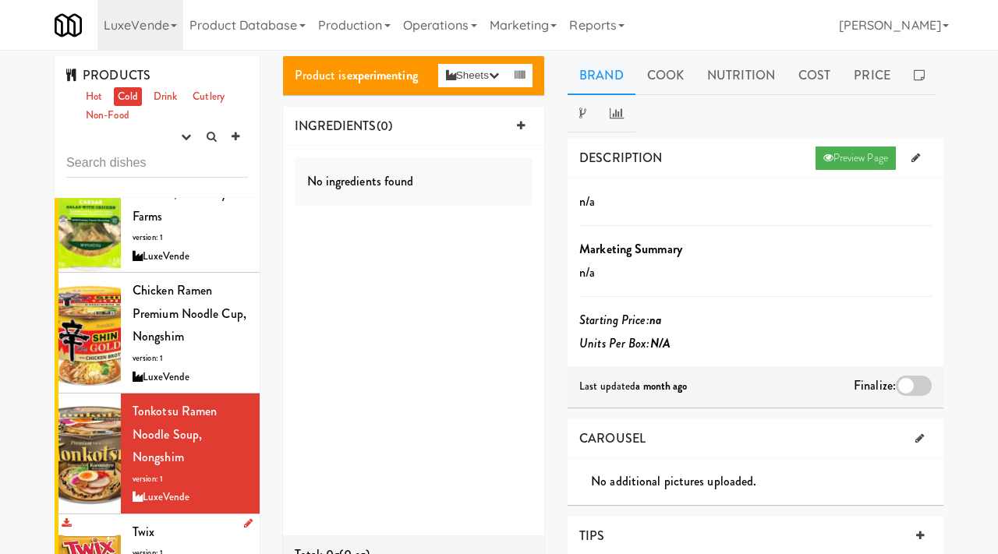
click at [156, 547] on span "version: 1" at bounding box center [148, 553] width 30 height 12
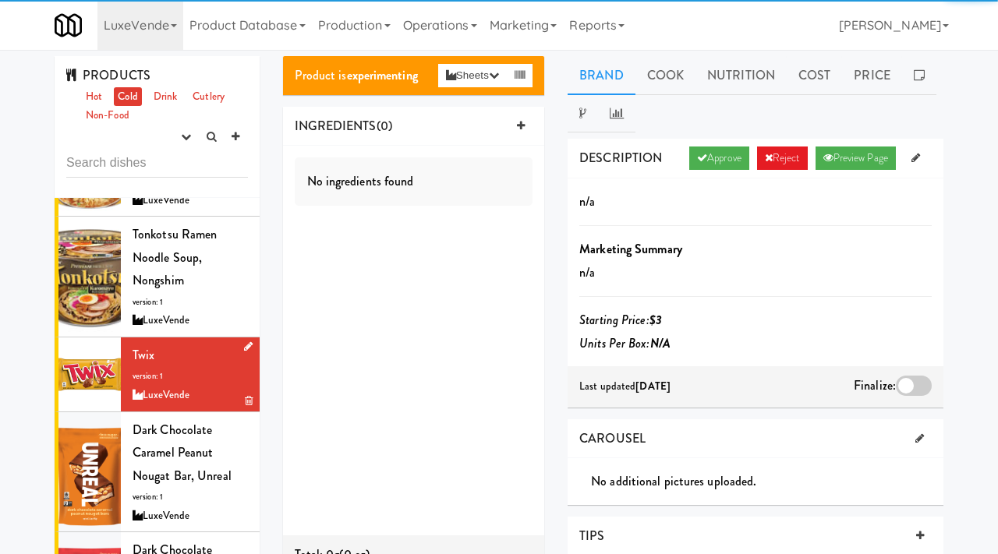
scroll to position [1554, 0]
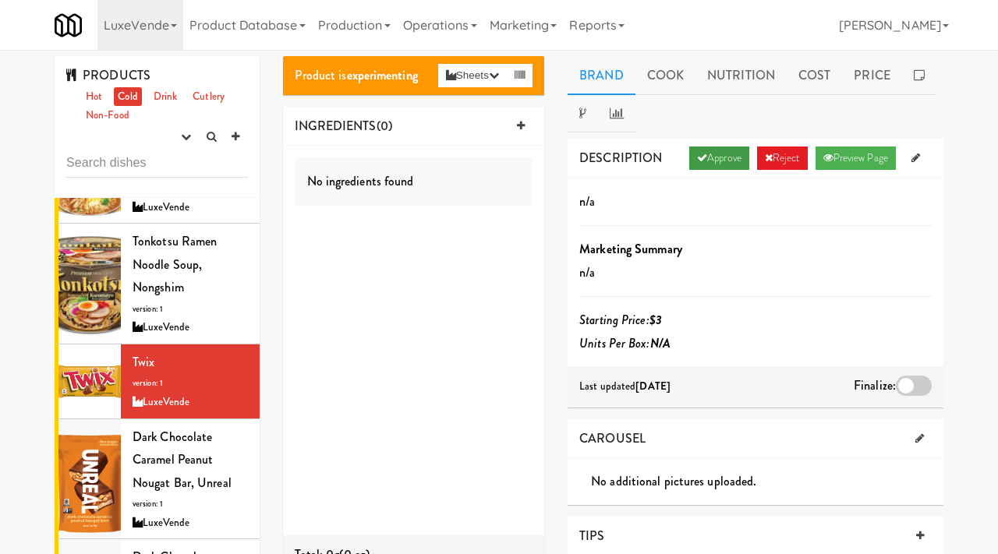
click at [714, 159] on link "Approve" at bounding box center [719, 158] width 60 height 23
click at [916, 380] on div at bounding box center [914, 386] width 36 height 20
click at [0, 0] on input "checkbox" at bounding box center [0, 0] width 0 height 0
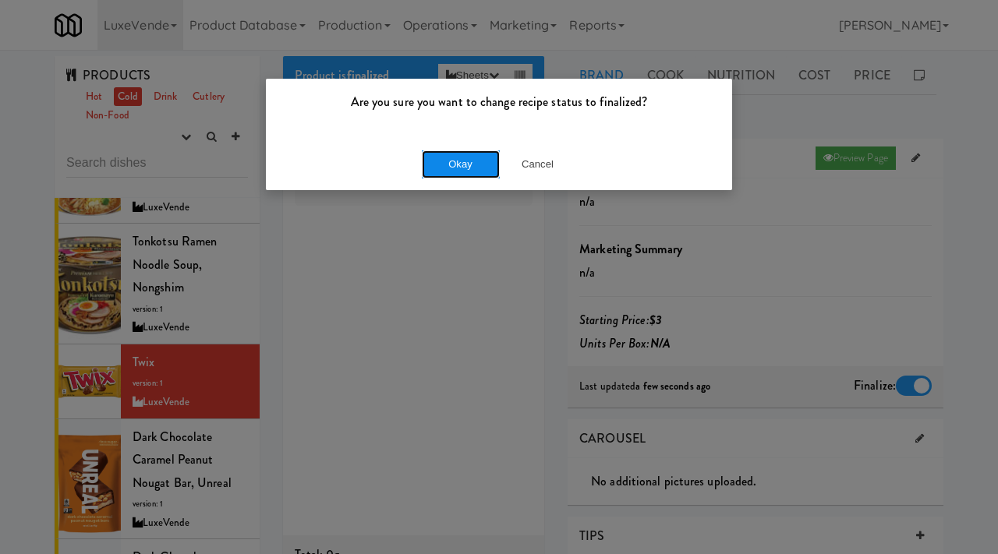
click at [489, 160] on button "Okay" at bounding box center [461, 165] width 78 height 28
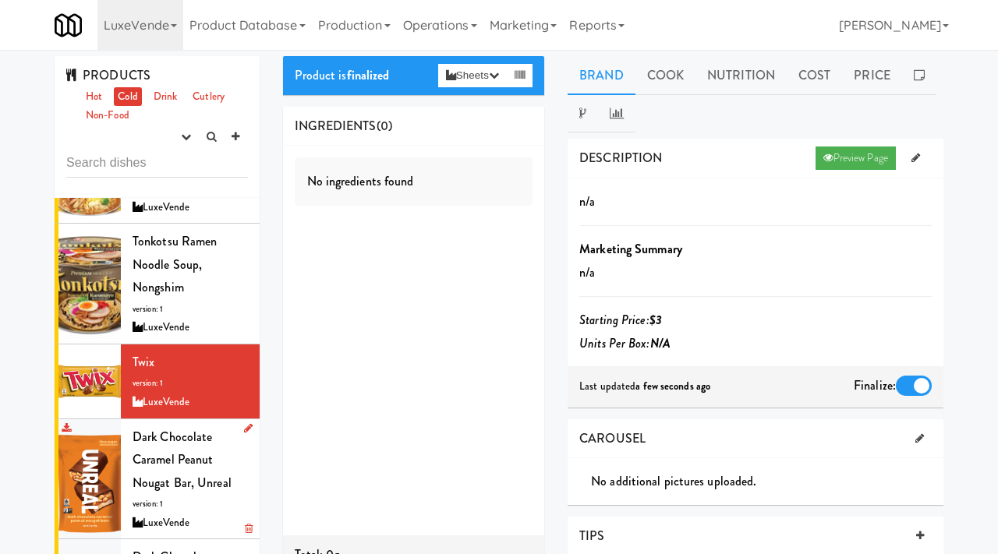
click at [175, 428] on span "Dark Chocolate Caramel Peanut Nougat Bar, Unreal" at bounding box center [182, 460] width 99 height 64
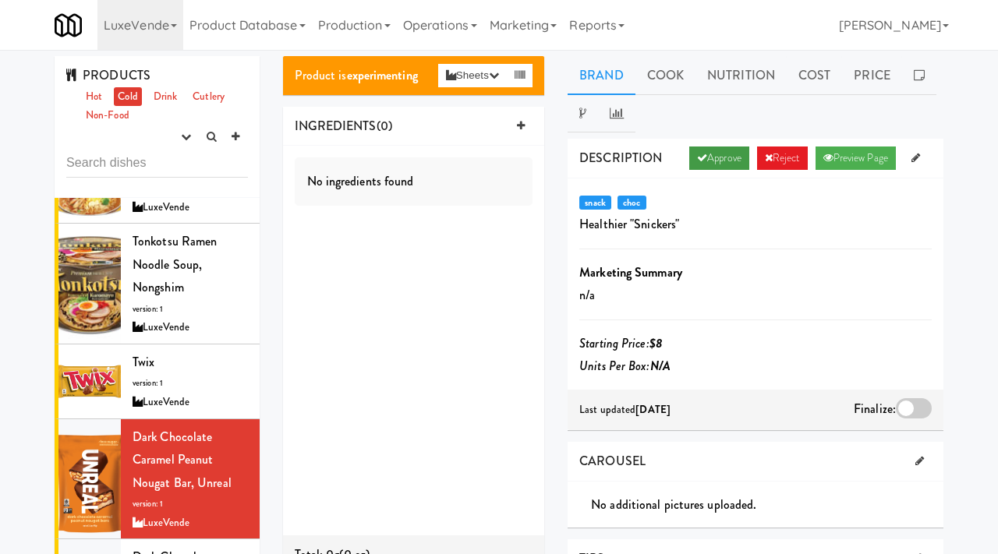
click at [703, 152] on link "Approve" at bounding box center [719, 158] width 60 height 23
click at [915, 407] on div at bounding box center [914, 408] width 36 height 20
click at [0, 0] on input "checkbox" at bounding box center [0, 0] width 0 height 0
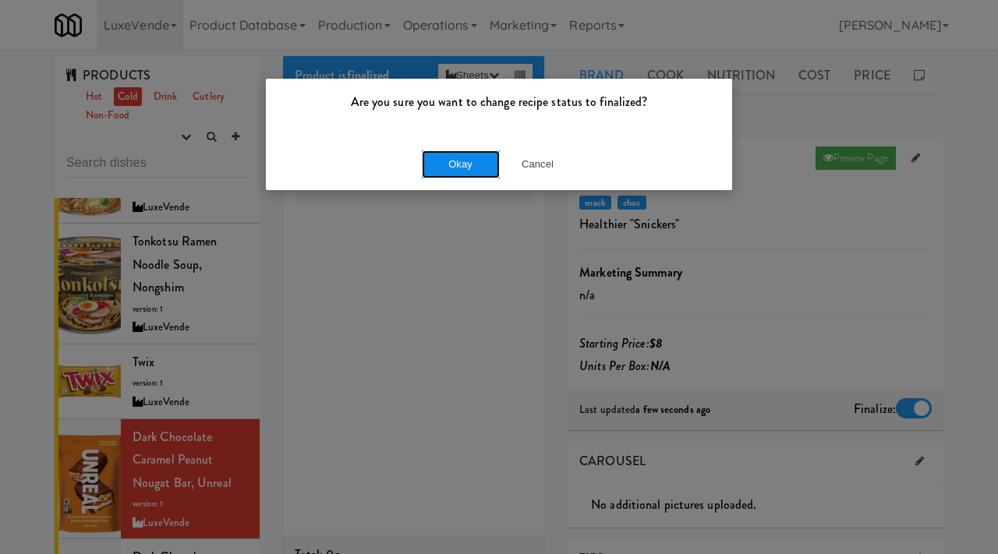
click at [466, 158] on button "Okay" at bounding box center [461, 165] width 78 height 28
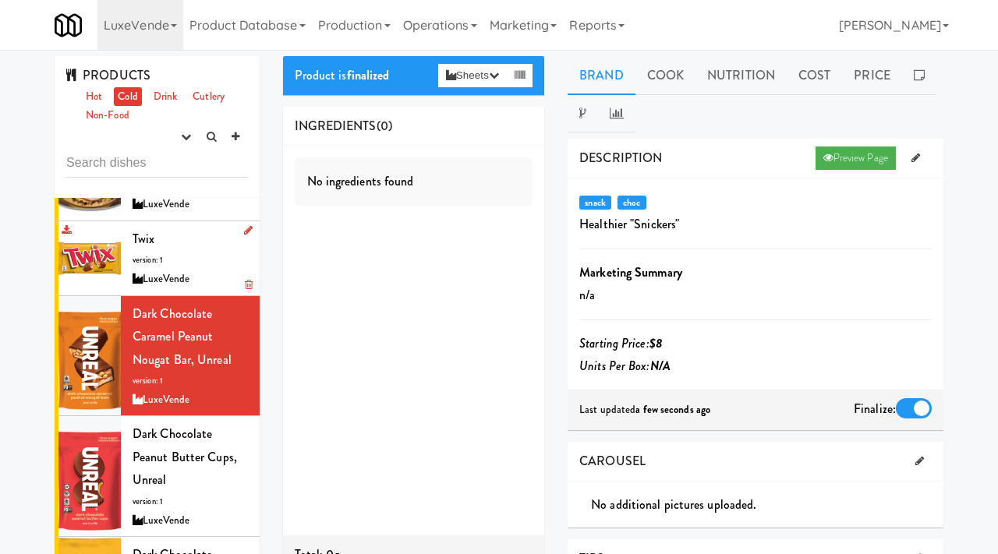
scroll to position [1691, 0]
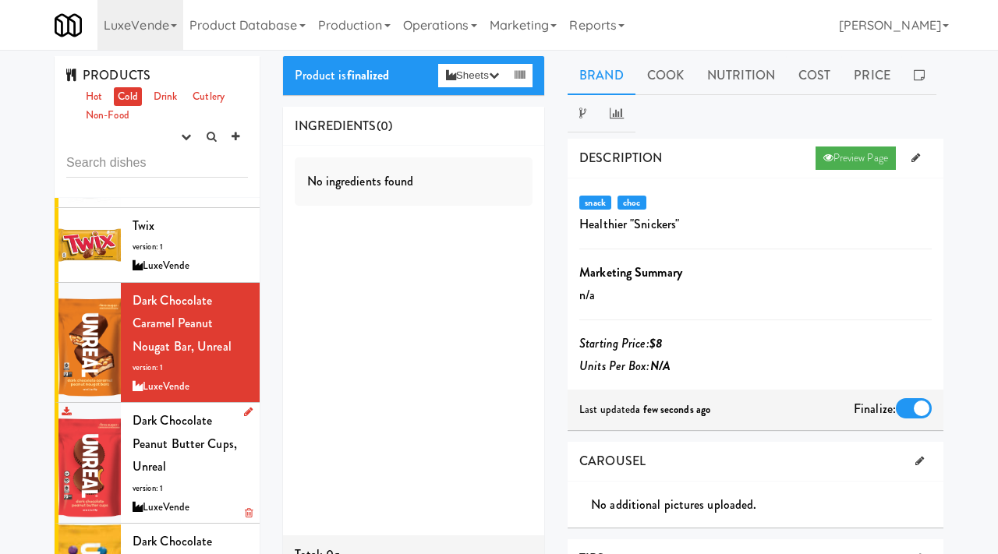
click at [172, 412] on span "Dark Chocolate Peanut Butter Cups, Unreal" at bounding box center [185, 444] width 104 height 64
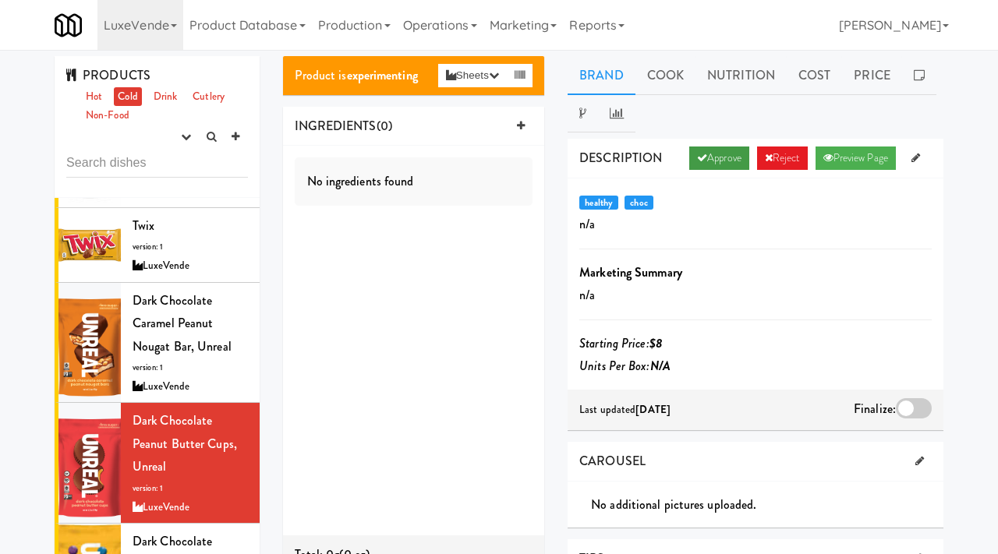
click at [721, 158] on link "Approve" at bounding box center [719, 158] width 60 height 23
click at [910, 410] on div at bounding box center [914, 408] width 36 height 20
click at [0, 0] on input "checkbox" at bounding box center [0, 0] width 0 height 0
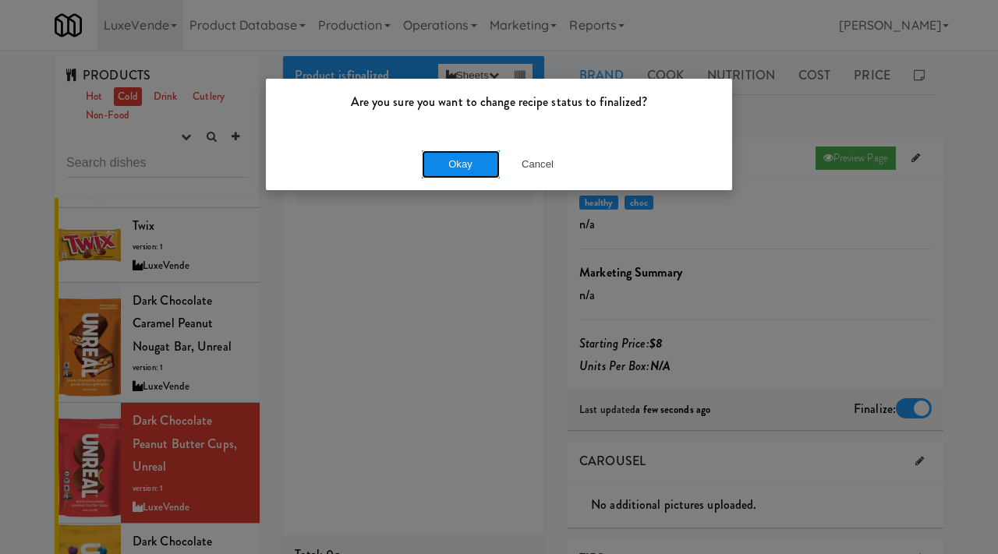
click at [440, 154] on button "Okay" at bounding box center [461, 165] width 78 height 28
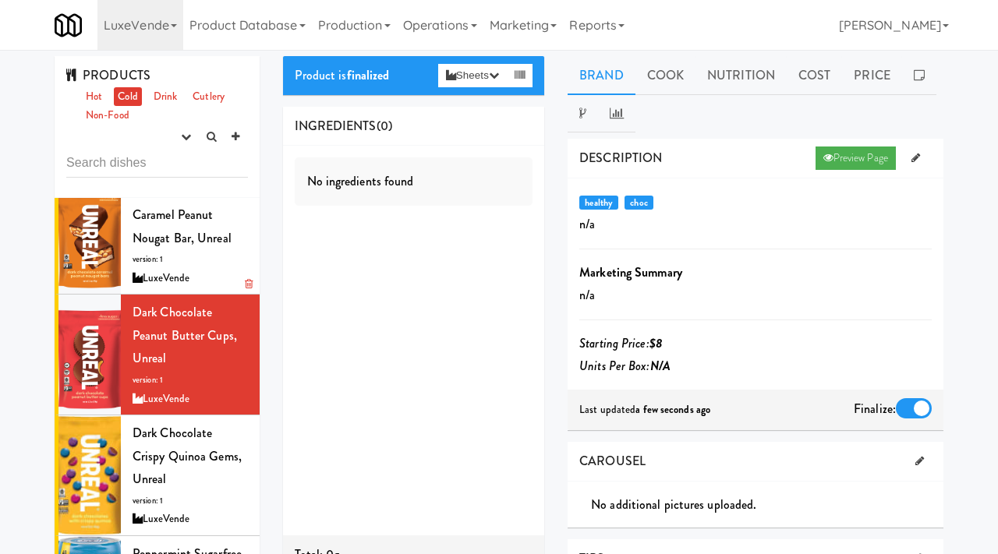
scroll to position [1801, 0]
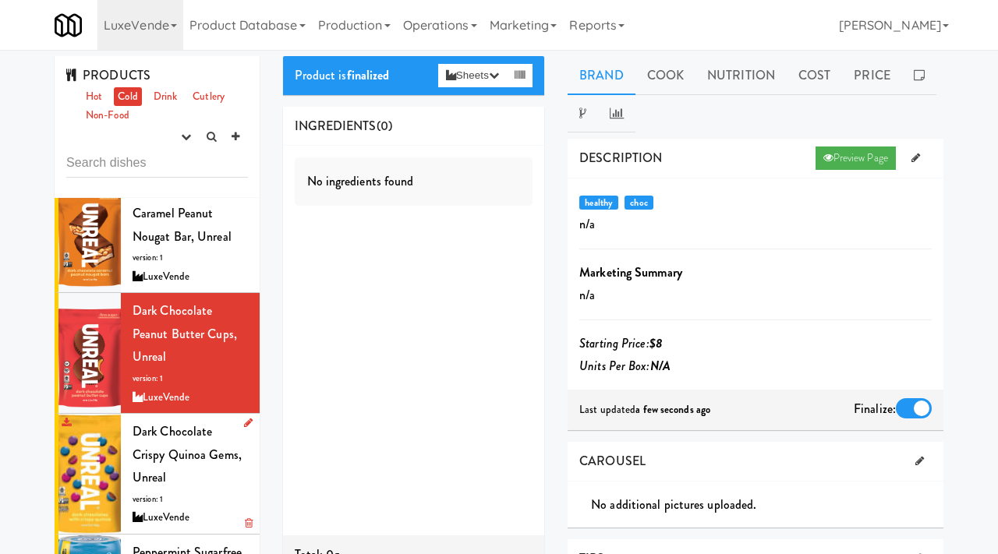
click at [201, 423] on span "Dark Chocolate Crispy Quinoa Gems, Unreal" at bounding box center [187, 455] width 109 height 64
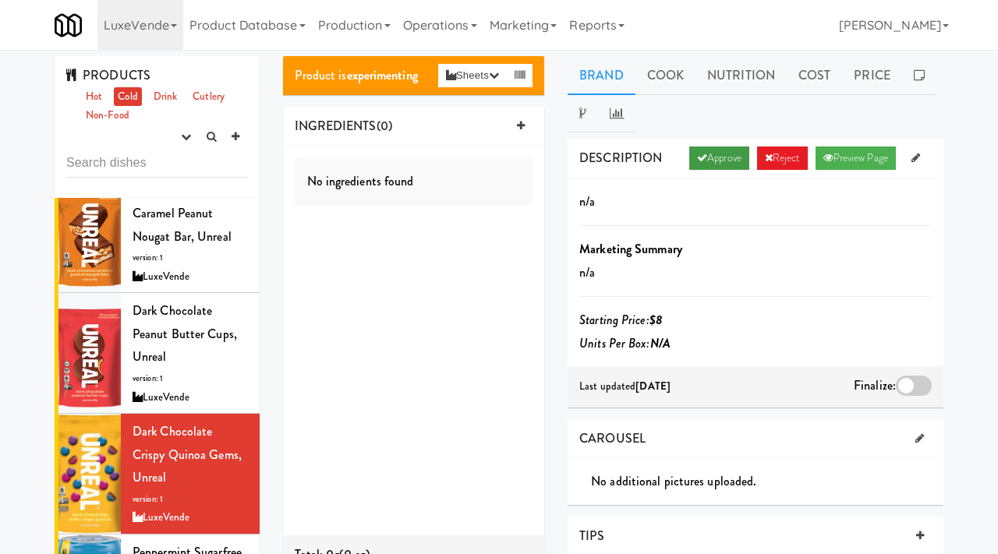
click at [720, 165] on link "Approve" at bounding box center [719, 158] width 60 height 23
click at [903, 381] on div at bounding box center [914, 386] width 36 height 20
click at [0, 0] on input "checkbox" at bounding box center [0, 0] width 0 height 0
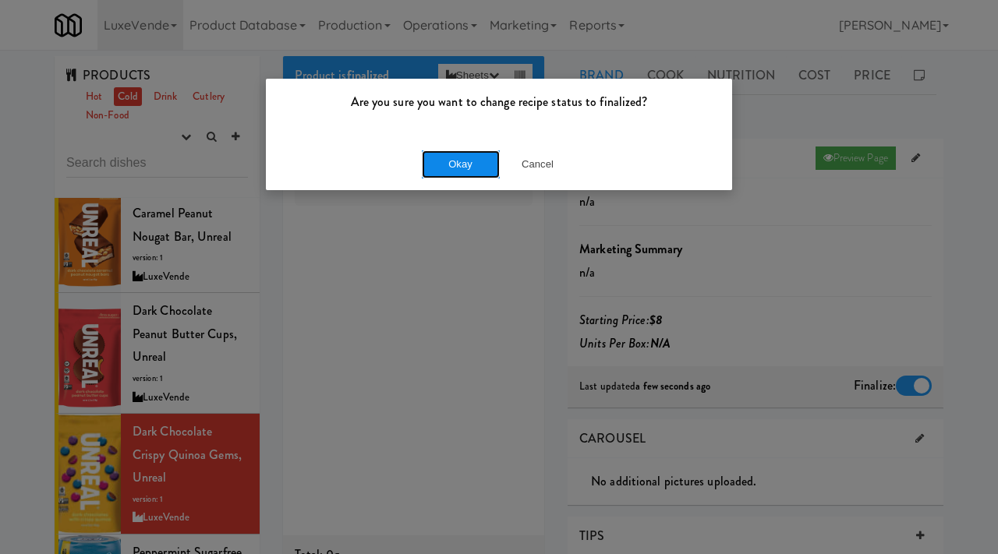
click at [466, 166] on button "Okay" at bounding box center [461, 165] width 78 height 28
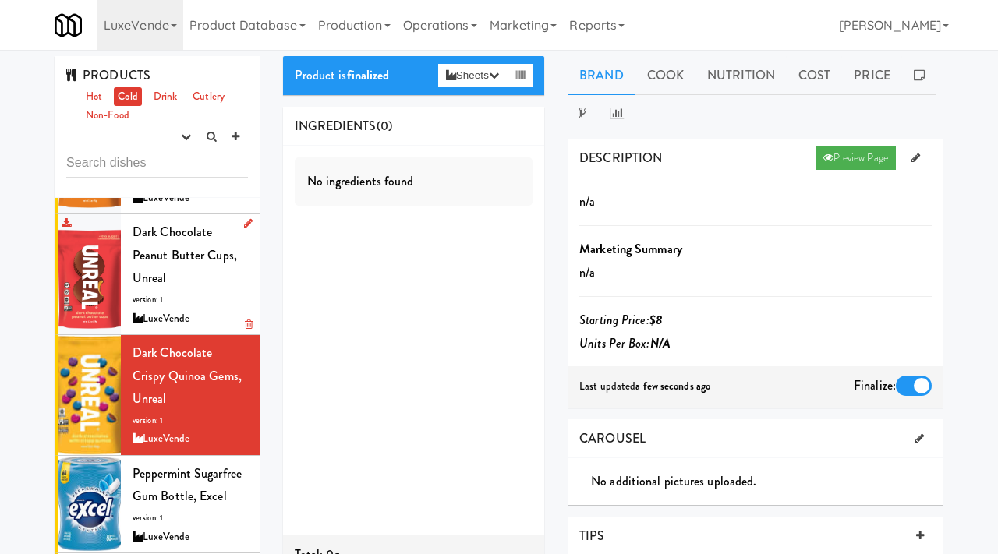
scroll to position [1891, 0]
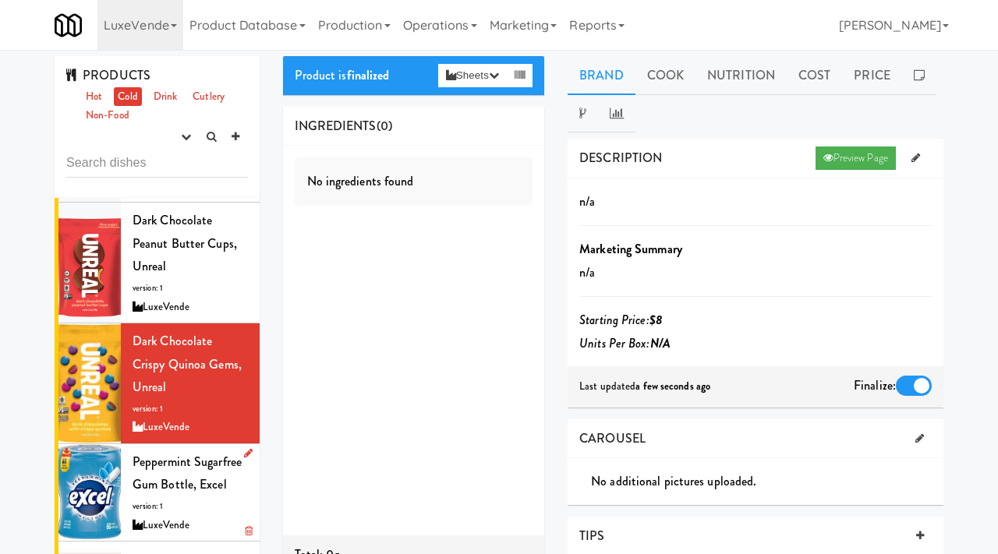
click at [200, 451] on div "Peppermint Sugarfree Gum Bottle, Excel version: 1 LuxeVende" at bounding box center [190, 493] width 115 height 84
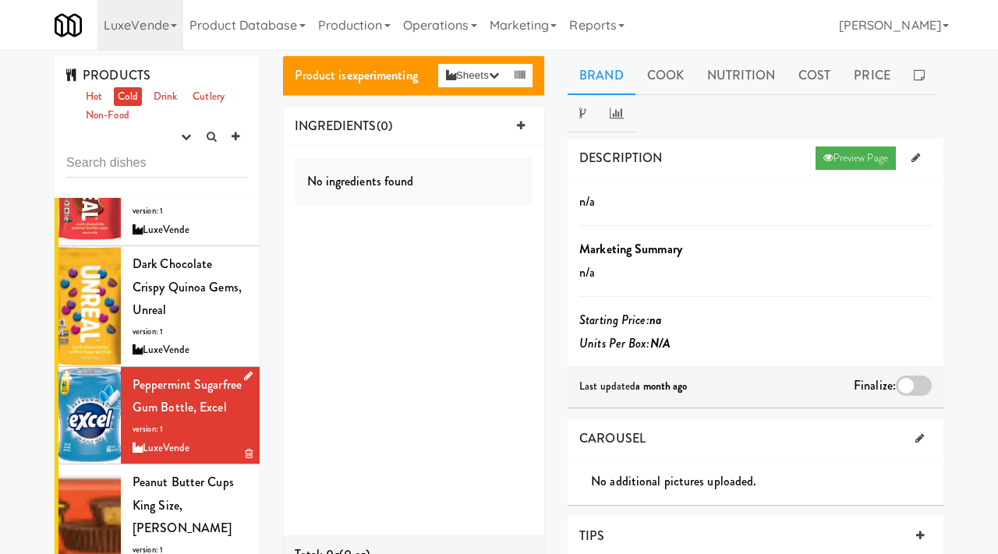
scroll to position [1971, 0]
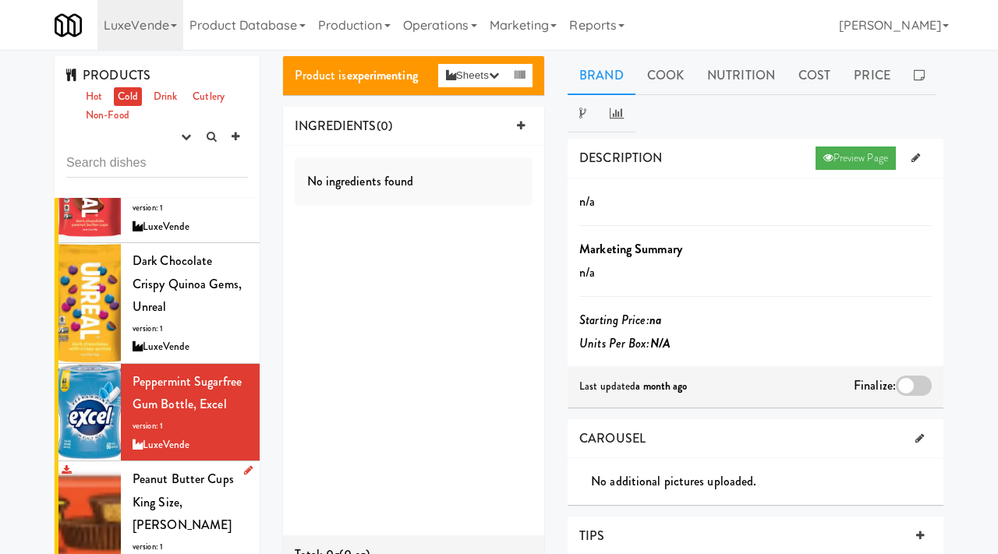
click at [192, 470] on span "Peanut Butter Cups king size, Reese's" at bounding box center [183, 502] width 101 height 64
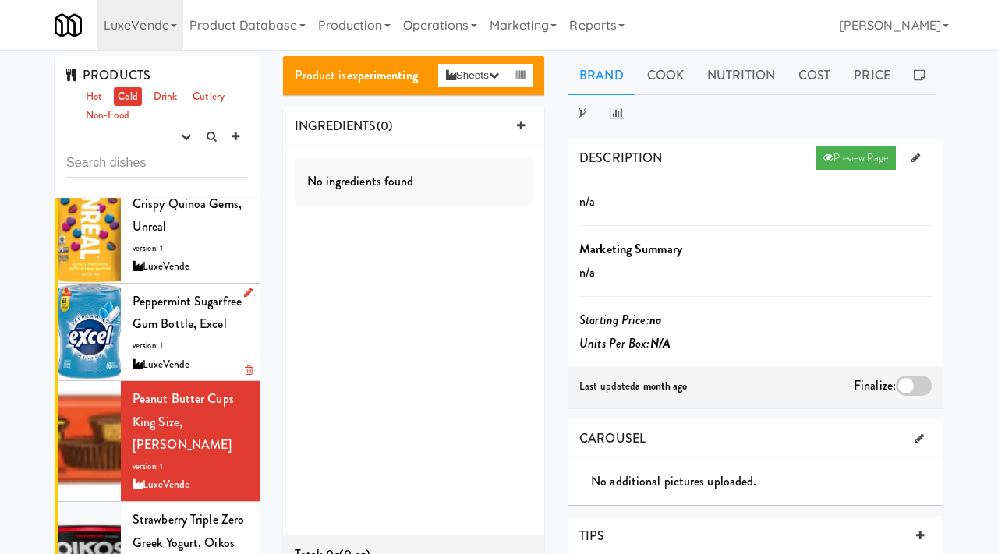
scroll to position [2063, 0]
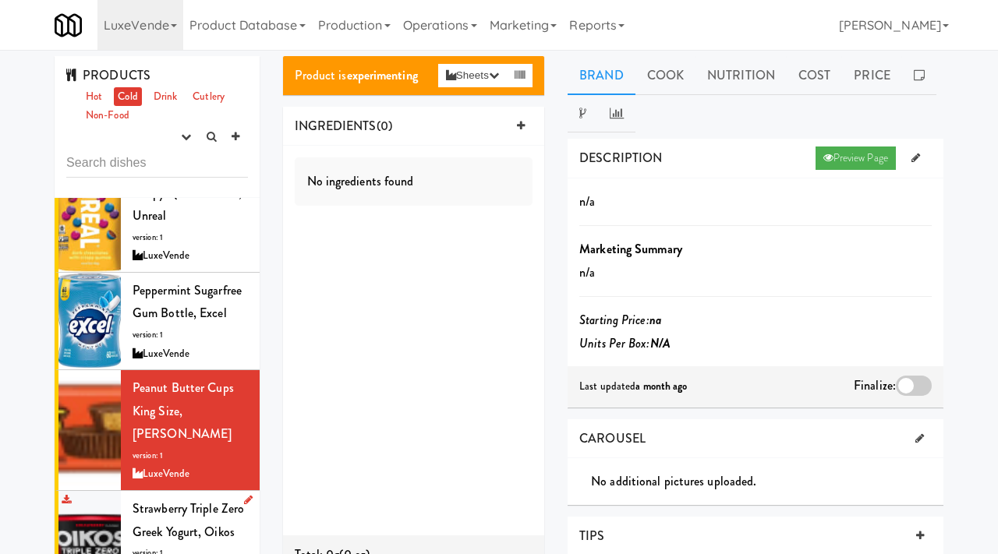
click at [172, 498] on div "Strawberry Triple Zero Greek Yogurt, Oikos version: 1 LuxeVende" at bounding box center [190, 540] width 115 height 84
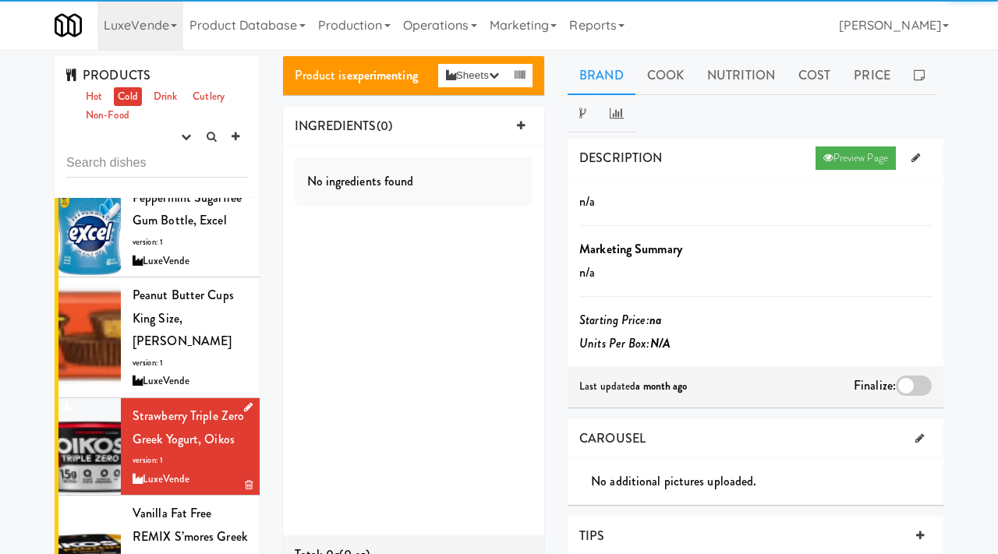
scroll to position [2203, 0]
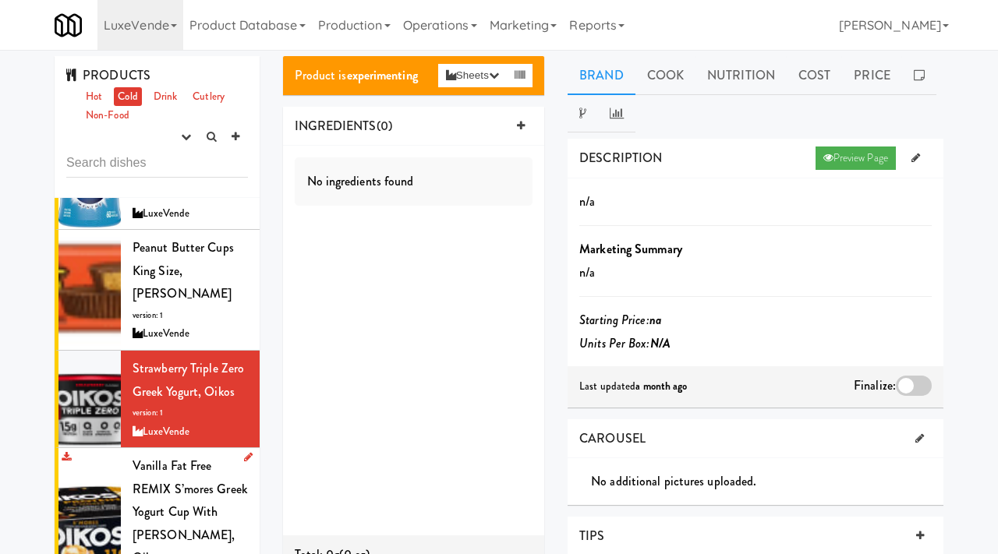
click at [168, 457] on span "Vanilla Fat Free REMIX S’mores Greek Yogurt Cup with Graham Cookies, Oikos" at bounding box center [190, 512] width 115 height 110
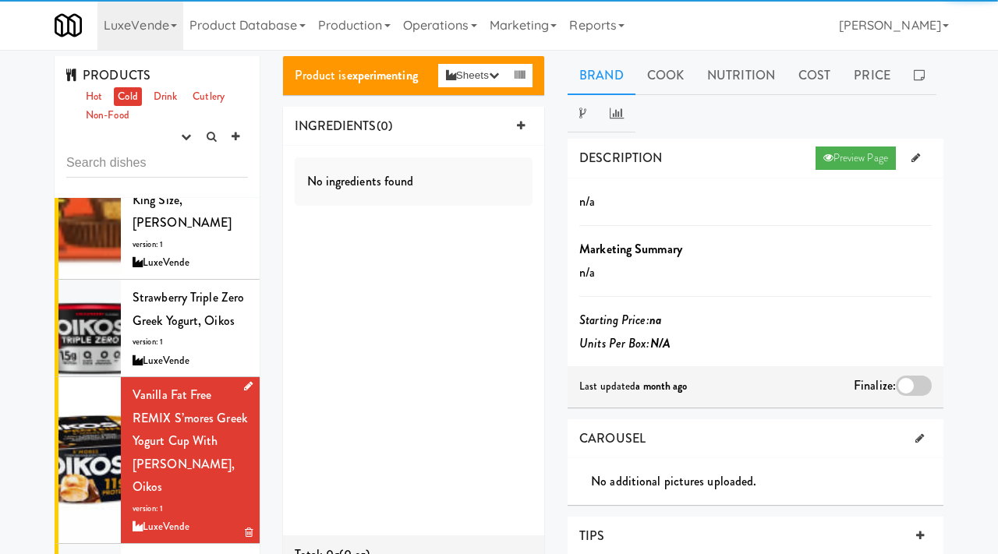
scroll to position [2288, 0]
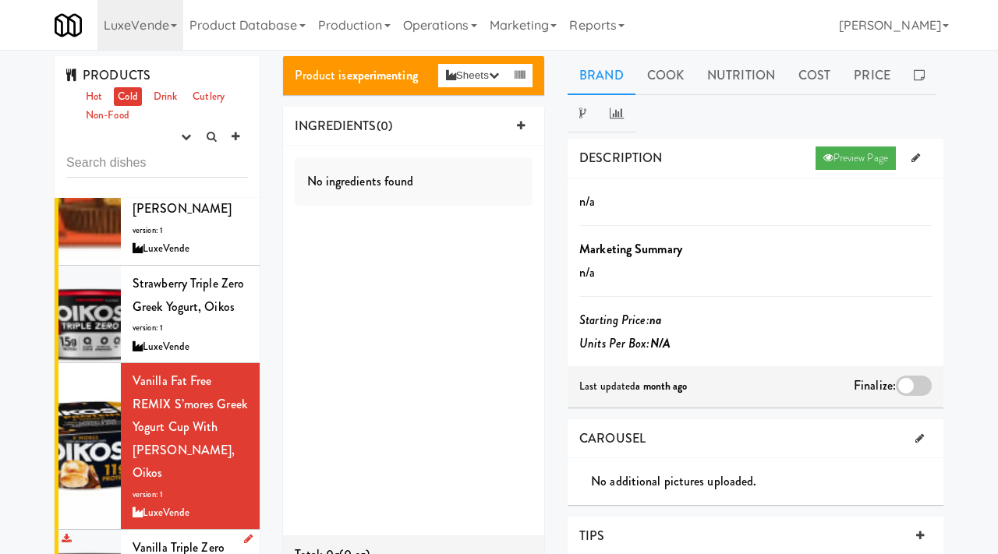
click at [163, 539] on span "Vanilla Triple Zero Greek Yogurt, Oikos" at bounding box center [184, 559] width 102 height 41
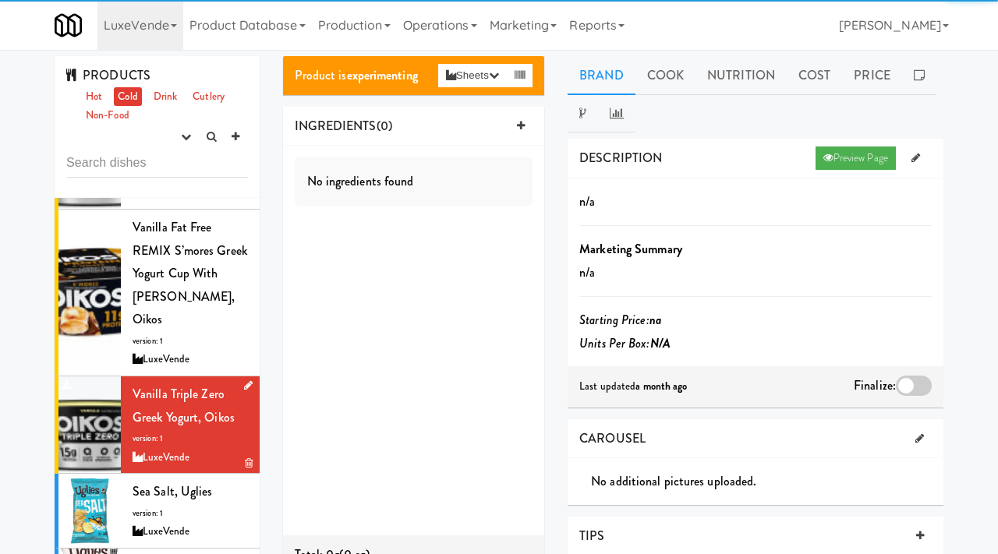
scroll to position [2446, 0]
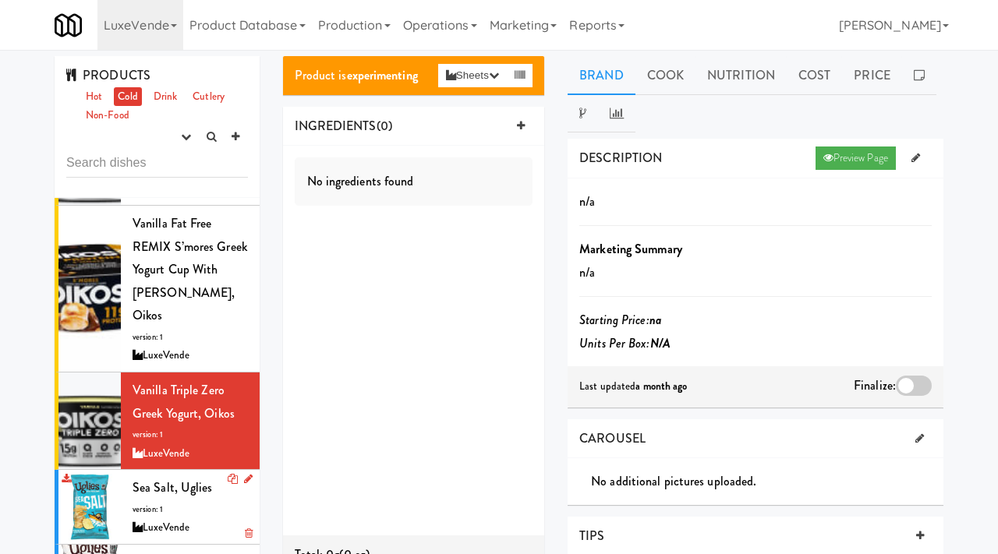
click at [159, 476] on div "Sea Salt, Uglies version: 1 LuxeVende" at bounding box center [190, 507] width 115 height 62
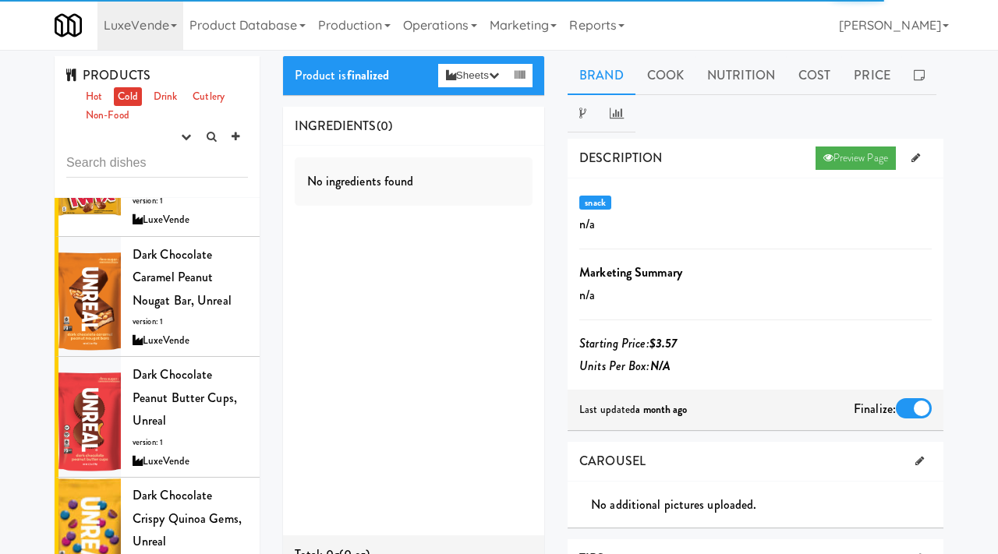
scroll to position [1694, 0]
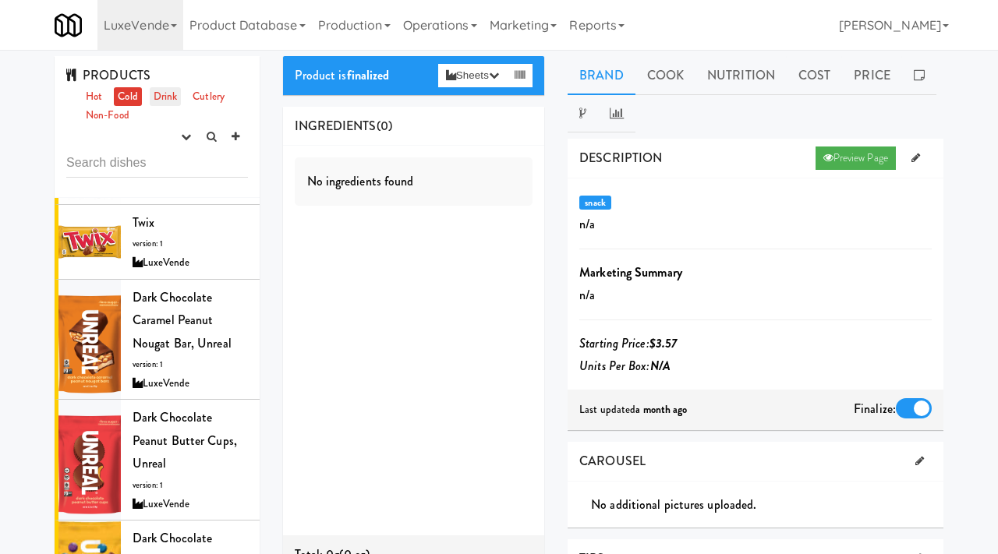
click at [175, 97] on link "Drink" at bounding box center [166, 96] width 32 height 19
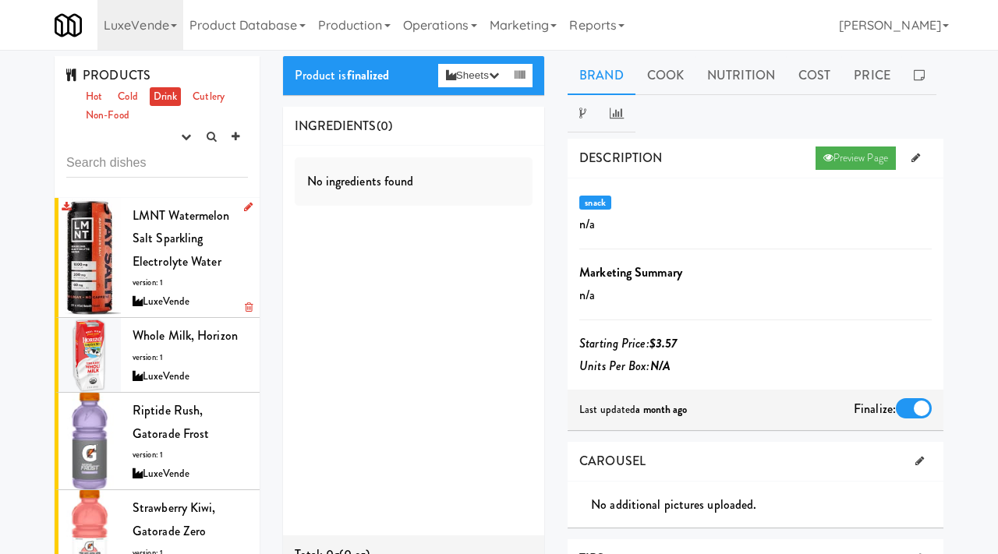
click at [140, 250] on div "LMNT Watermelon Salt Sparkling Electrolyte Water version: 1 LuxeVende" at bounding box center [190, 258] width 115 height 108
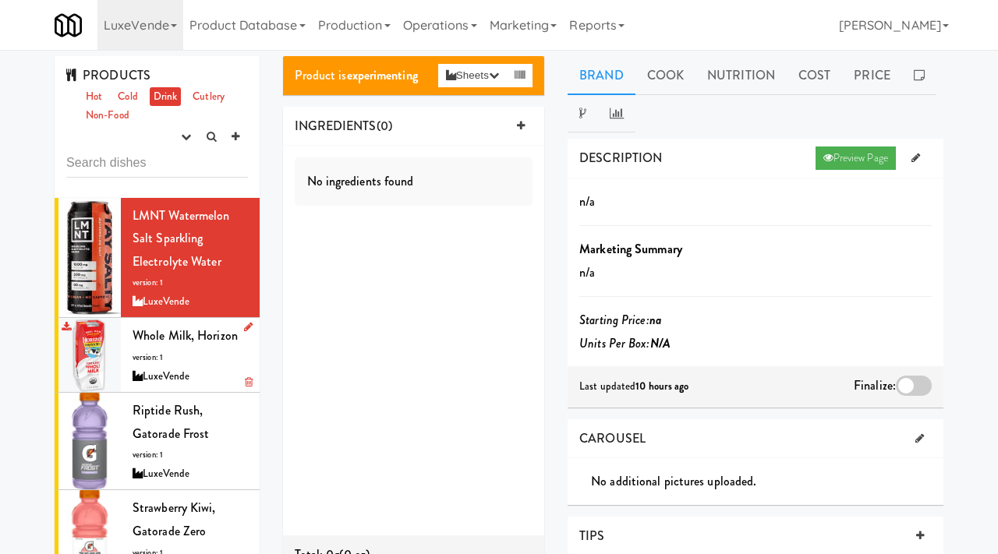
click at [193, 369] on div "LuxeVende" at bounding box center [190, 376] width 115 height 19
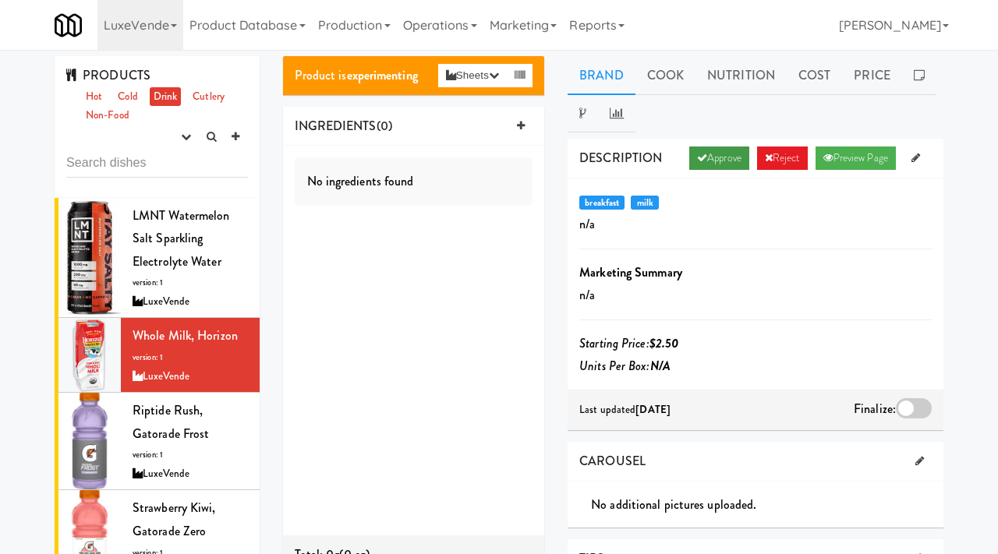
click at [717, 151] on link "Approve" at bounding box center [719, 158] width 60 height 23
click at [908, 398] on div at bounding box center [914, 408] width 36 height 20
click at [0, 0] on input "checkbox" at bounding box center [0, 0] width 0 height 0
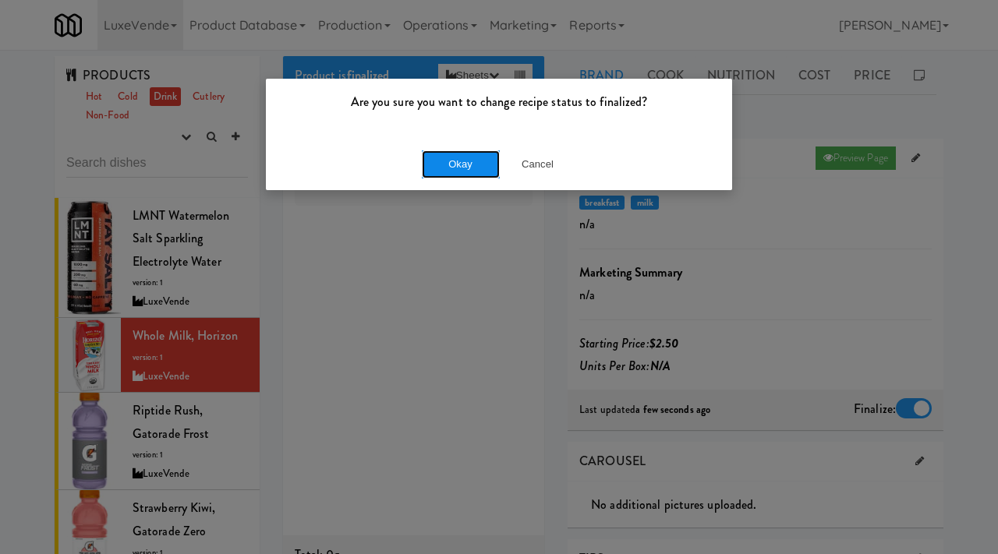
click at [474, 165] on button "Okay" at bounding box center [461, 165] width 78 height 28
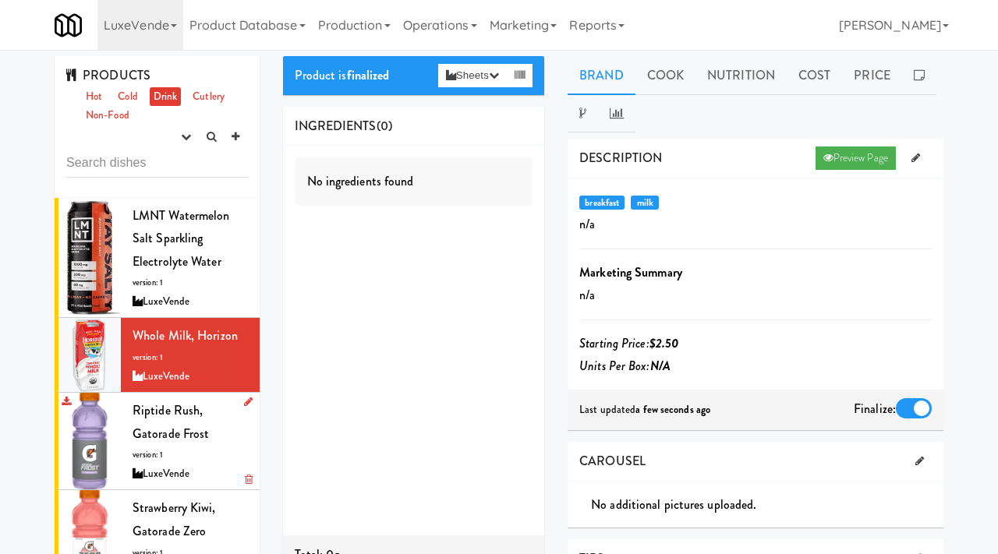
click at [165, 423] on div "Riptide Rush, Gatorade Frost version: 1 LuxeVende" at bounding box center [190, 441] width 115 height 84
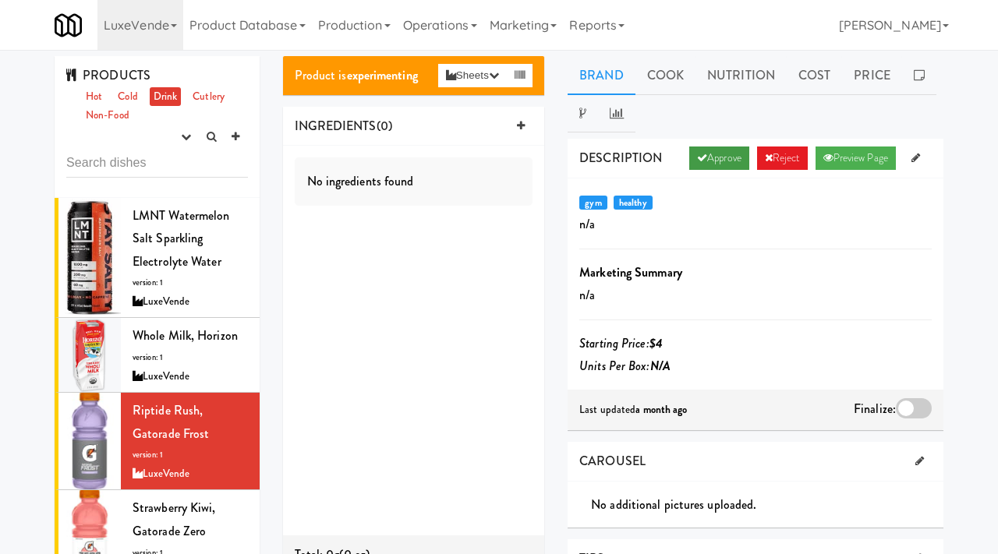
click at [705, 155] on link "Approve" at bounding box center [719, 158] width 60 height 23
click at [911, 413] on div at bounding box center [914, 408] width 36 height 20
click at [0, 0] on input "checkbox" at bounding box center [0, 0] width 0 height 0
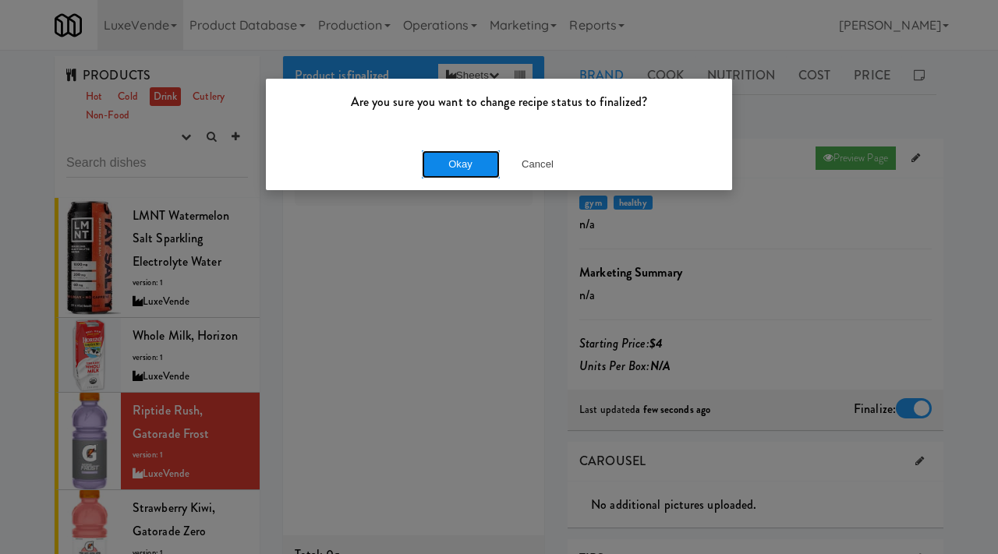
click at [470, 170] on button "Okay" at bounding box center [461, 165] width 78 height 28
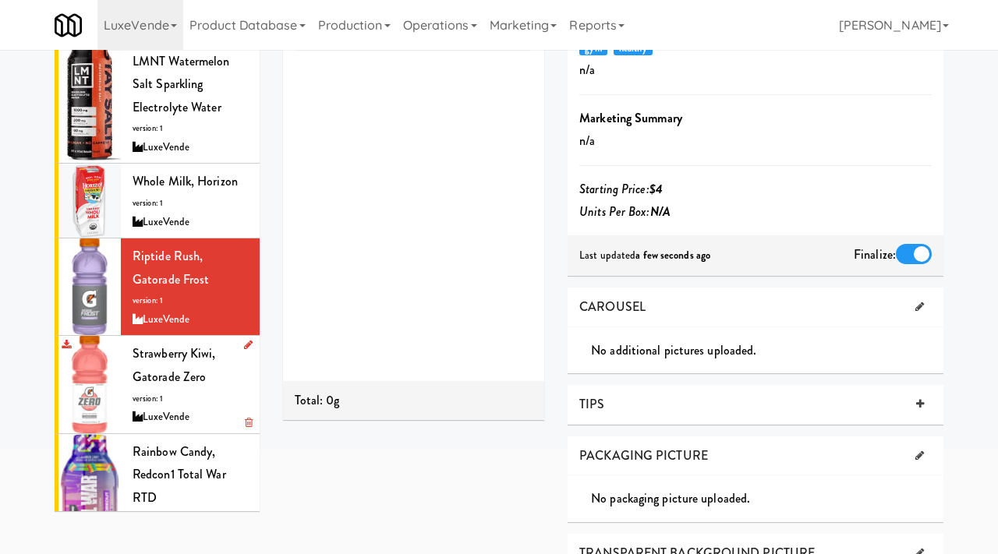
click at [219, 395] on div "Strawberry Kiwi, Gatorade Zero version: 1 LuxeVende" at bounding box center [190, 384] width 115 height 84
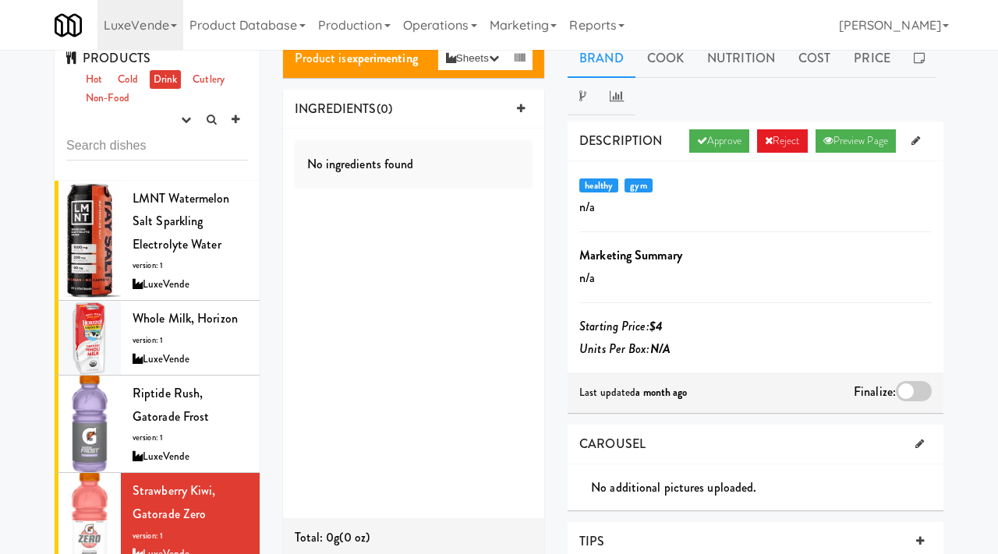
scroll to position [27, 0]
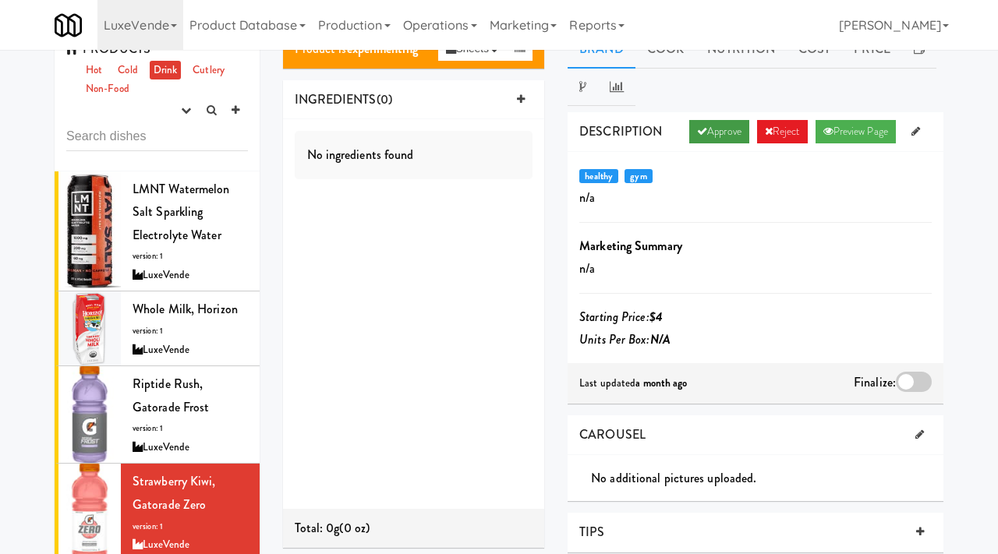
click at [708, 126] on link "Approve" at bounding box center [719, 131] width 60 height 23
click at [914, 375] on div at bounding box center [914, 382] width 36 height 20
click at [0, 0] on input "checkbox" at bounding box center [0, 0] width 0 height 0
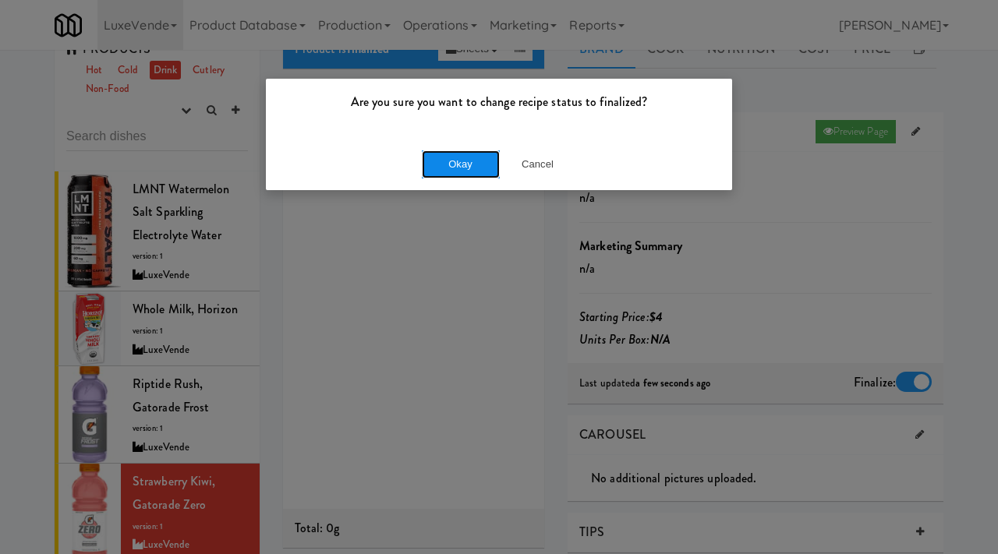
click at [476, 151] on button "Okay" at bounding box center [461, 165] width 78 height 28
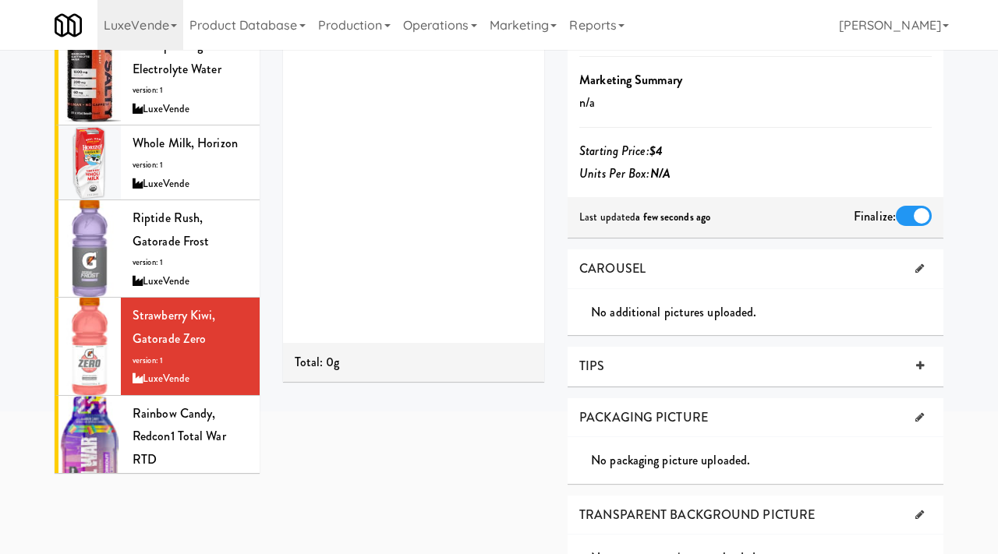
scroll to position [199, 0]
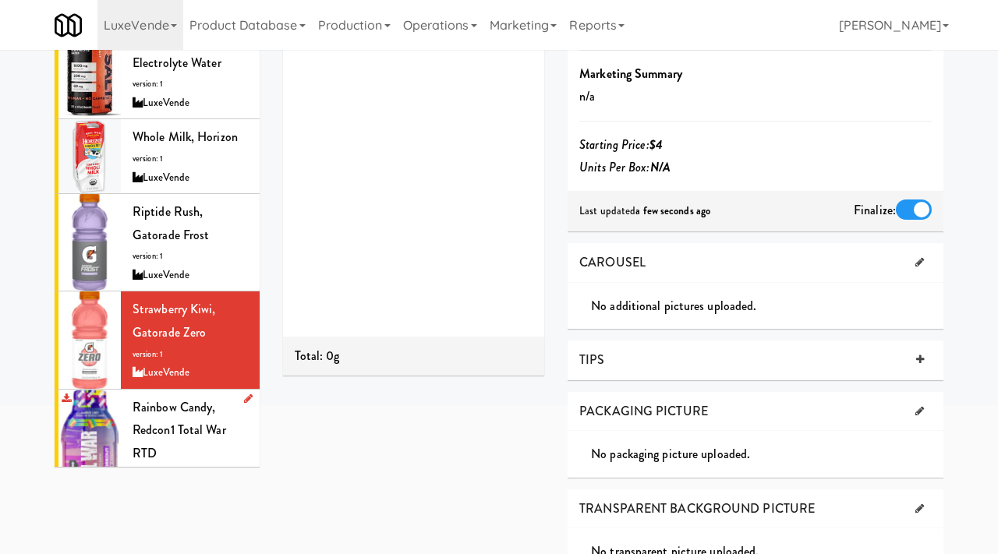
click at [209, 413] on span "Rainbow Candy, Redcon1 Total War RTD" at bounding box center [180, 430] width 94 height 64
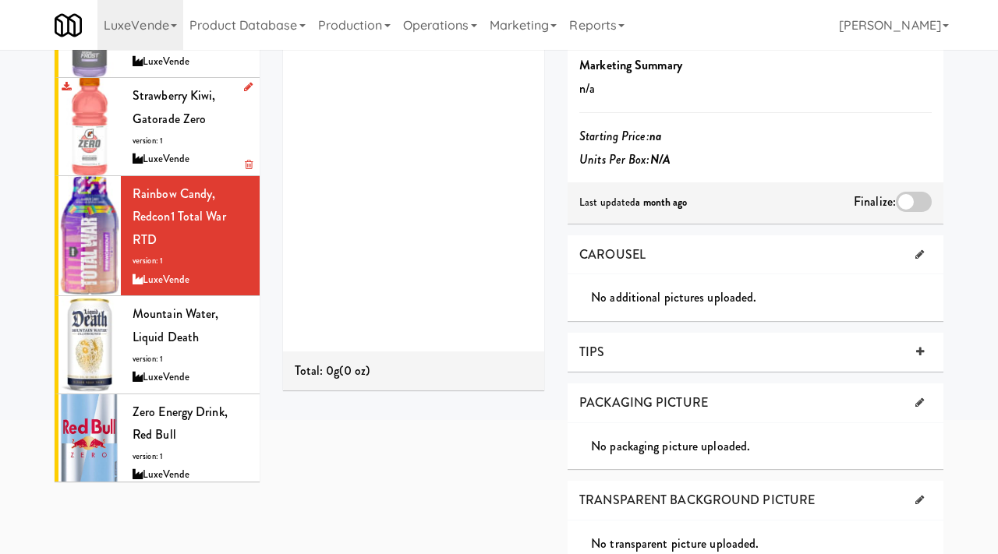
scroll to position [231, 0]
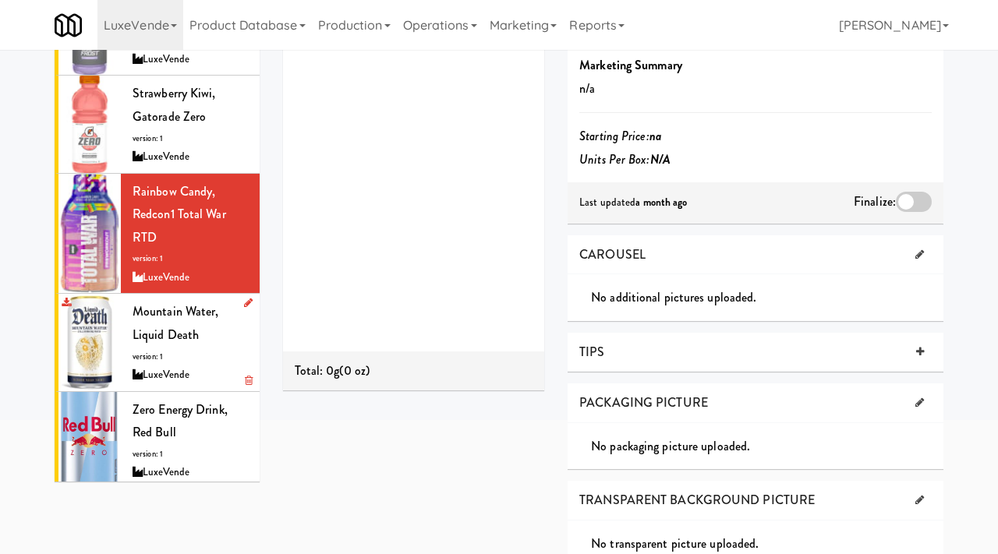
click at [192, 337] on span "Mountain Water, Liquid Death" at bounding box center [176, 323] width 87 height 41
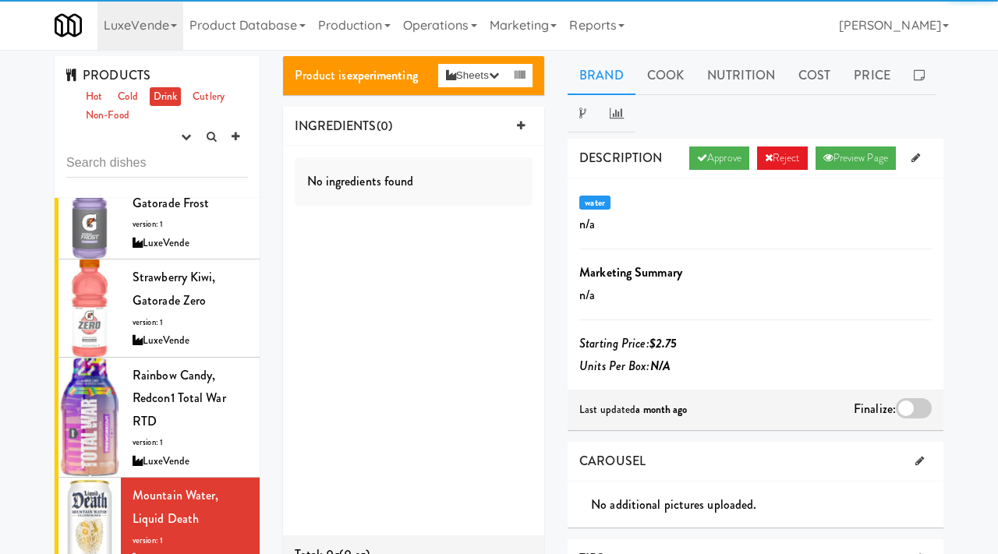
scroll to position [2, 0]
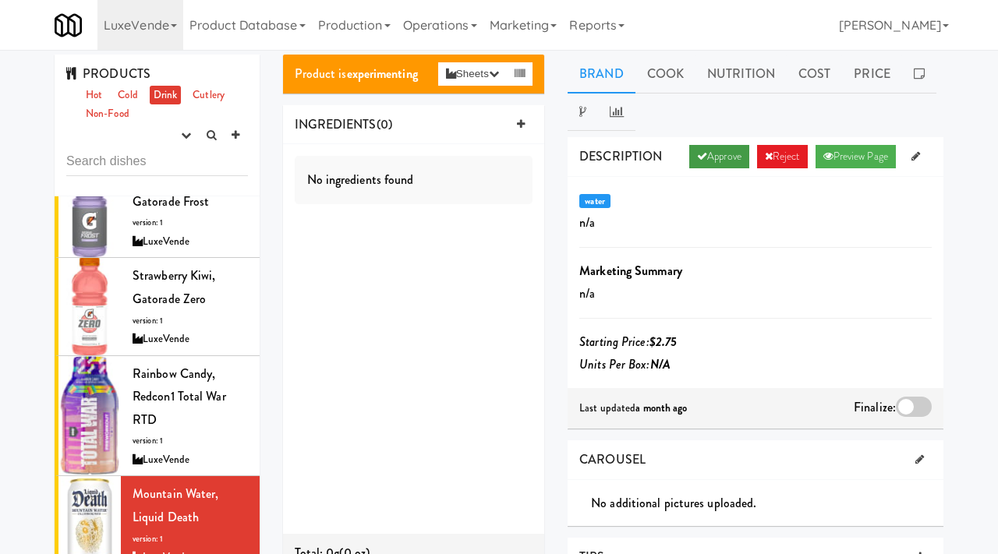
click at [707, 162] on link "Approve" at bounding box center [719, 156] width 60 height 23
click at [915, 408] on div at bounding box center [914, 407] width 36 height 20
click at [0, 0] on input "checkbox" at bounding box center [0, 0] width 0 height 0
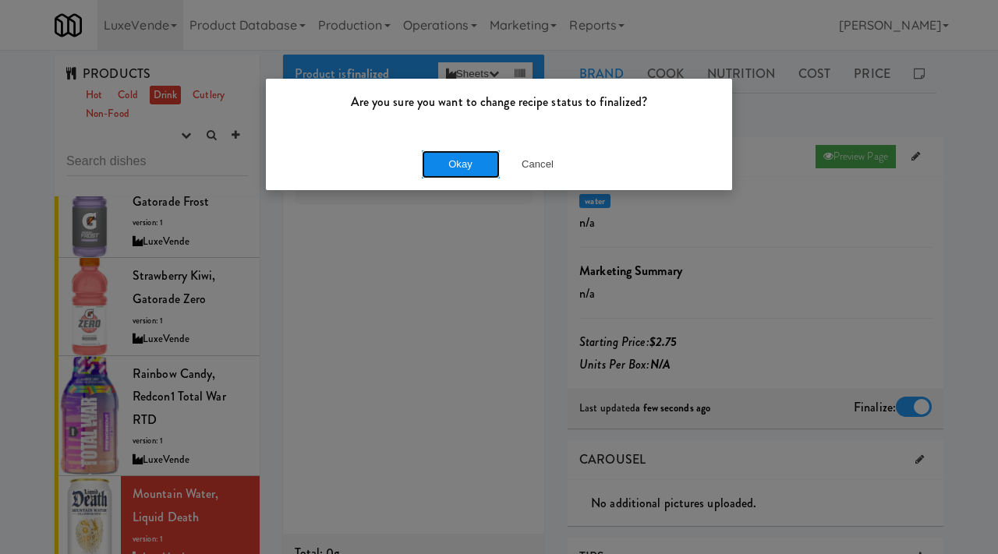
click at [455, 154] on button "Okay" at bounding box center [461, 165] width 78 height 28
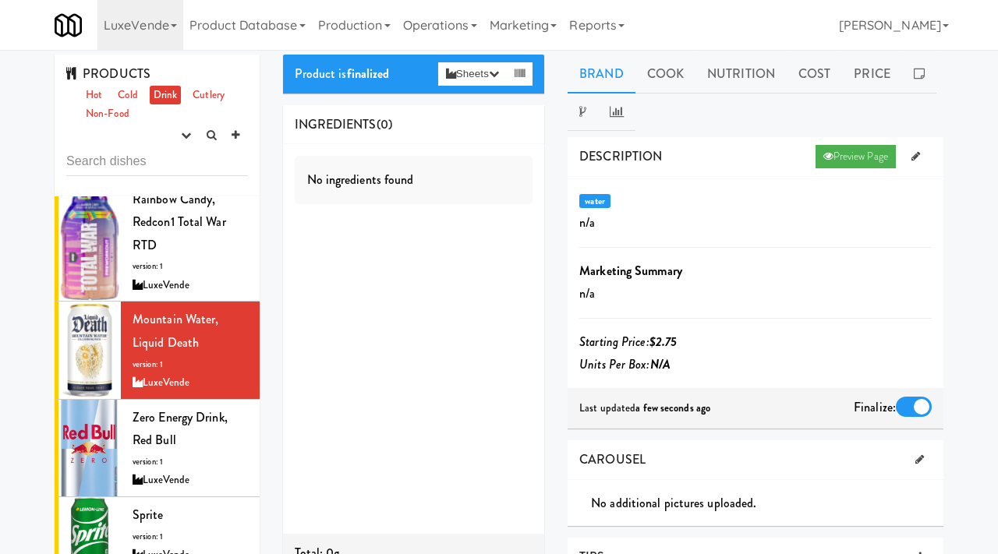
scroll to position [592, 0]
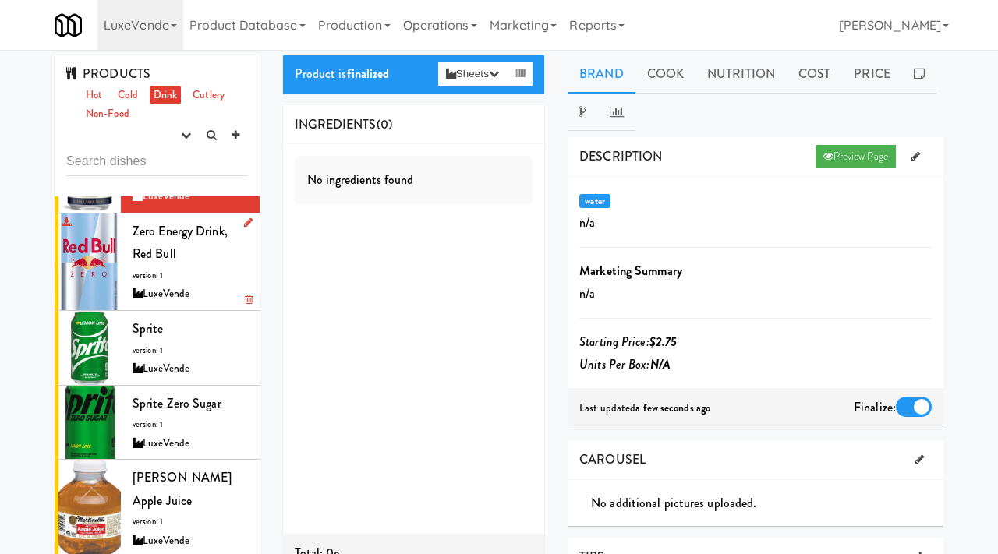
click at [165, 270] on div "Zero Energy Drink, Red Bull version: 1 LuxeVende" at bounding box center [190, 262] width 115 height 84
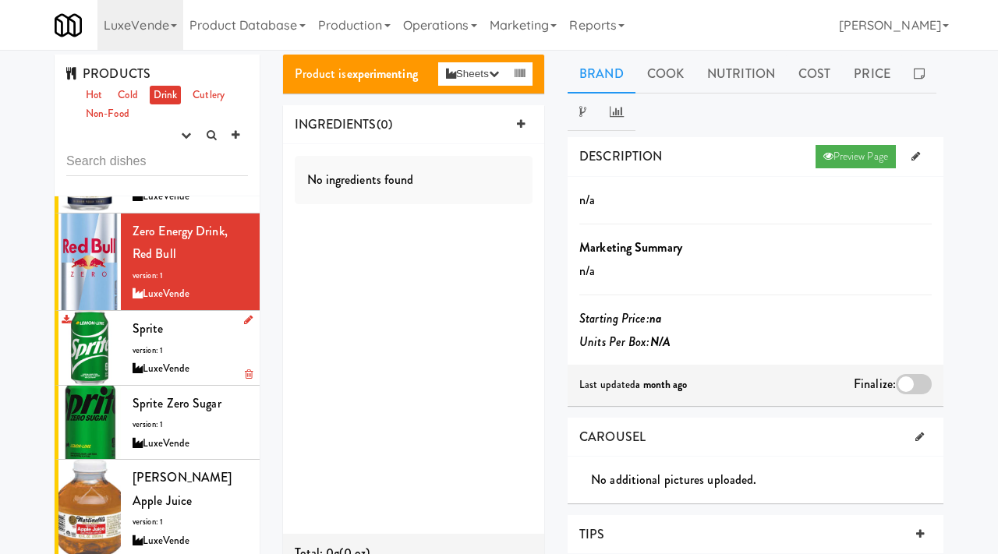
click at [187, 356] on div "Sprite version: 1 LuxeVende" at bounding box center [190, 348] width 115 height 62
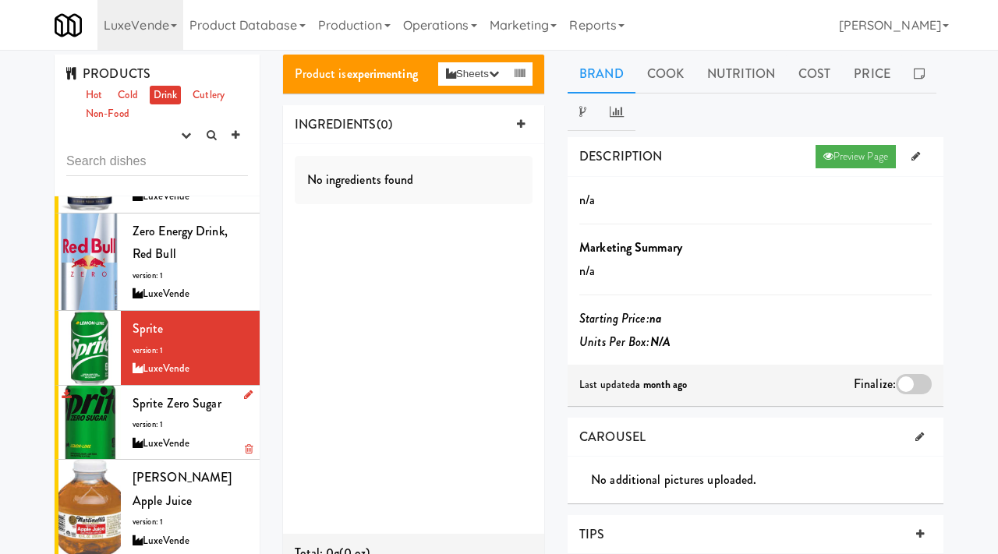
click at [151, 425] on span "version: 1" at bounding box center [148, 425] width 30 height 12
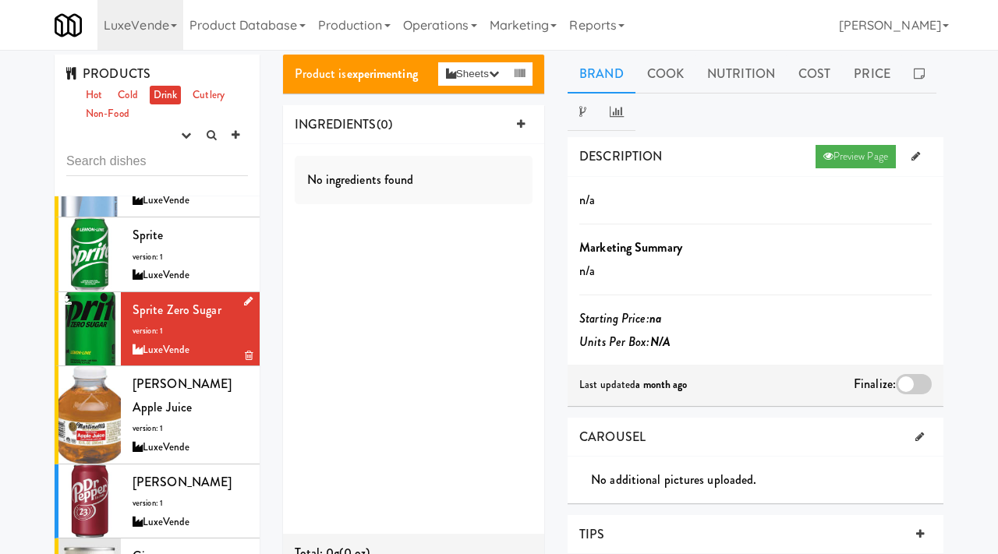
scroll to position [709, 0]
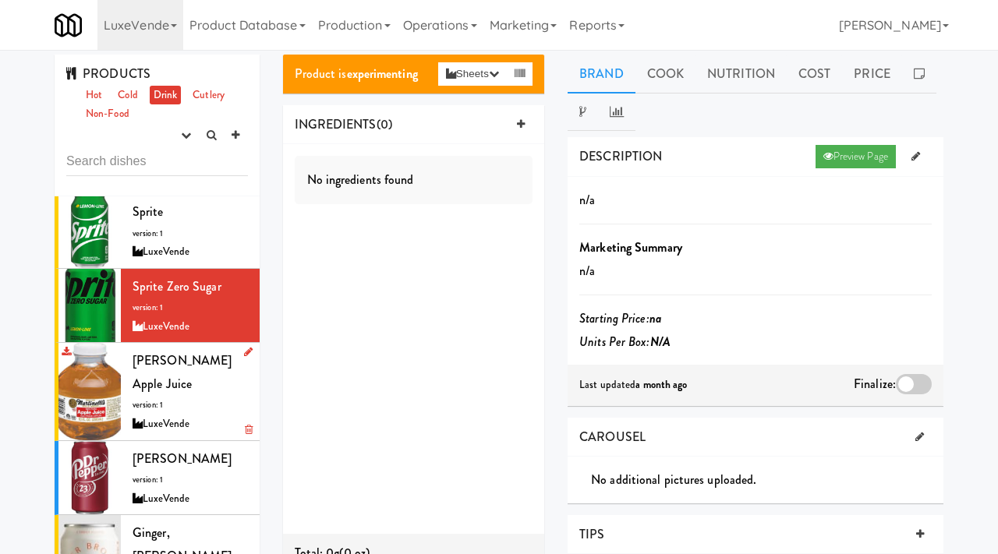
click at [145, 367] on span "Martinelli's Apple Juice" at bounding box center [182, 372] width 99 height 41
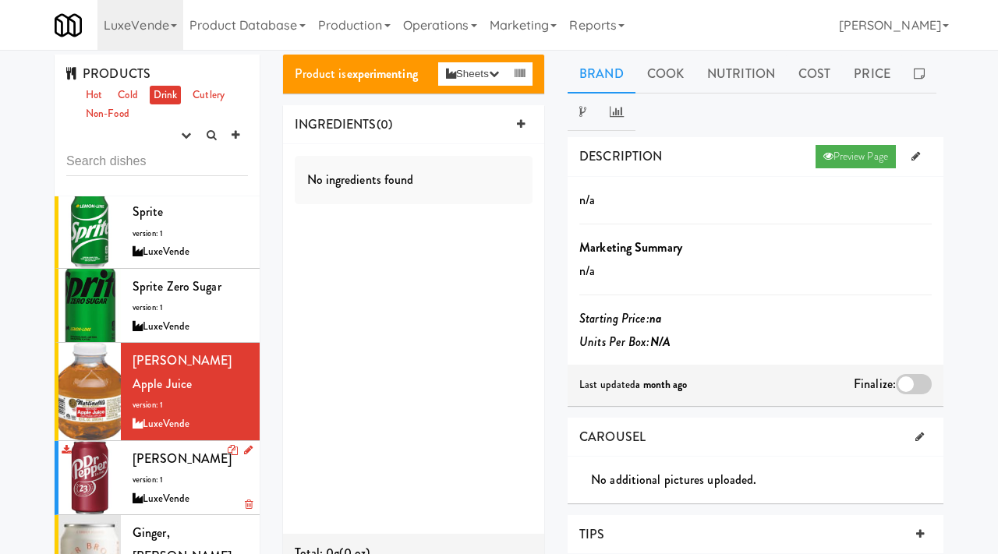
click at [165, 490] on div "LuxeVende" at bounding box center [190, 499] width 115 height 19
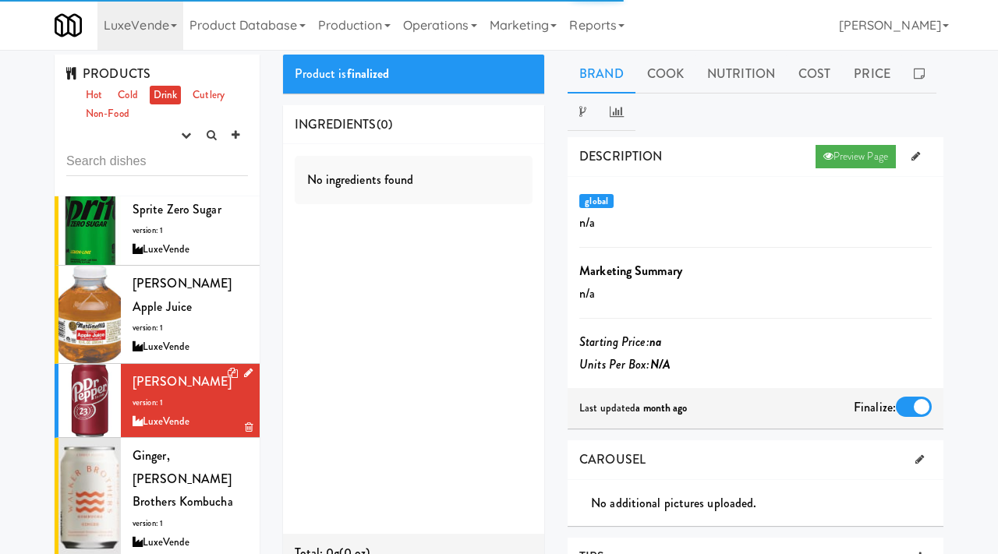
scroll to position [792, 0]
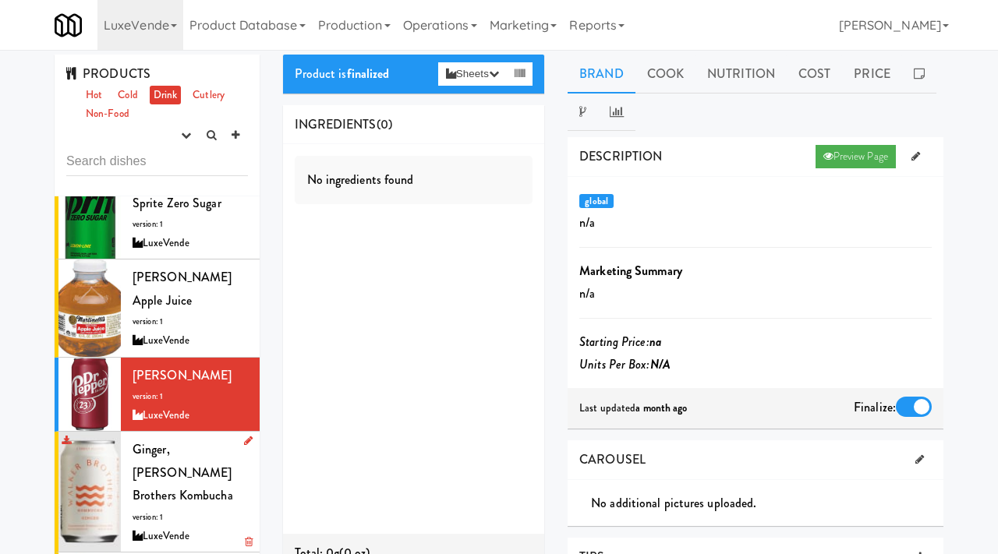
click at [165, 459] on div "Ginger, Walker Brothers Kombucha version: 1 LuxeVende" at bounding box center [190, 492] width 115 height 108
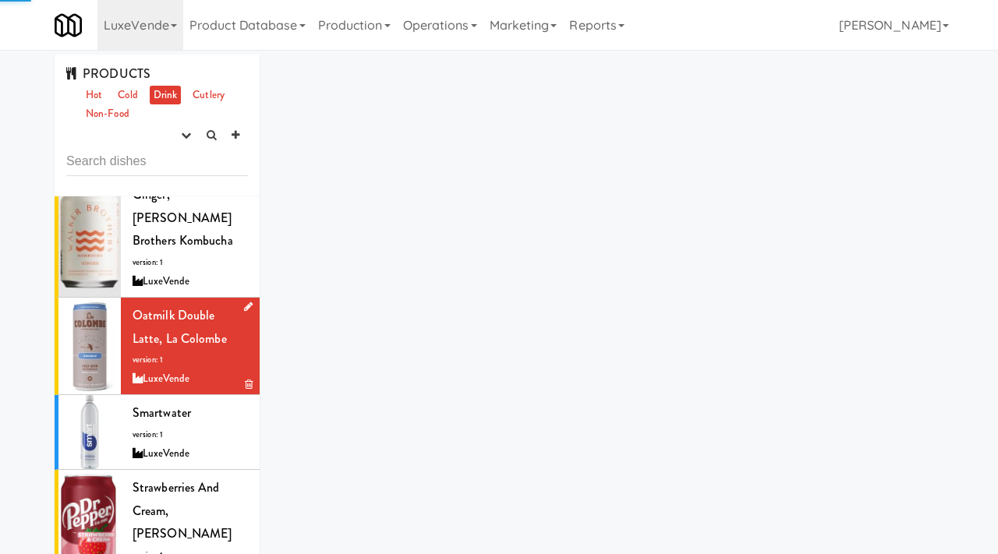
scroll to position [1159, 0]
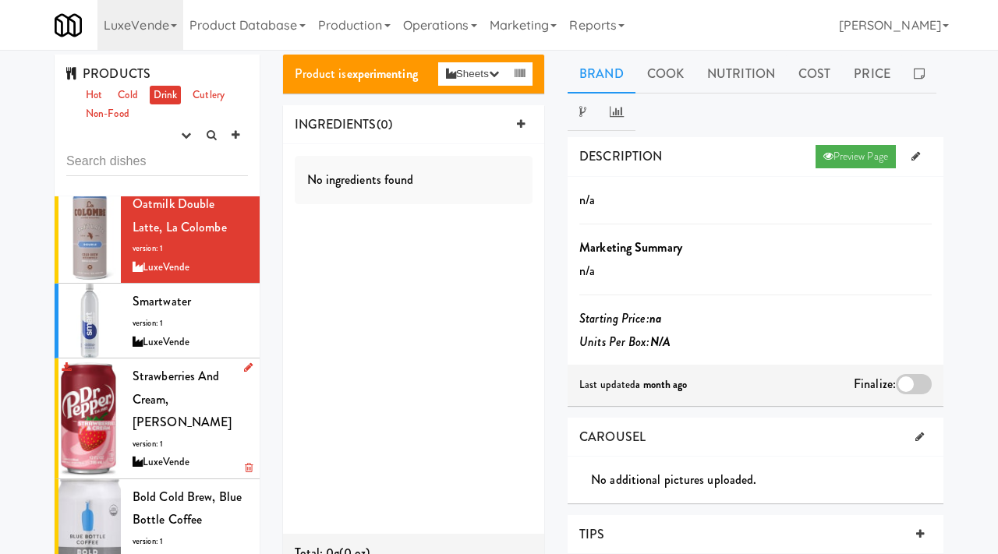
click at [160, 438] on span "version: 1" at bounding box center [148, 444] width 30 height 12
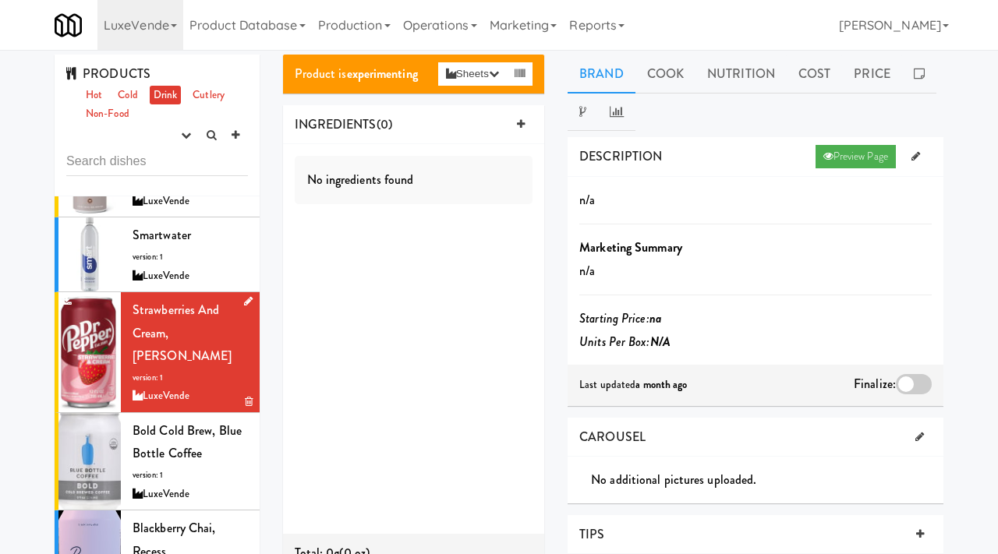
scroll to position [1226, 0]
click at [166, 421] on span "Bold Cold Brew, Blue Bottle Coffee" at bounding box center [187, 441] width 109 height 41
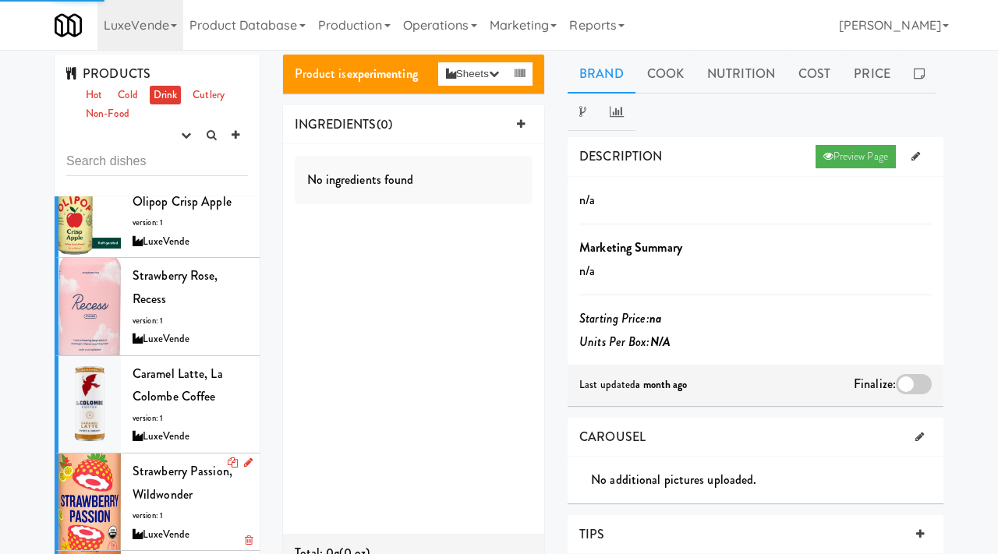
scroll to position [2403, 0]
click at [103, 114] on link "Non-Food" at bounding box center [107, 113] width 51 height 19
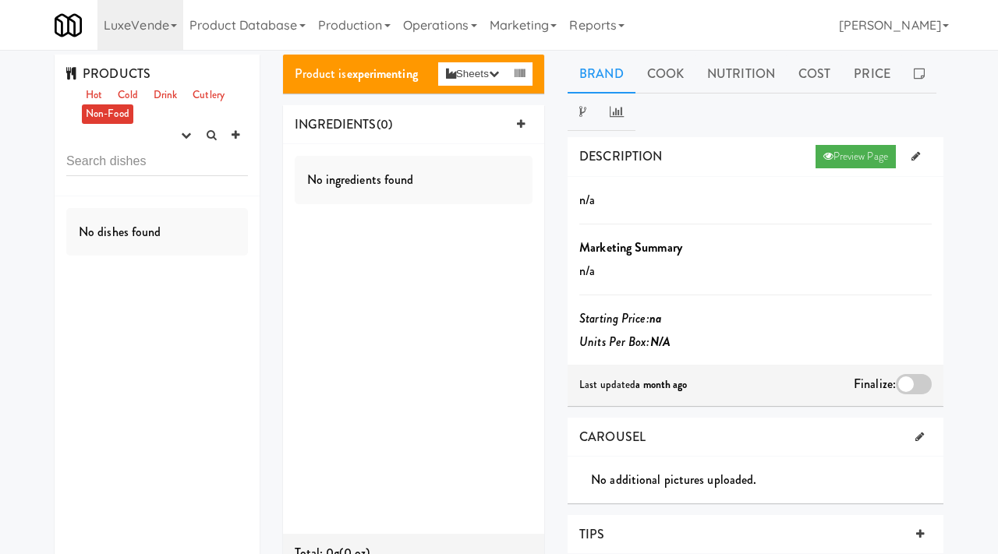
scroll to position [0, 0]
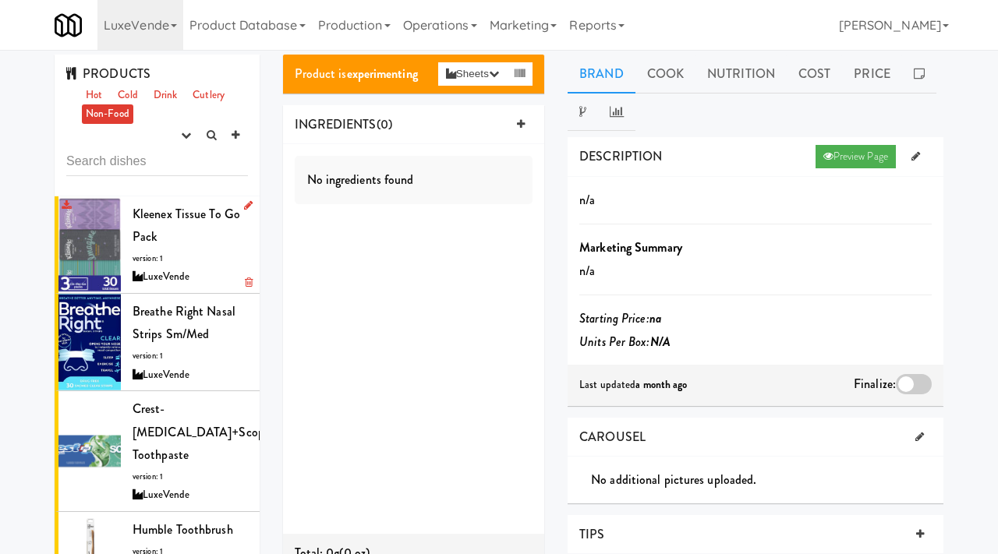
click at [169, 250] on div "Kleenex Tissue To Go pack version: 1 LuxeVende" at bounding box center [190, 245] width 115 height 84
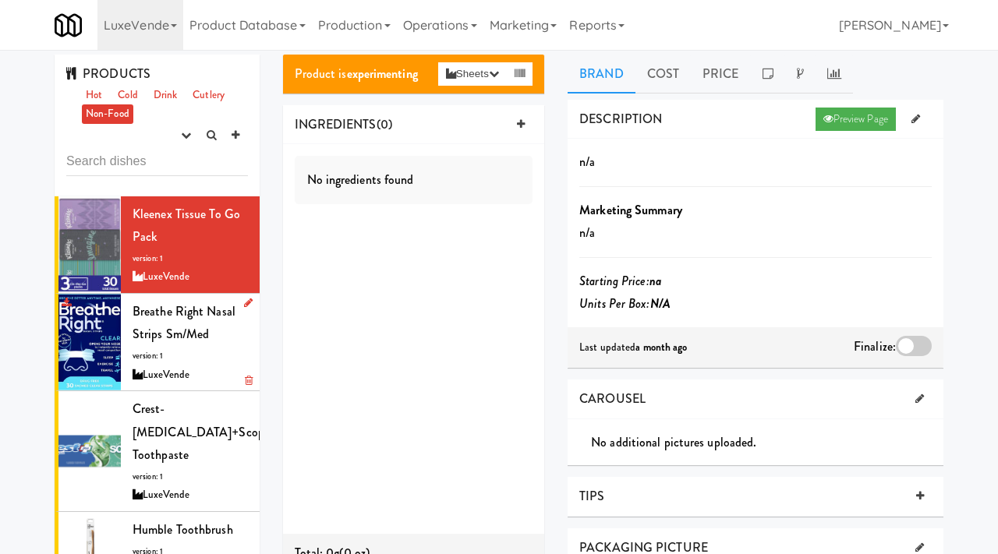
click at [171, 350] on div "Breathe Right Nasal Strips Sm/Med version: 1 LuxeVende" at bounding box center [190, 342] width 115 height 84
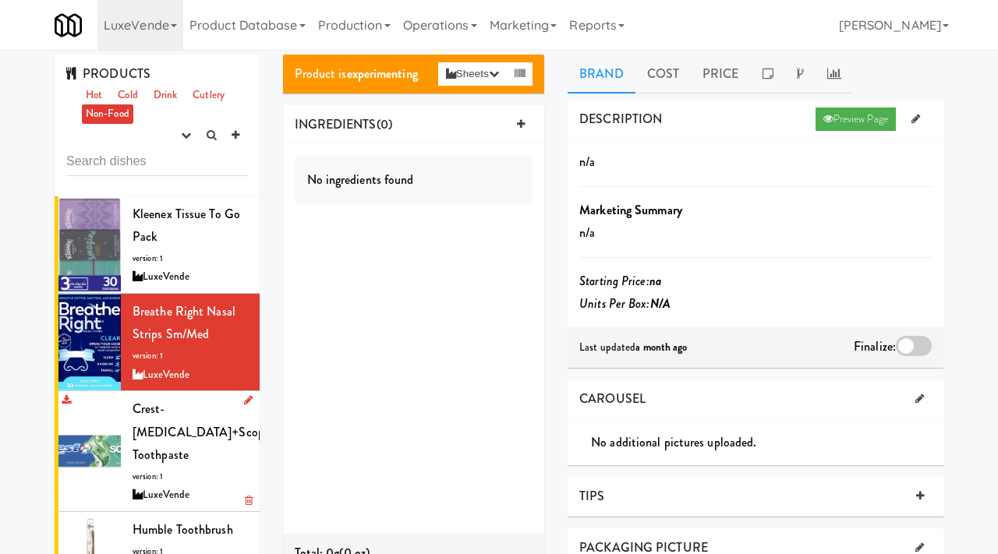
click at [189, 454] on div "Crest-Whitening+Scope Toothpaste version: 1 LuxeVende" at bounding box center [190, 452] width 115 height 108
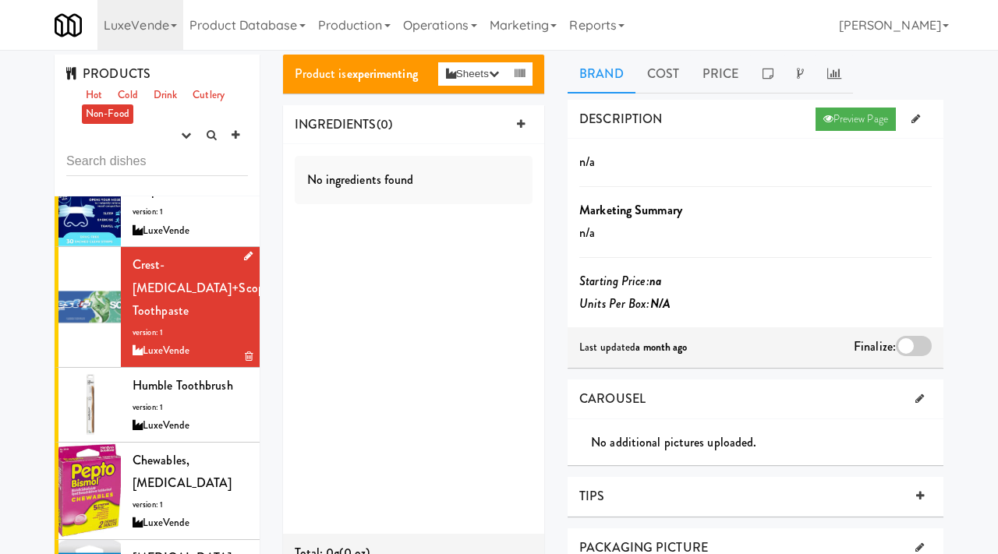
scroll to position [145, 0]
click at [171, 407] on div "Humble Toothbrush version: 1 LuxeVende" at bounding box center [190, 405] width 115 height 62
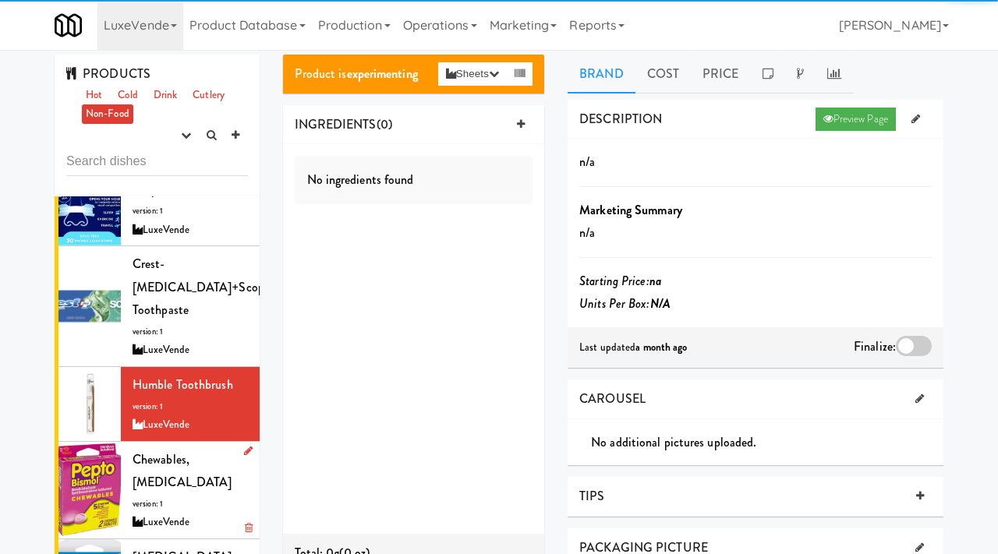
click at [164, 473] on span "Chewables, Pepto Bismol" at bounding box center [182, 471] width 99 height 41
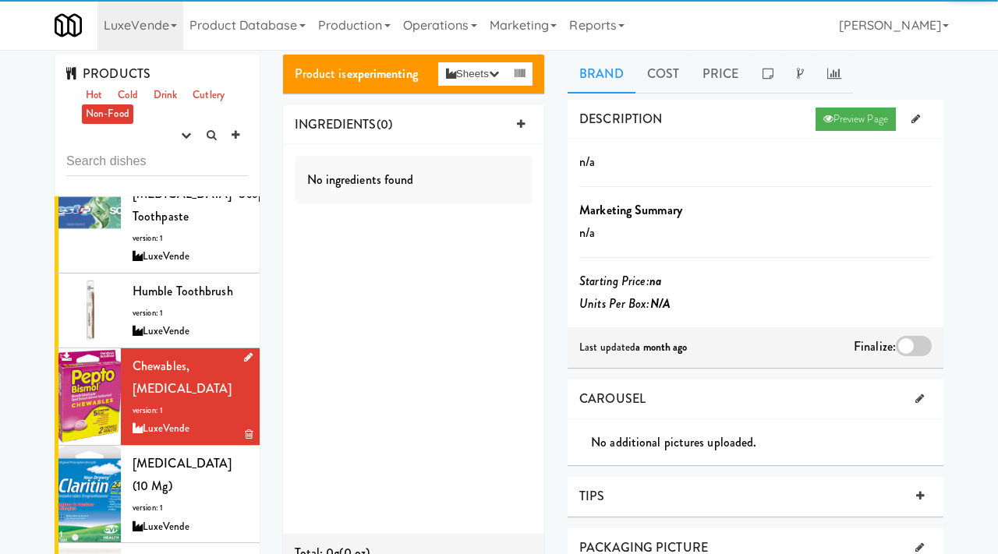
scroll to position [256, 0]
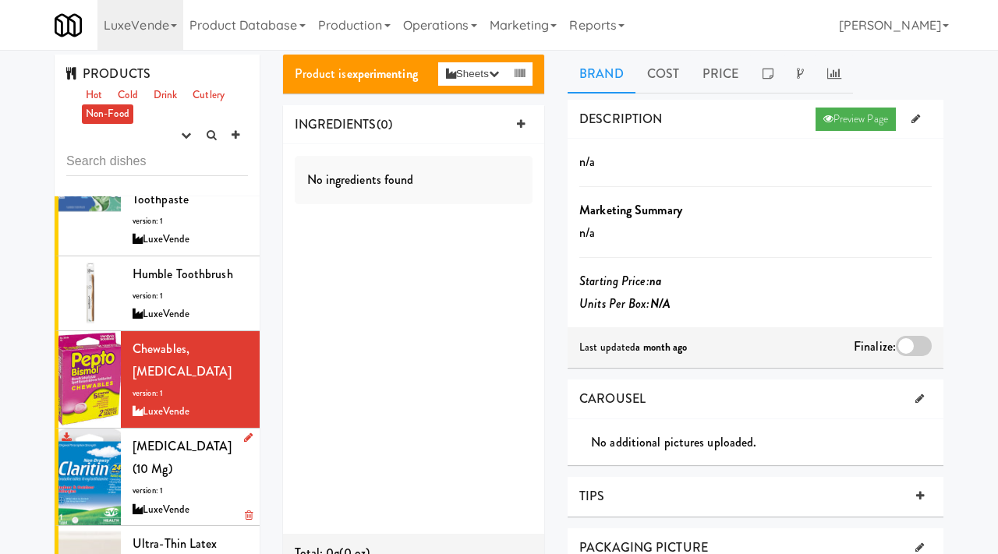
click at [182, 454] on span "Claritin (10 mg)" at bounding box center [182, 457] width 99 height 41
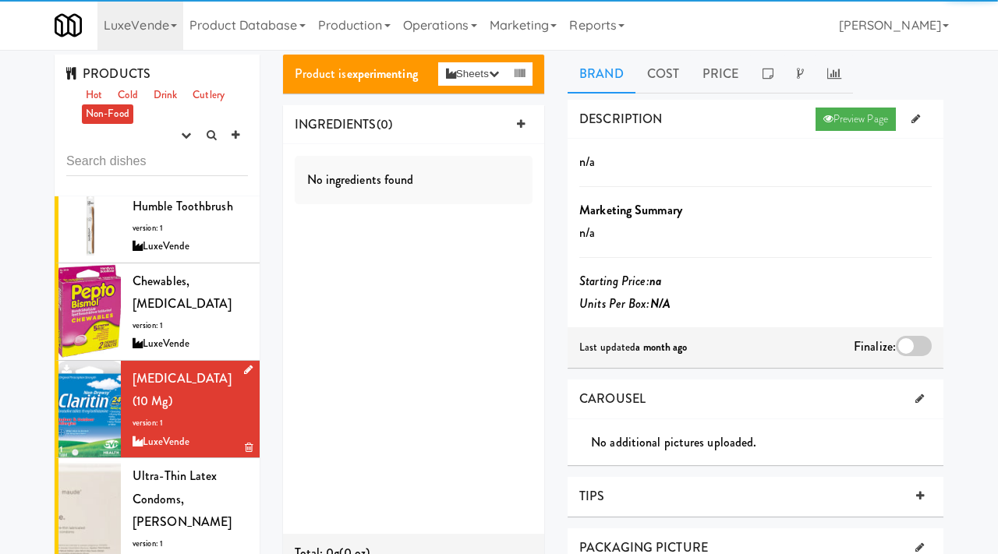
scroll to position [344, 0]
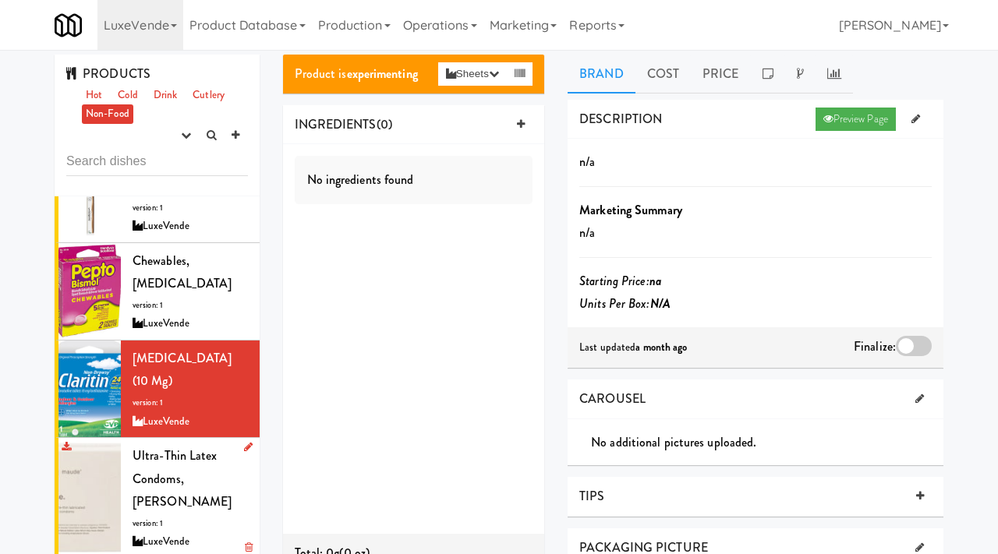
click at [179, 474] on div "Ultra-thin Latex Condoms, Maude version: 1 LuxeVende" at bounding box center [190, 499] width 115 height 108
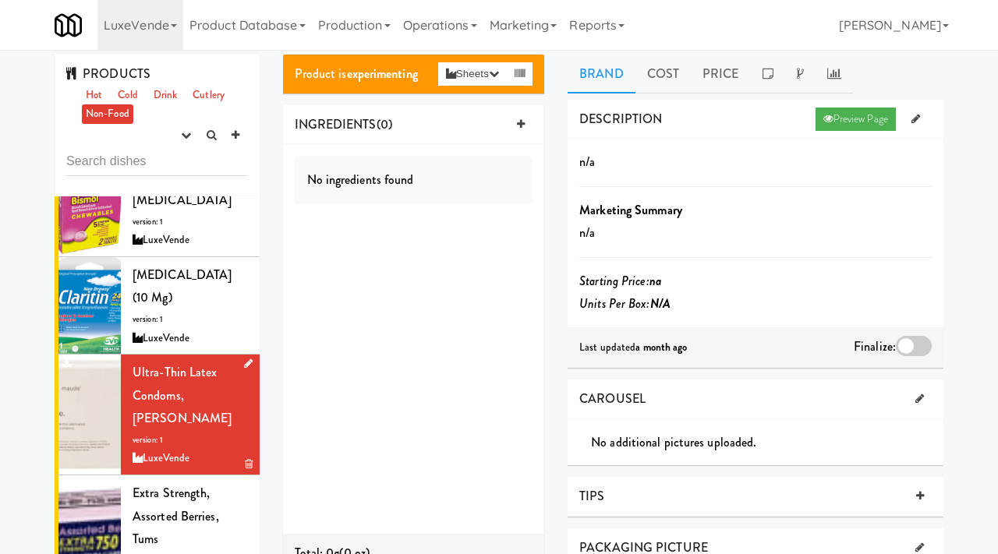
scroll to position [435, 0]
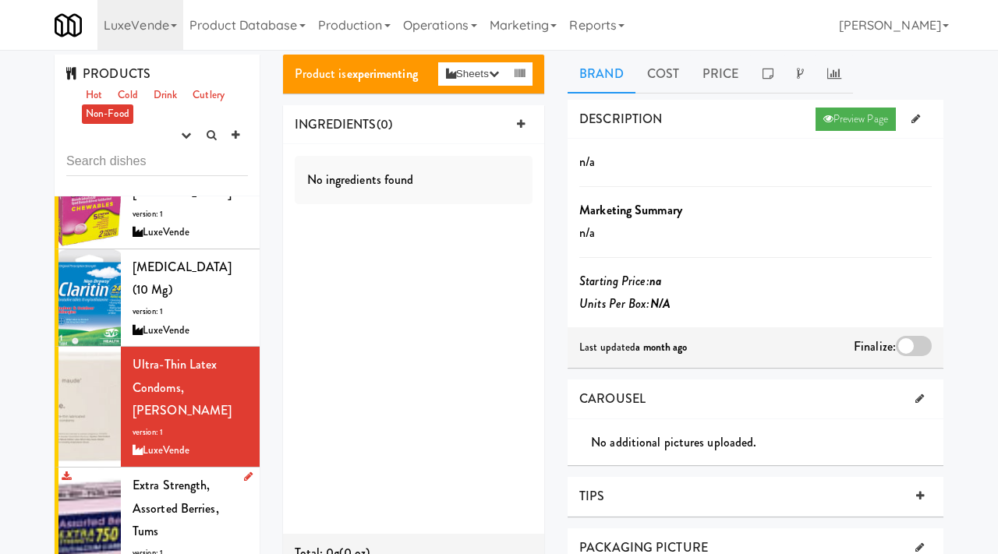
click at [159, 547] on span "version: 1" at bounding box center [148, 553] width 30 height 12
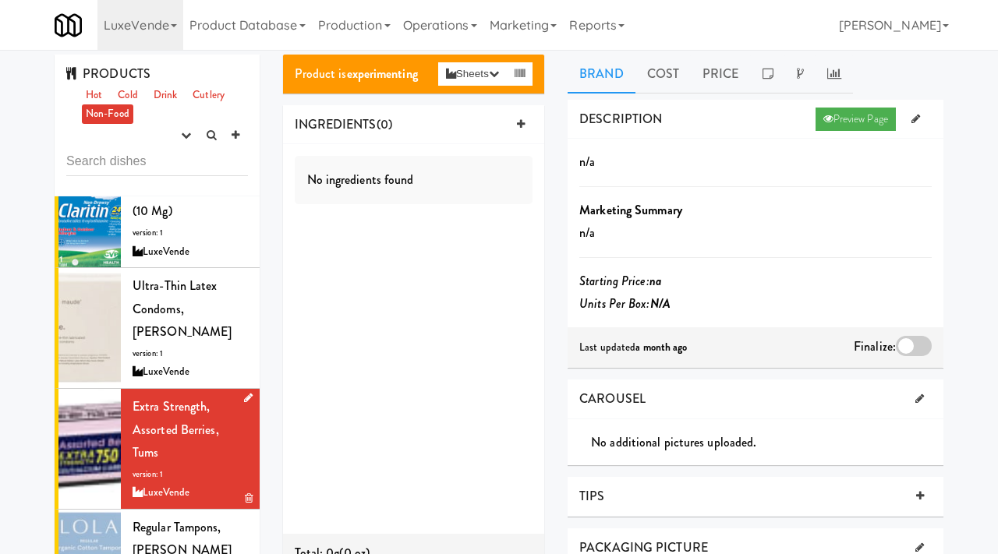
scroll to position [515, 0]
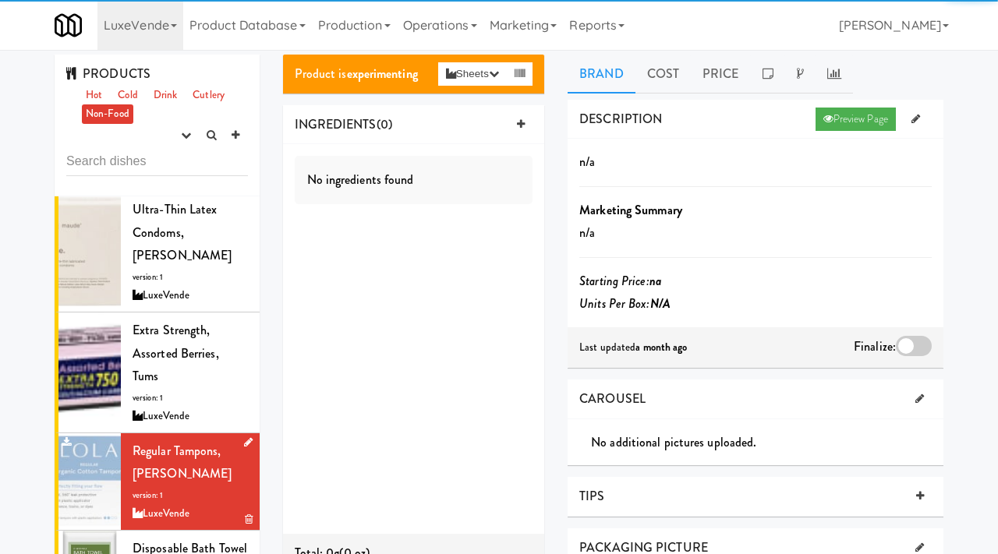
scroll to position [595, 0]
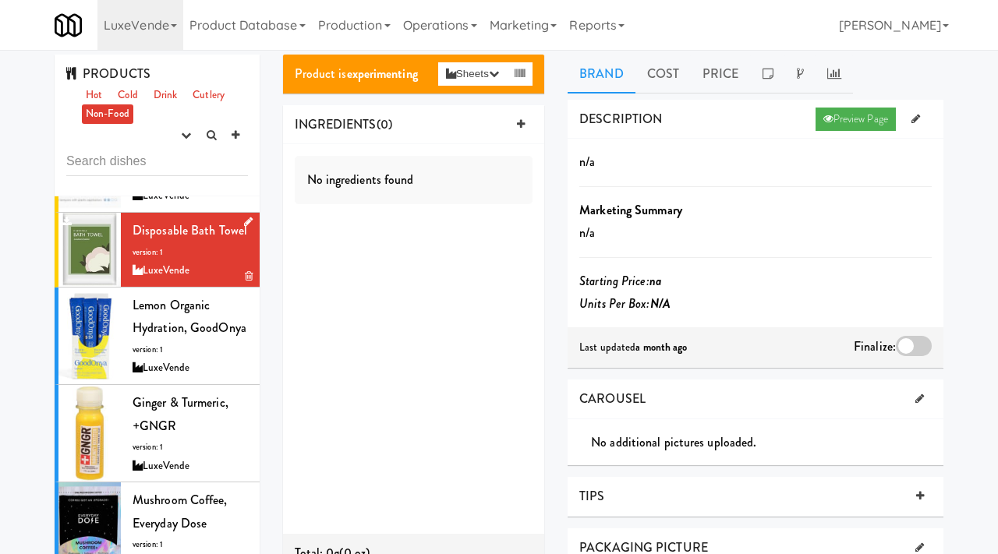
scroll to position [1100, 0]
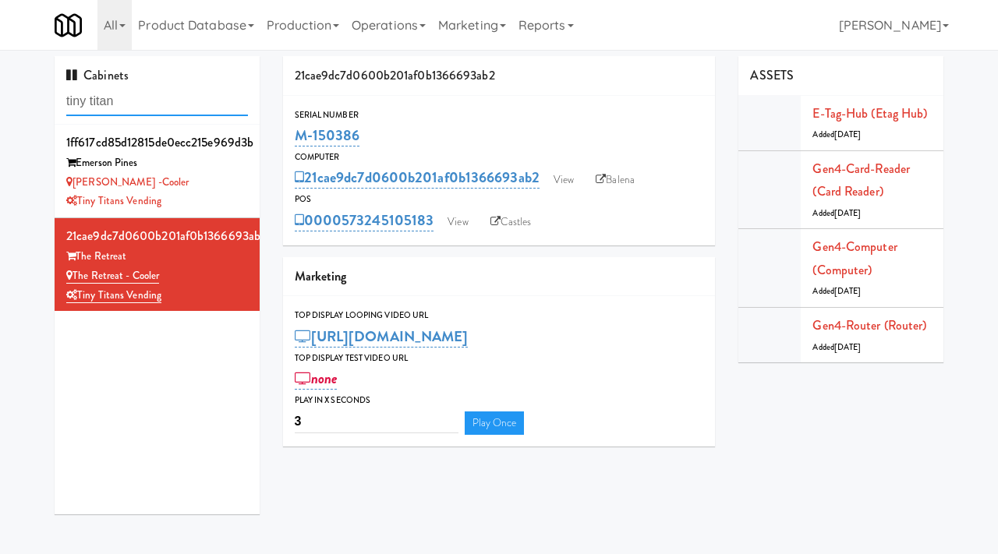
click at [159, 87] on input "tiny titan" at bounding box center [157, 101] width 182 height 29
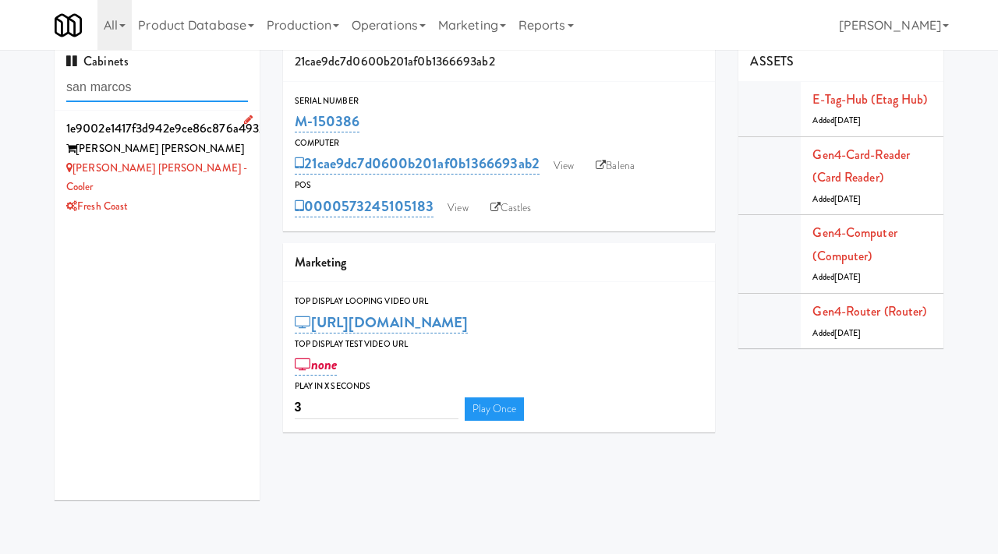
type input "san marcos"
click at [253, 190] on li "1e9002e1417f3d942e9ce86c876a4932 [PERSON_NAME] San [PERSON_NAME] San [PERSON_NA…" at bounding box center [157, 167] width 205 height 112
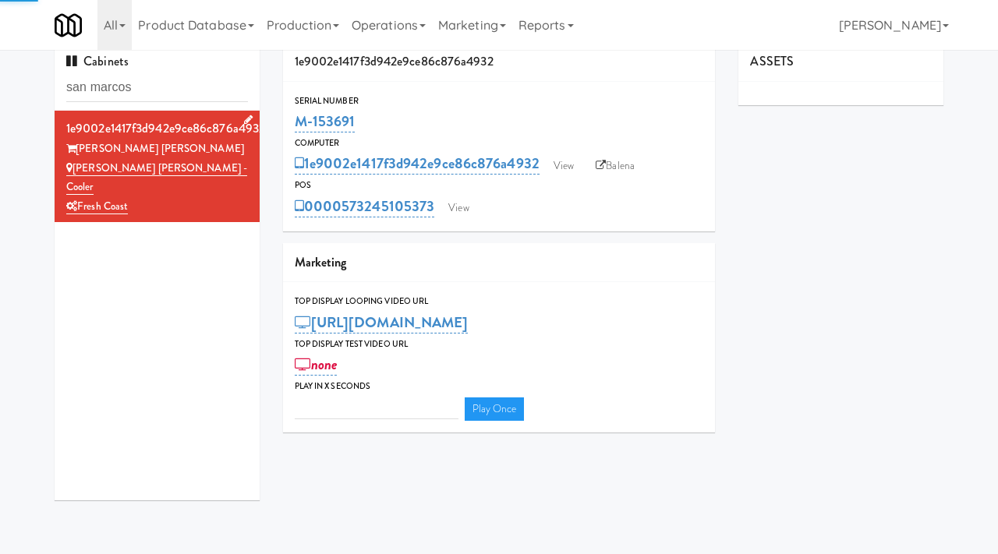
type input "3"
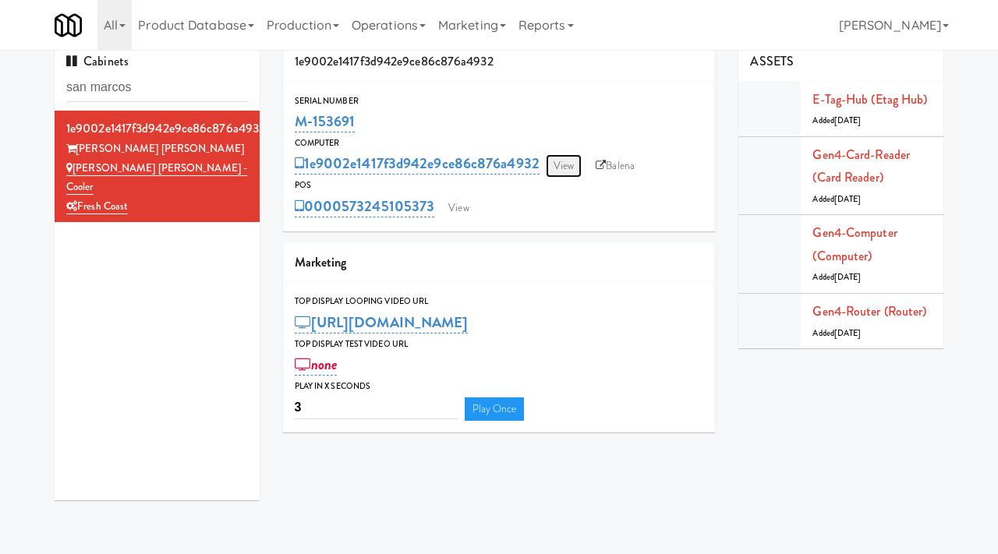
click at [570, 168] on link "View" at bounding box center [564, 165] width 36 height 23
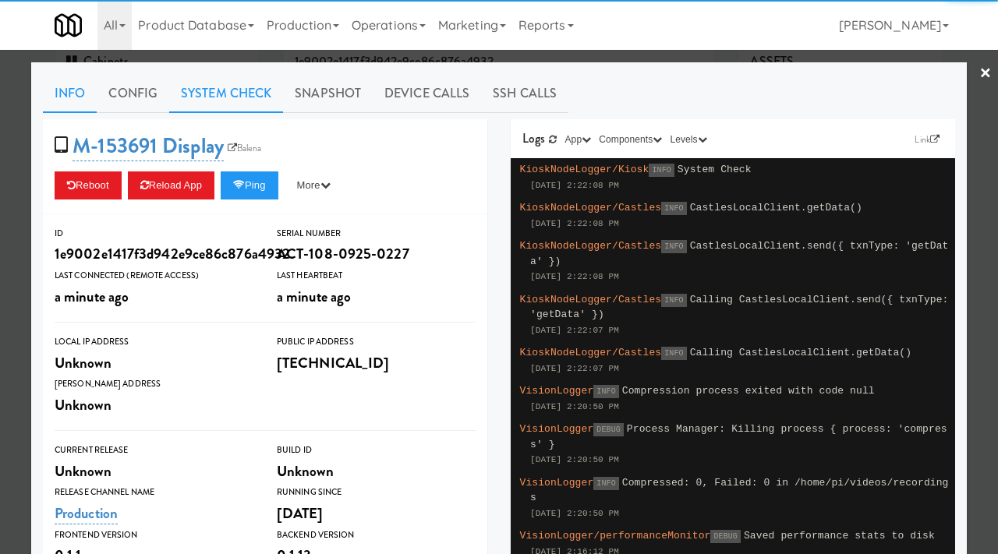
click at [212, 88] on link "System Check" at bounding box center [226, 93] width 114 height 39
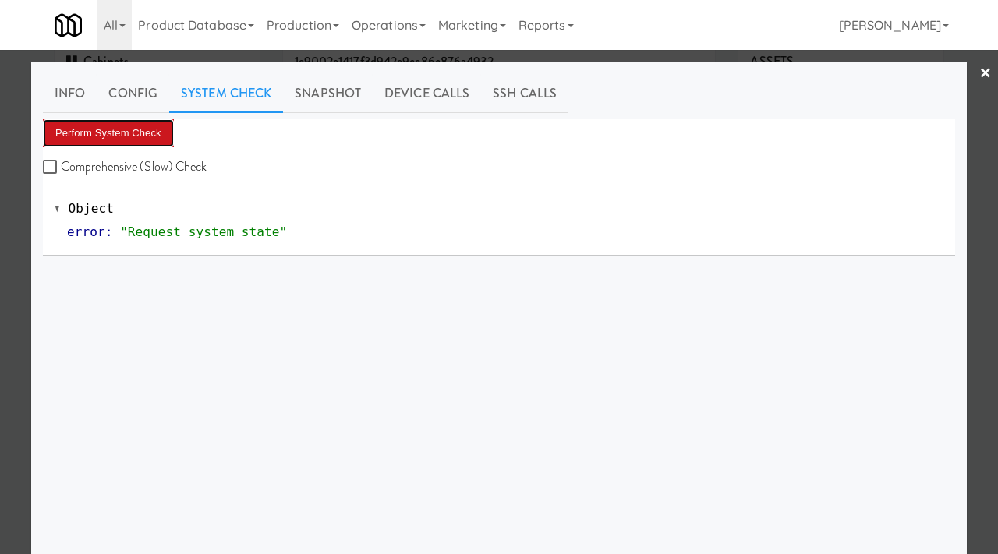
click at [78, 131] on button "Perform System Check" at bounding box center [108, 133] width 131 height 28
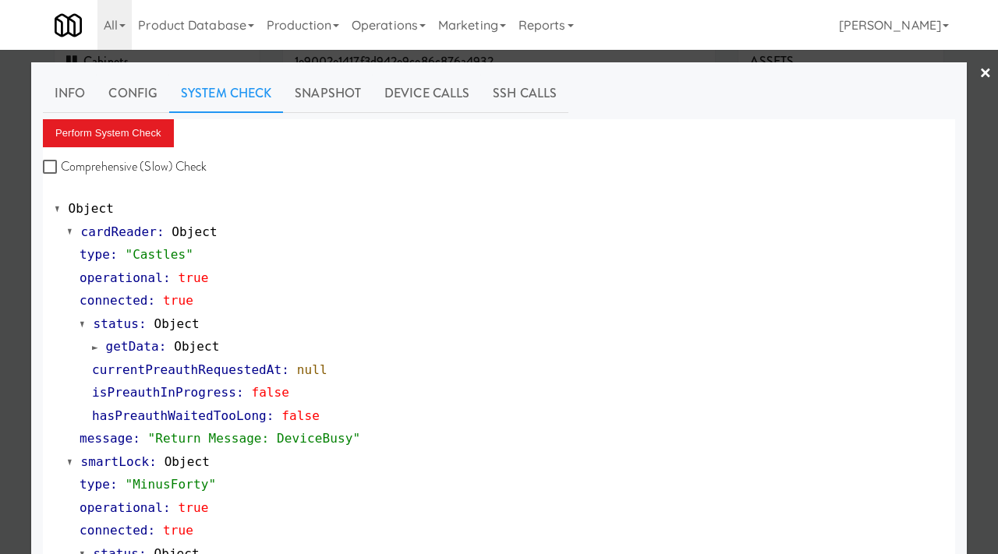
click at [0, 239] on div at bounding box center [499, 277] width 998 height 554
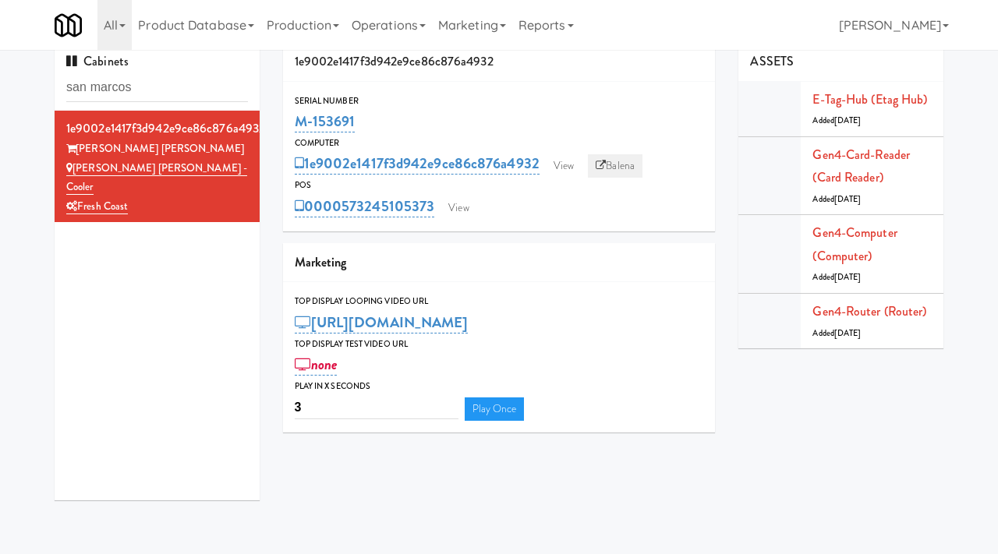
click at [609, 160] on link "Balena" at bounding box center [615, 165] width 55 height 23
click at [459, 209] on link "View" at bounding box center [459, 208] width 36 height 23
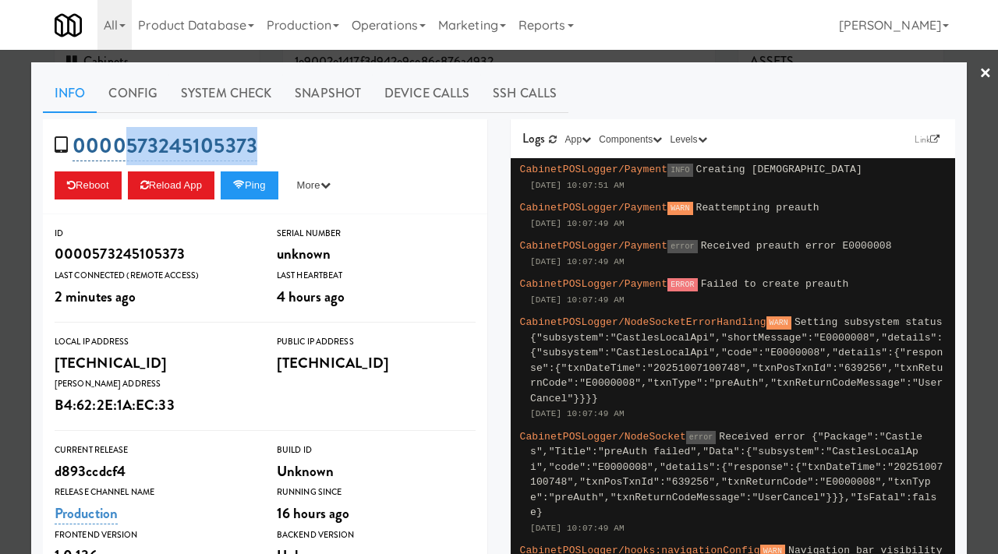
drag, startPoint x: 266, startPoint y: 140, endPoint x: 123, endPoint y: 135, distance: 142.8
click at [123, 135] on div "0000573245105373 Reboot Reload App Ping More Ping Server Restart Server Force R…" at bounding box center [265, 166] width 445 height 95
copy link "573245105373"
click at [247, 179] on button "Ping" at bounding box center [250, 186] width 58 height 28
